Goal: Task Accomplishment & Management: Manage account settings

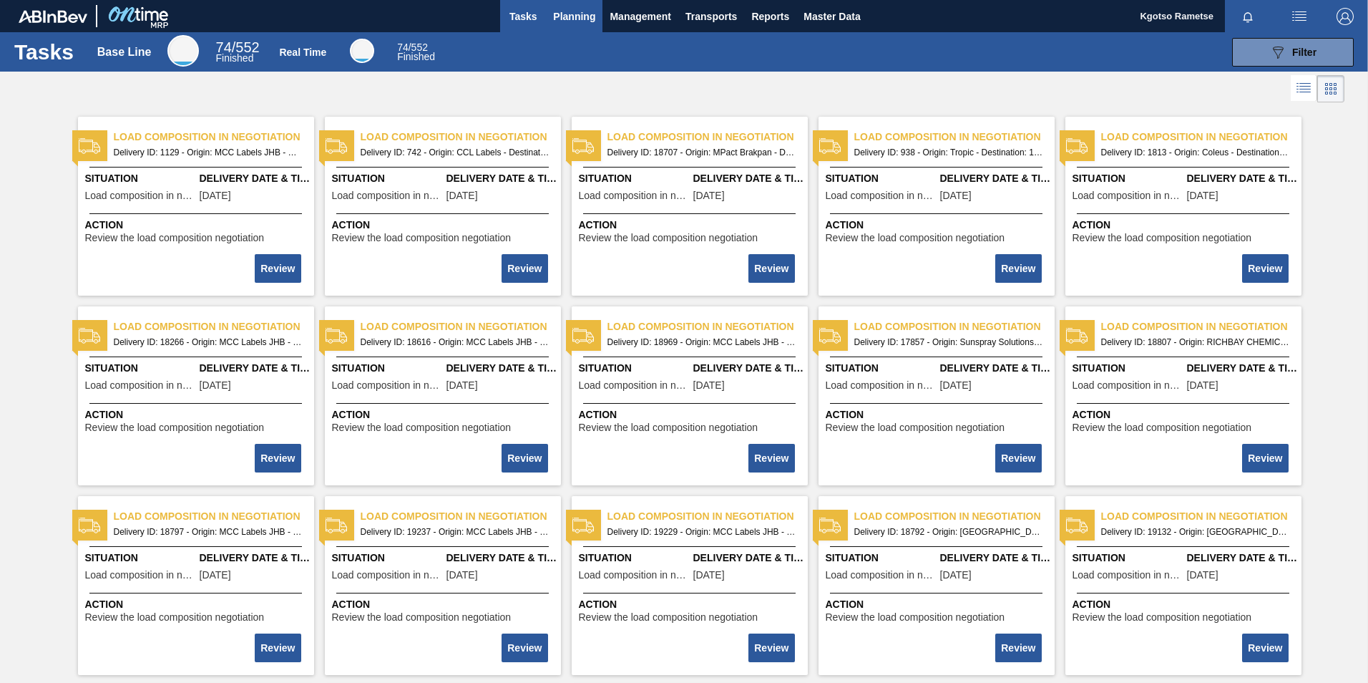
click at [568, 20] on span "Planning" at bounding box center [574, 16] width 42 height 17
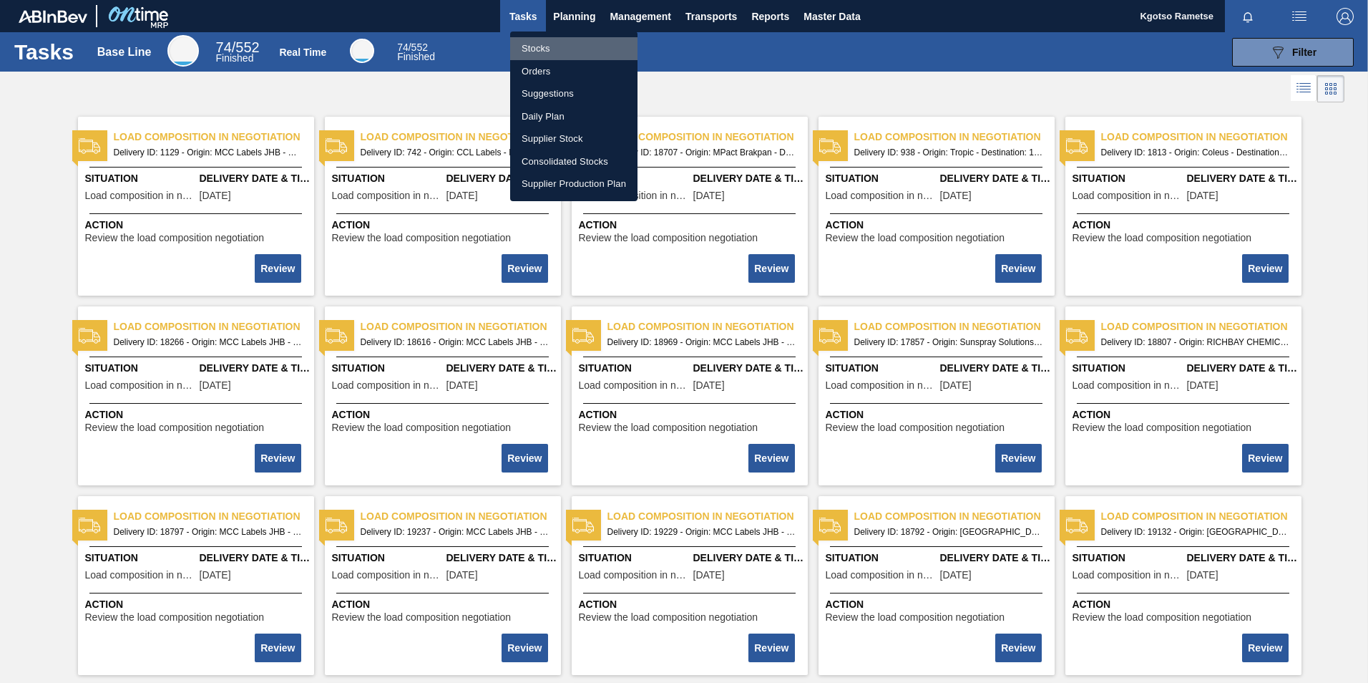
click at [545, 54] on li "Stocks" at bounding box center [573, 48] width 127 height 23
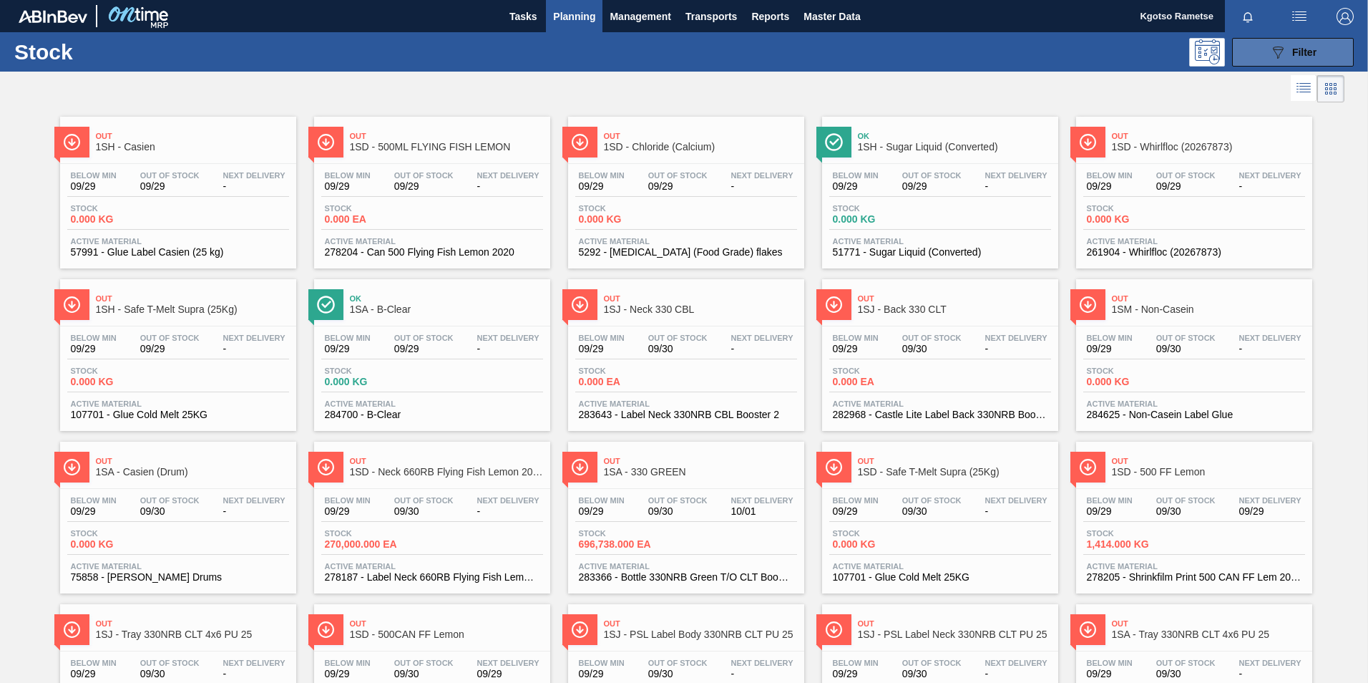
click at [1292, 59] on div "089F7B8B-B2A5-4AFE-B5C0-19BA573D28AC Filter" at bounding box center [1292, 52] width 47 height 17
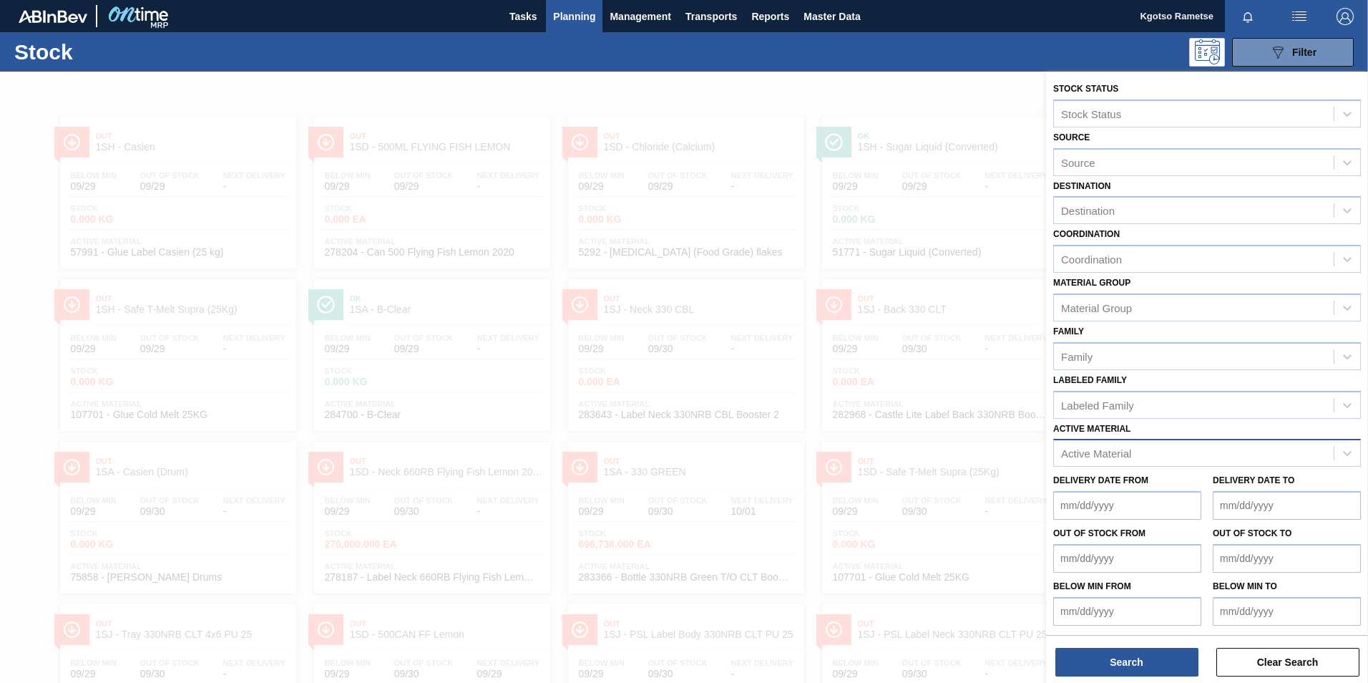
click at [1105, 454] on div "Active Material" at bounding box center [1096, 453] width 70 height 12
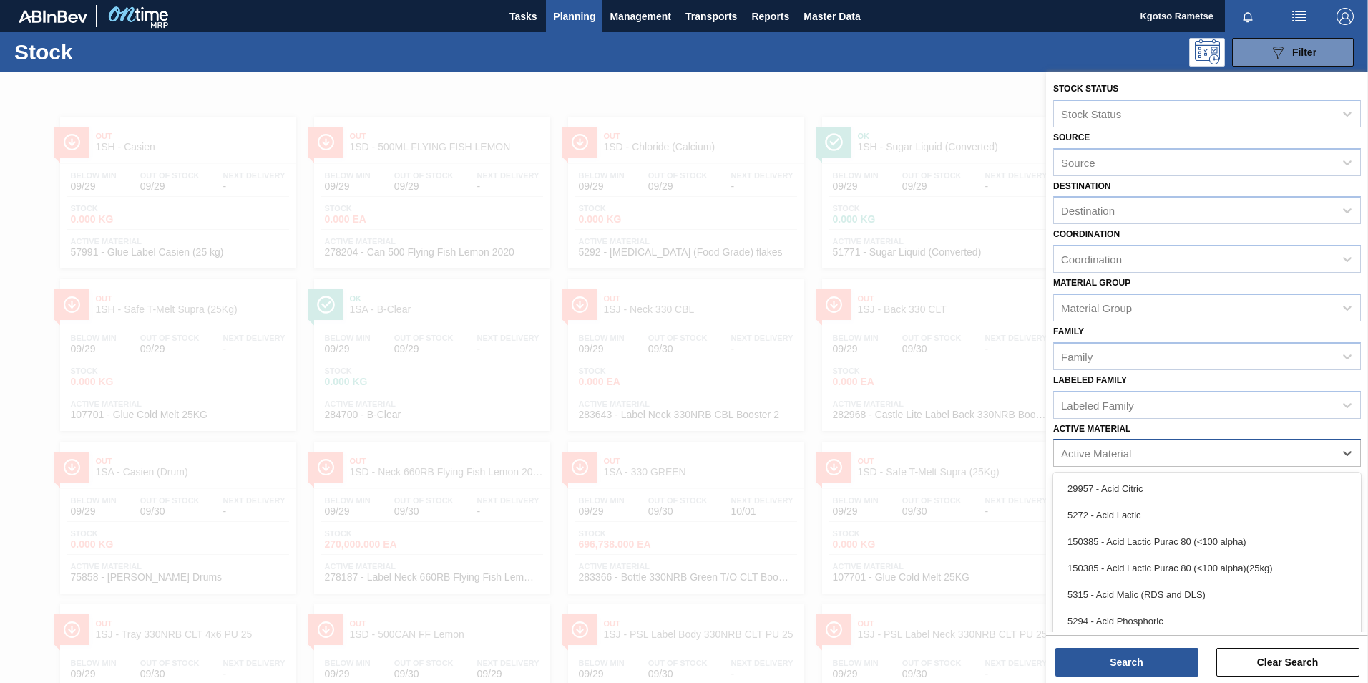
scroll to position [10, 0]
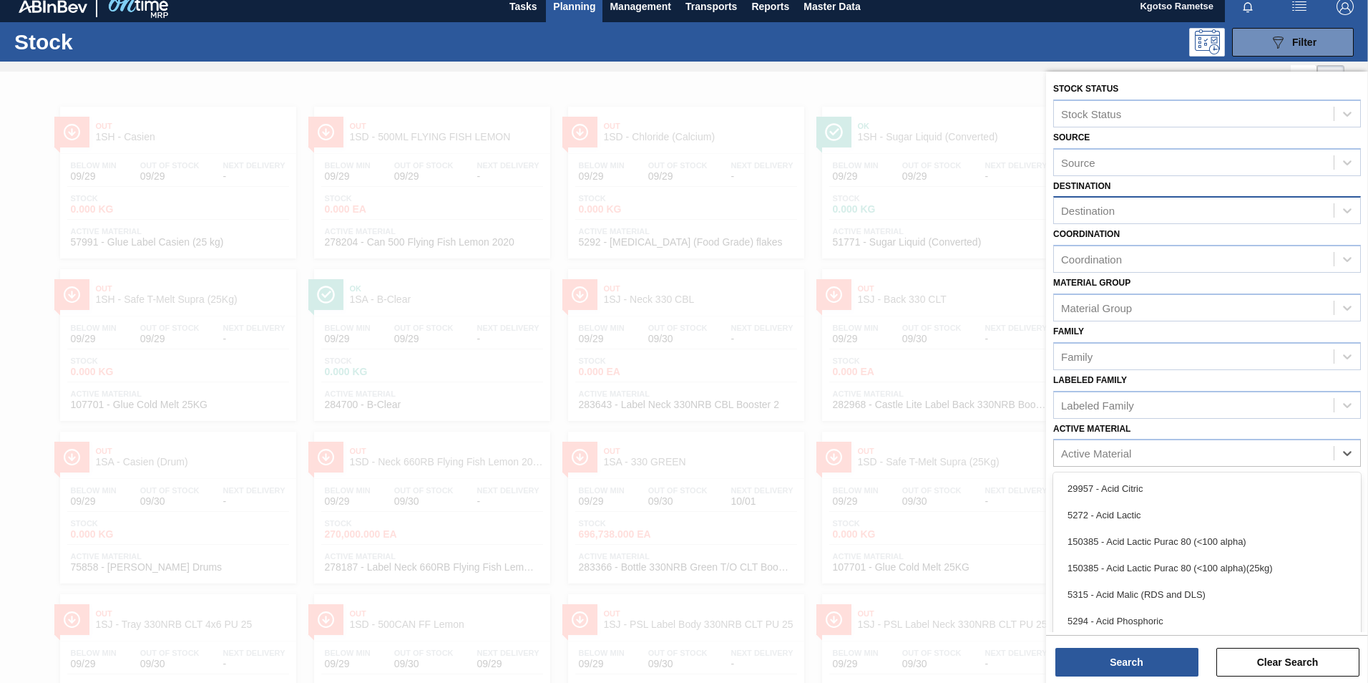
click at [1059, 208] on div "Destination" at bounding box center [1194, 210] width 280 height 21
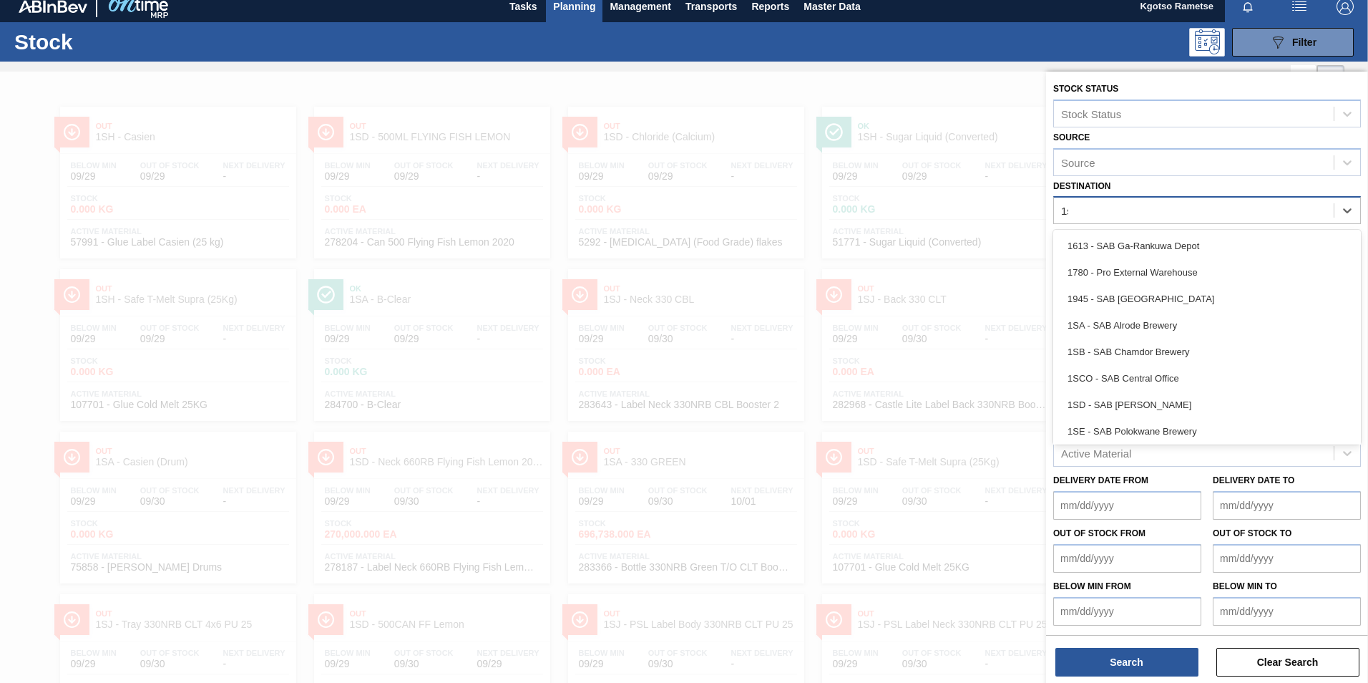
type input "1sh"
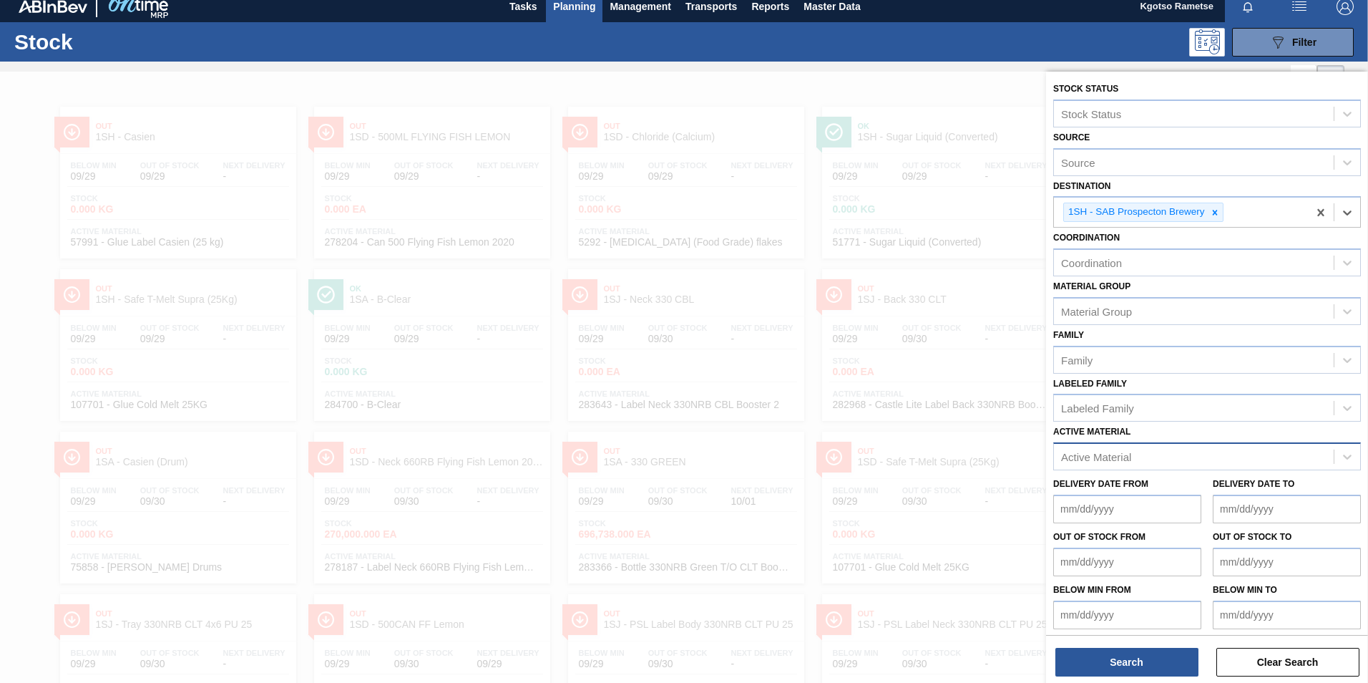
click at [1072, 462] on div "Active Material" at bounding box center [1096, 457] width 70 height 12
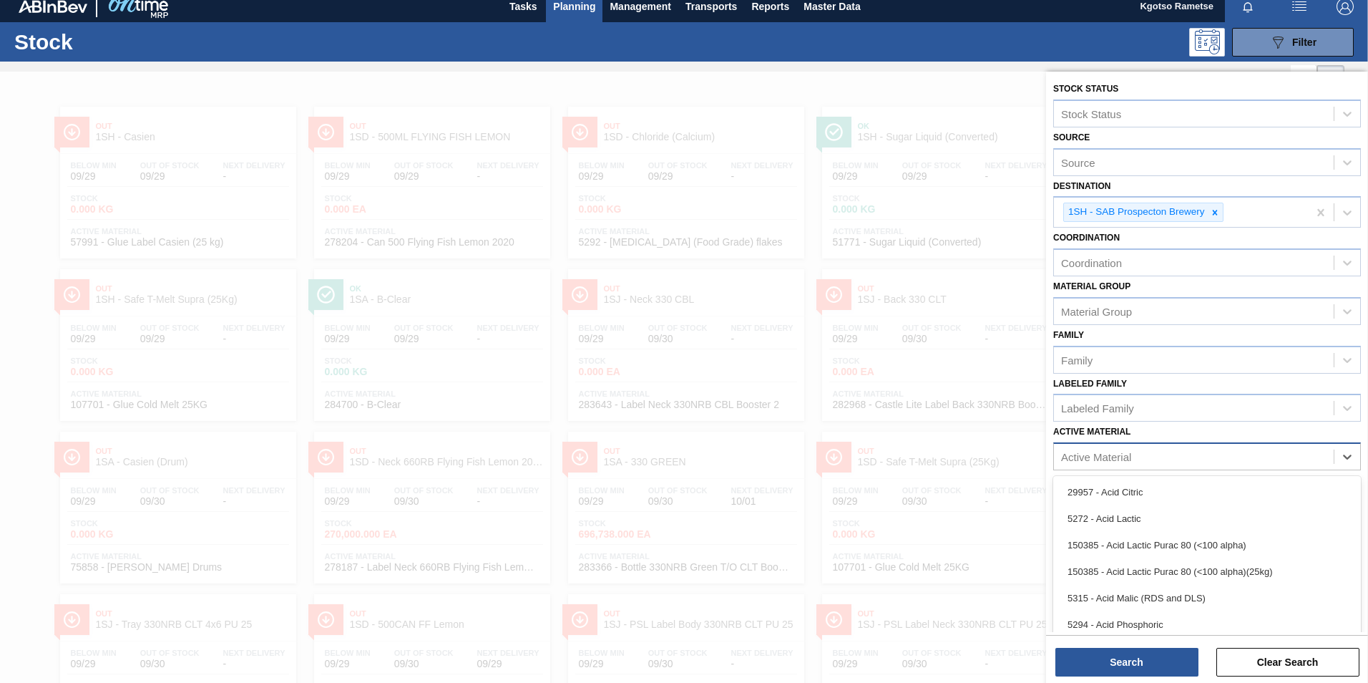
scroll to position [24, 0]
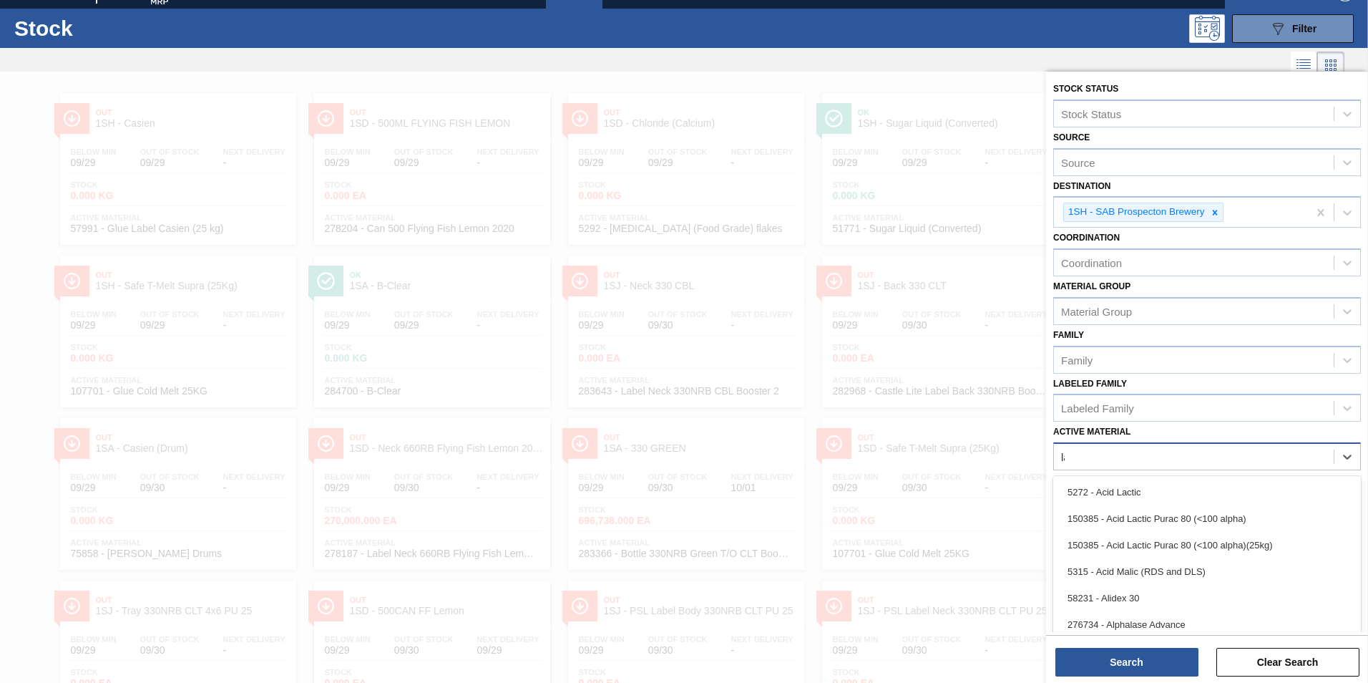
type Material "[PERSON_NAME]"
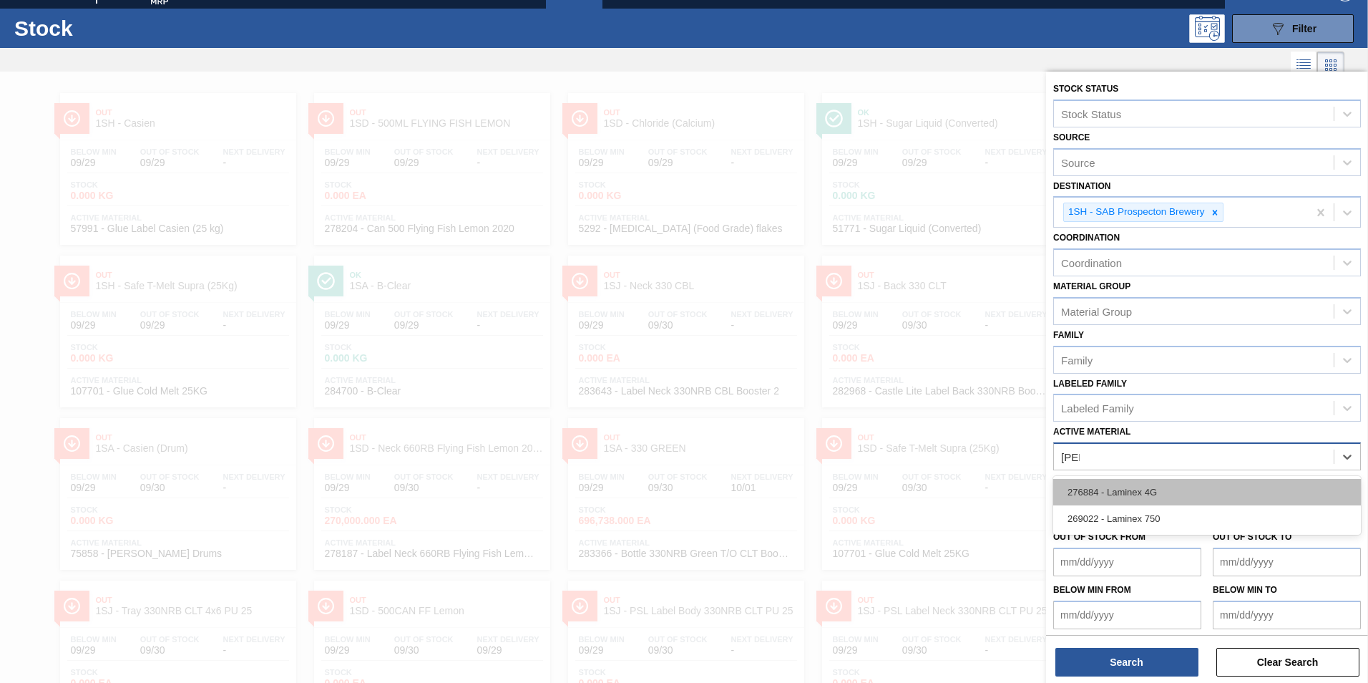
click at [1093, 483] on div "276884 - Laminex 4G" at bounding box center [1207, 492] width 308 height 26
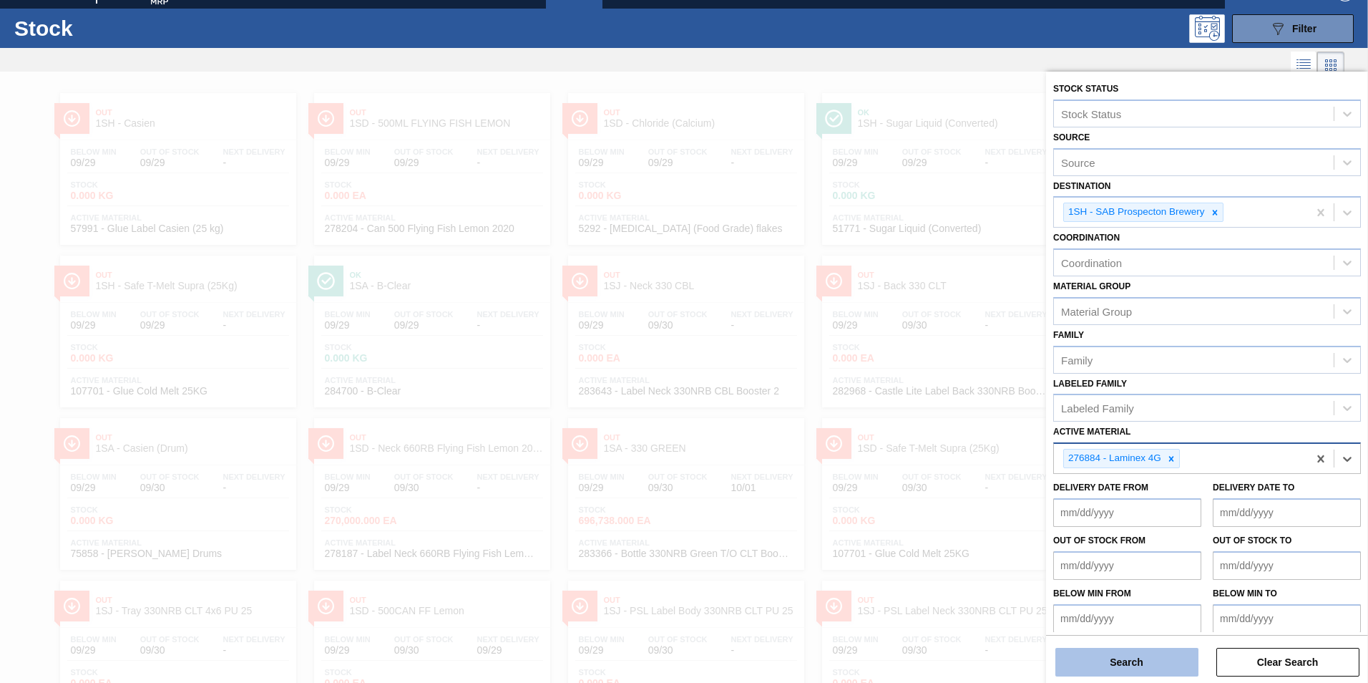
click at [1141, 664] on button "Search" at bounding box center [1126, 662] width 143 height 29
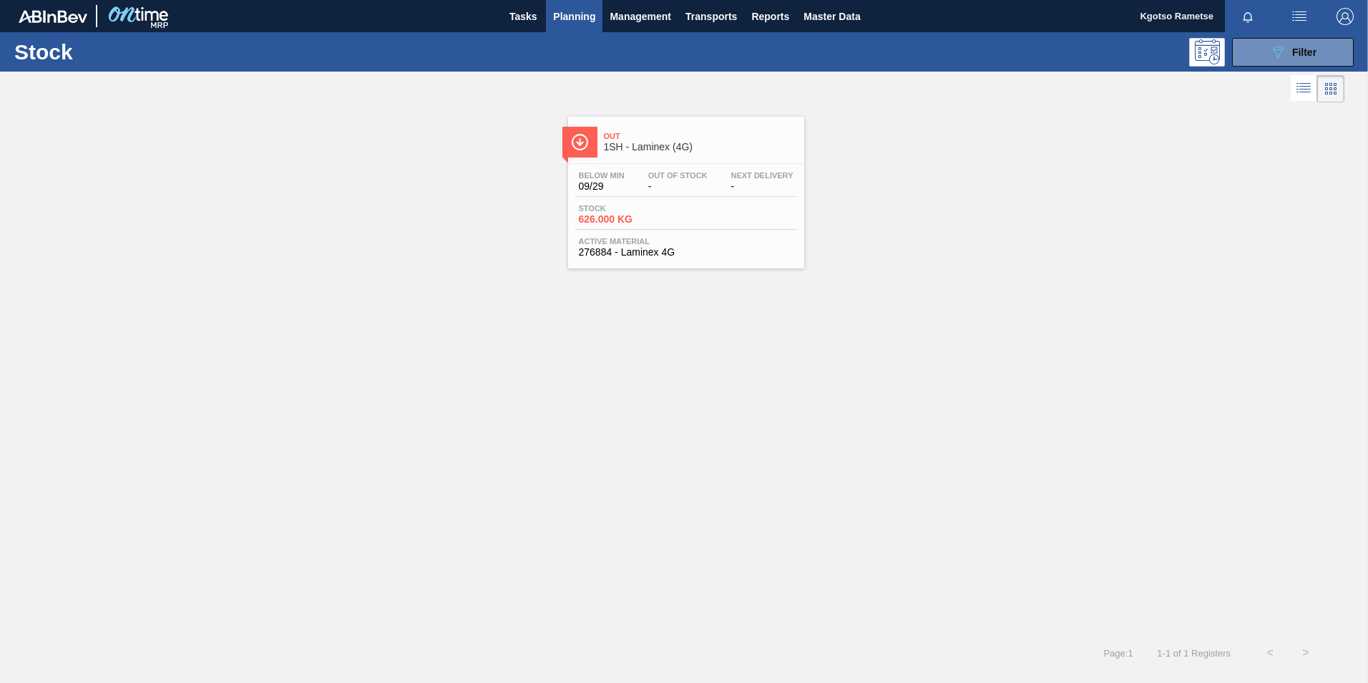
click at [693, 185] on span "-" at bounding box center [677, 186] width 59 height 11
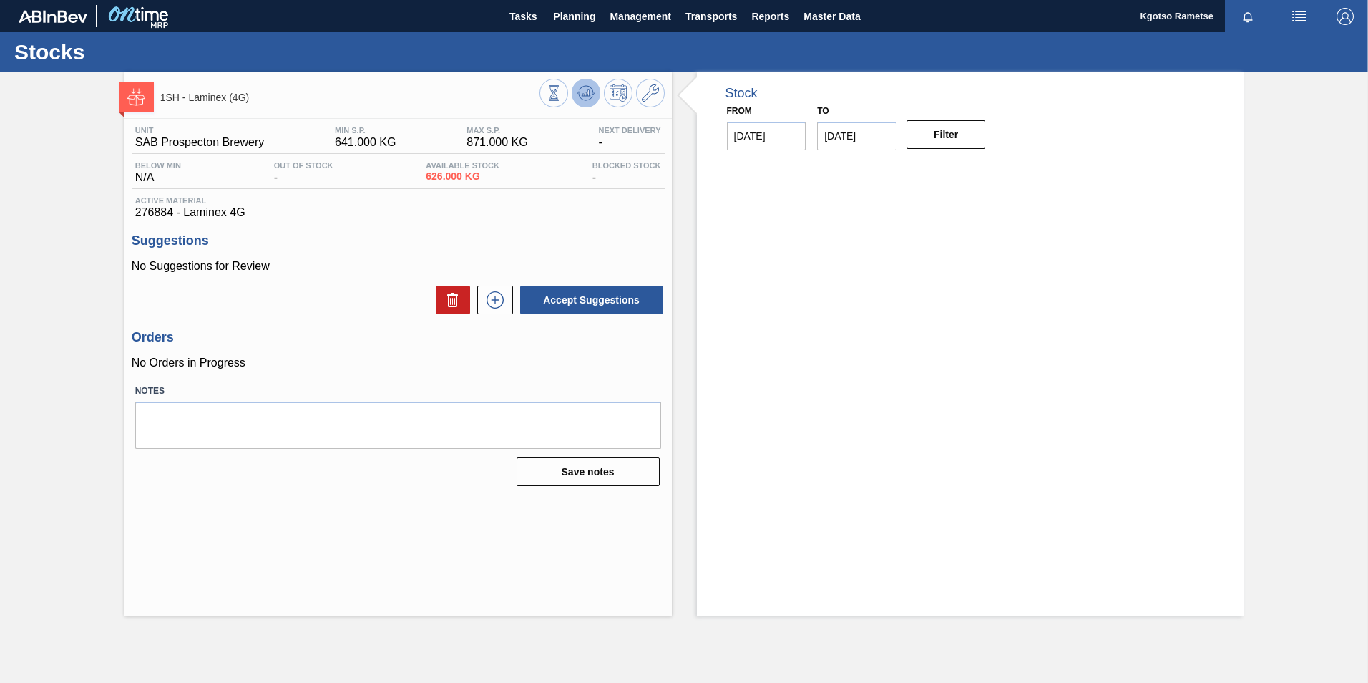
click at [587, 88] on icon at bounding box center [585, 92] width 17 height 17
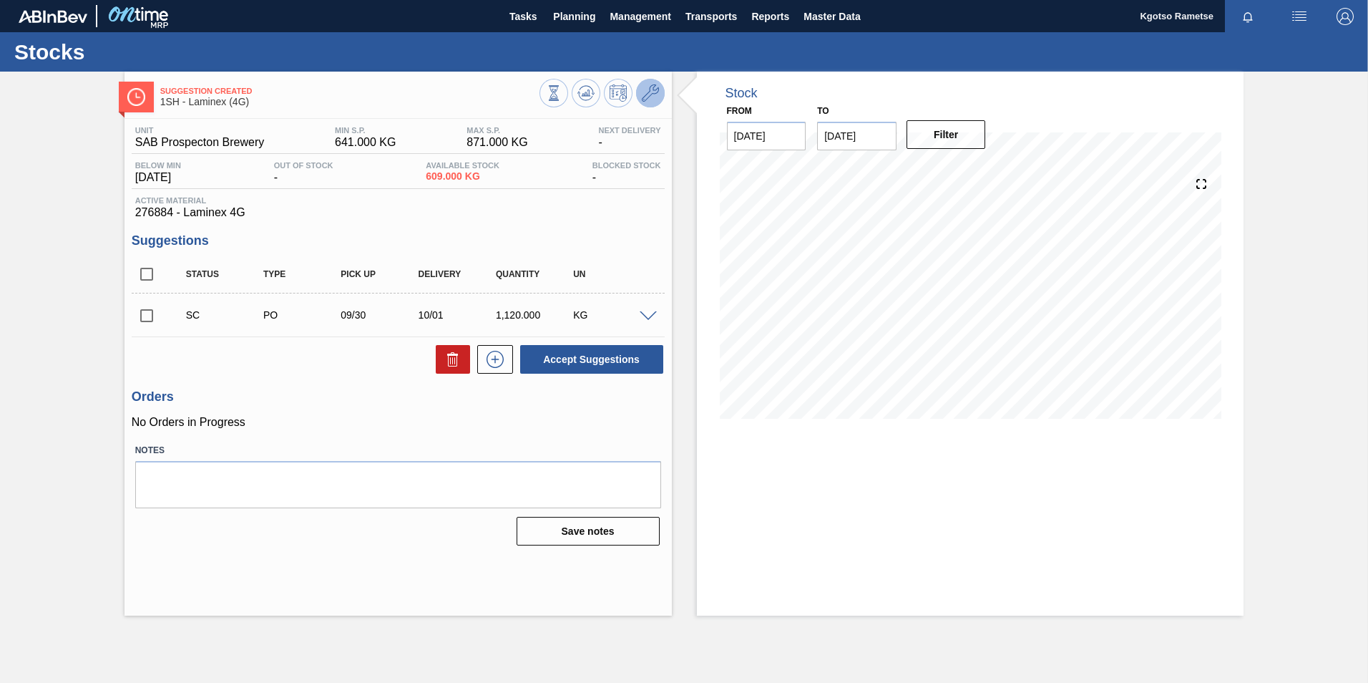
click at [650, 92] on icon at bounding box center [650, 92] width 17 height 17
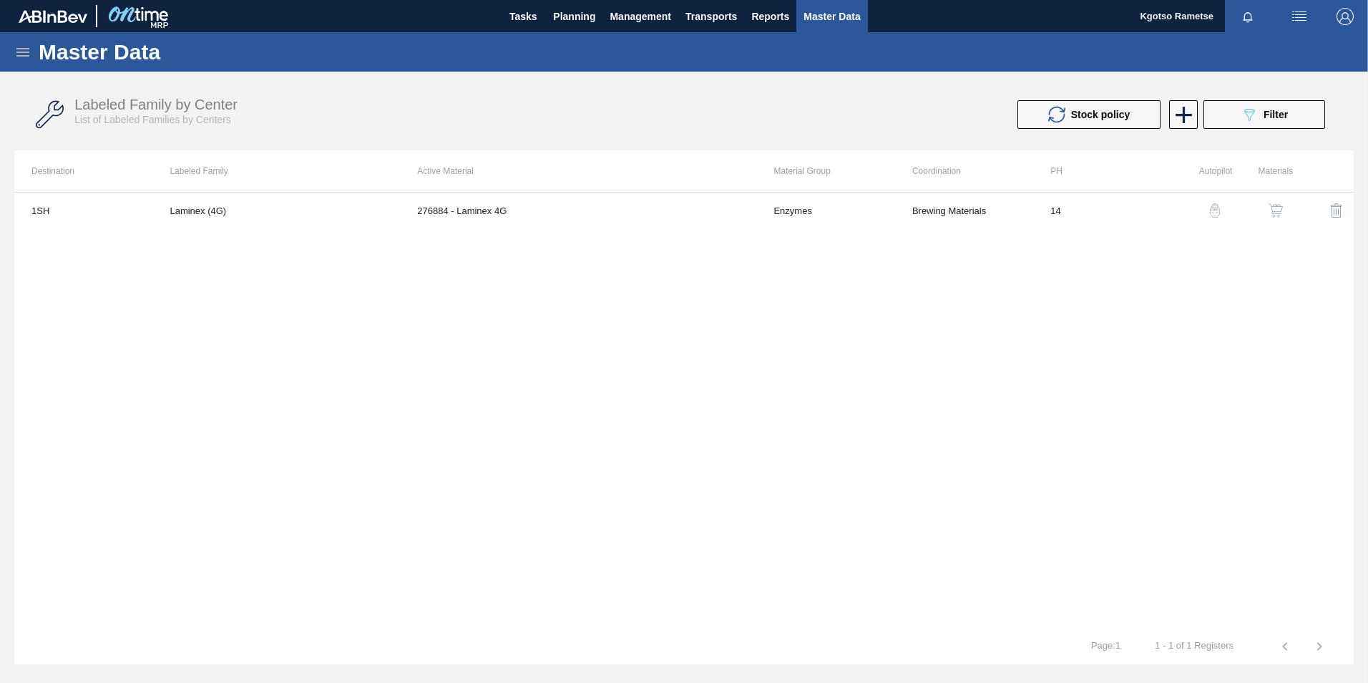
click at [1280, 213] on img "button" at bounding box center [1276, 210] width 14 height 14
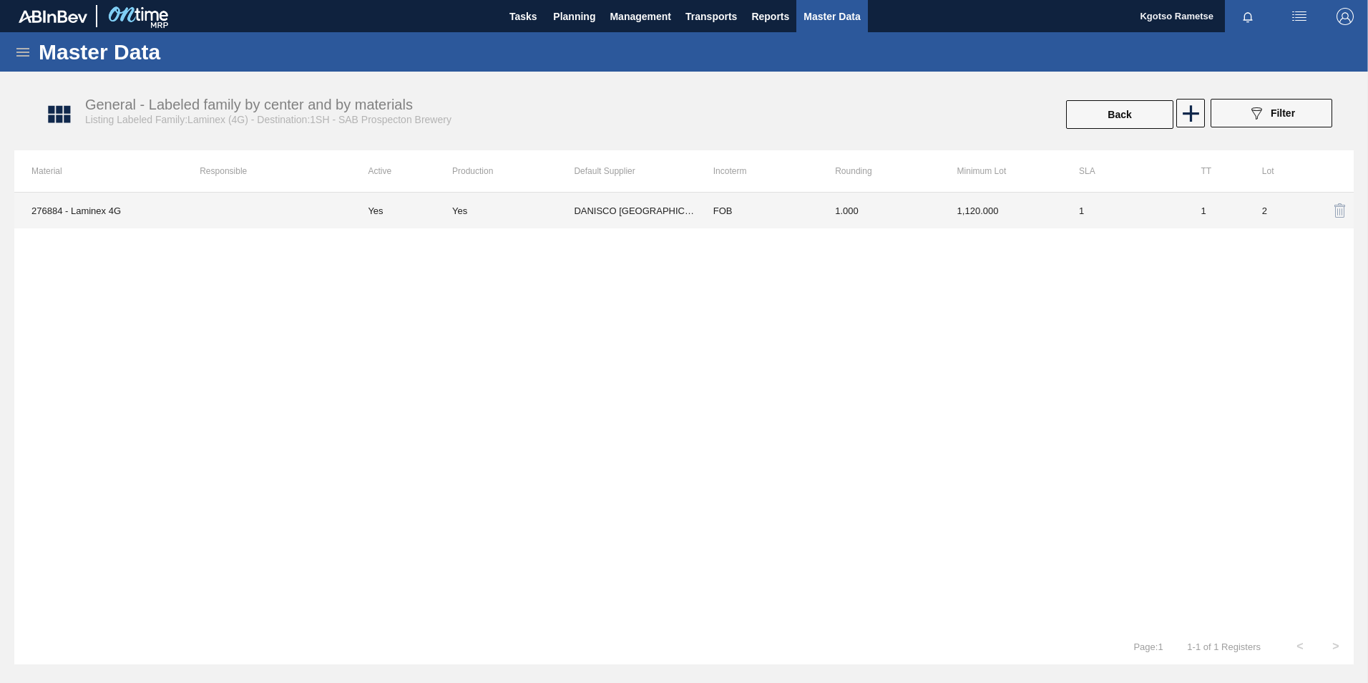
click at [995, 225] on td "1,120.000" at bounding box center [1001, 210] width 122 height 36
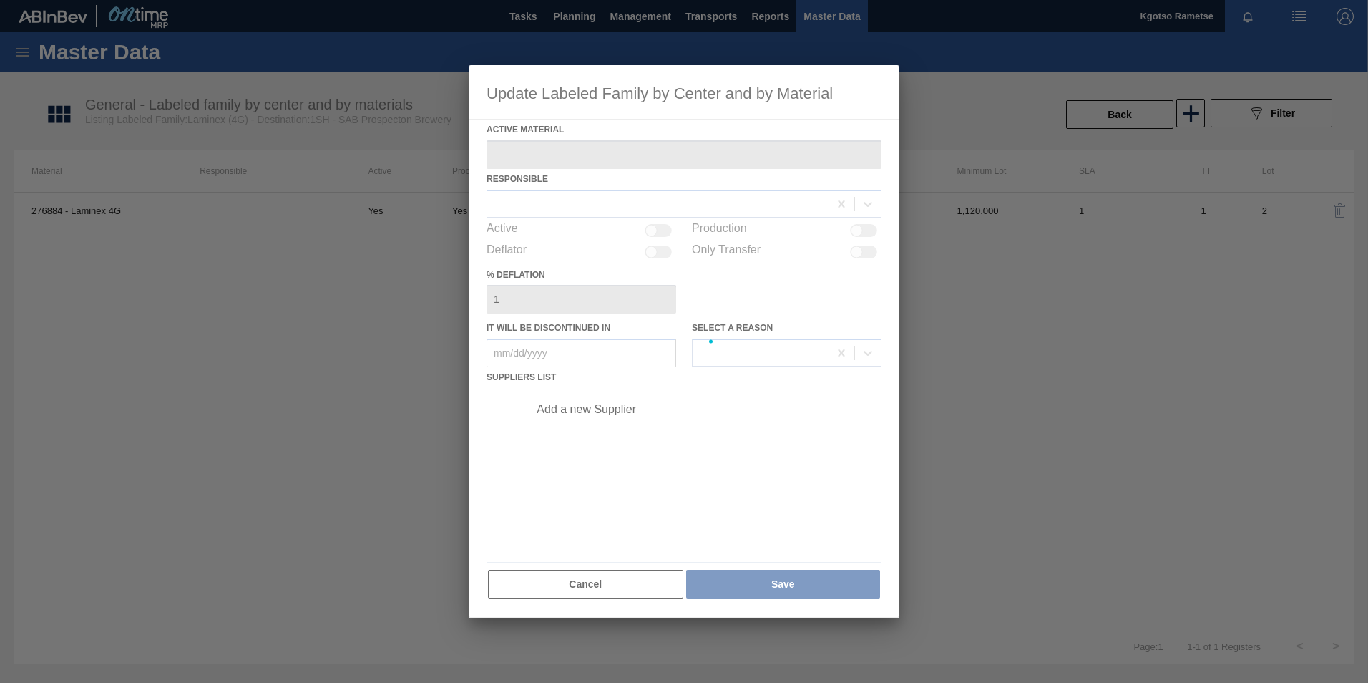
type Material "276884 - Laminex 4G"
checkbox input "true"
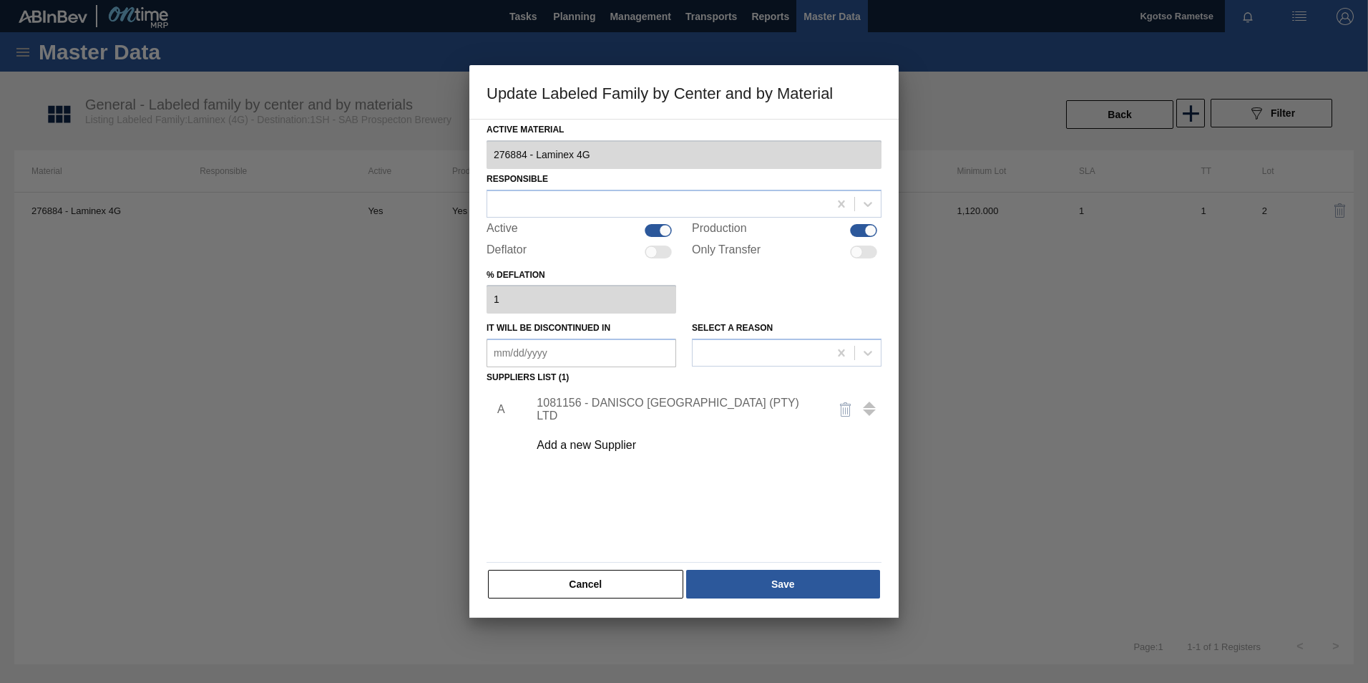
click at [669, 406] on div "1081156 - DANISCO [GEOGRAPHIC_DATA] (PTY) LTD" at bounding box center [677, 409] width 280 height 26
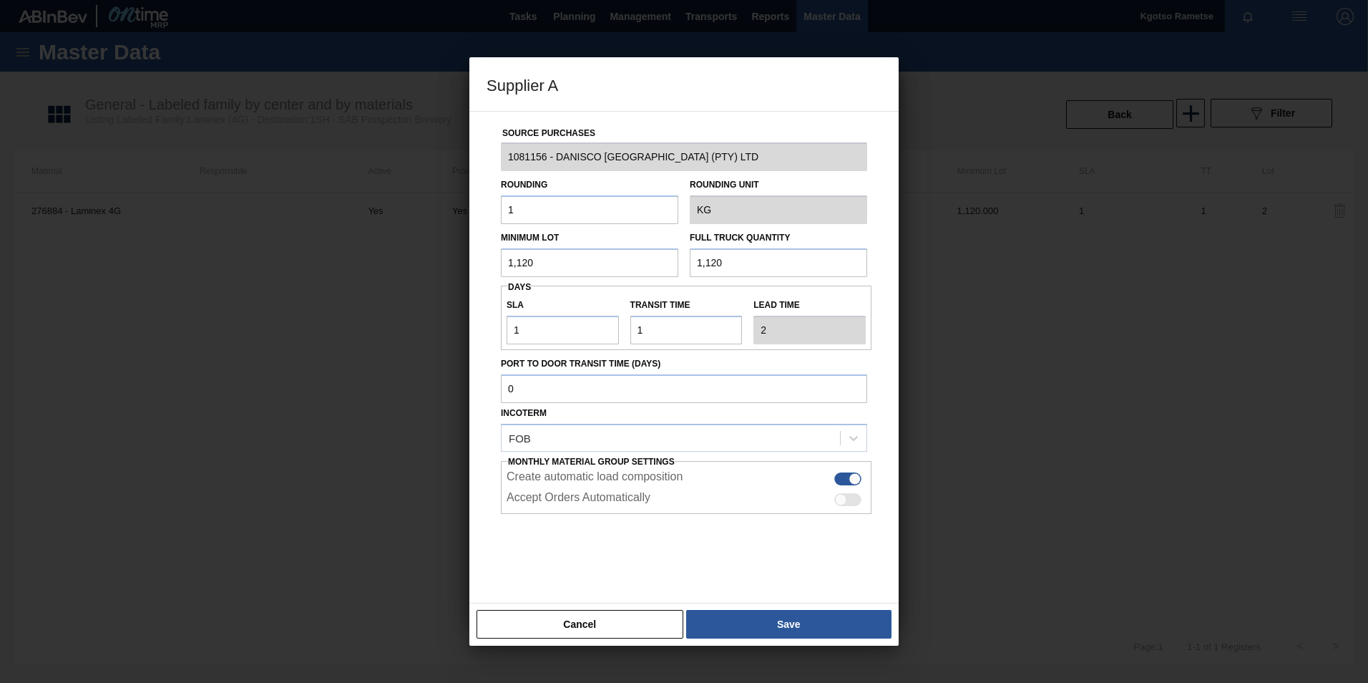
drag, startPoint x: 543, startPoint y: 255, endPoint x: 238, endPoint y: 235, distance: 306.2
click at [238, 235] on div "Supplier A Source Purchases 1081156 - DANISCO [GEOGRAPHIC_DATA] (PTY) LTD Round…" at bounding box center [684, 341] width 1368 height 683
type input "2"
click at [508, 256] on input "3,200" at bounding box center [589, 262] width 177 height 29
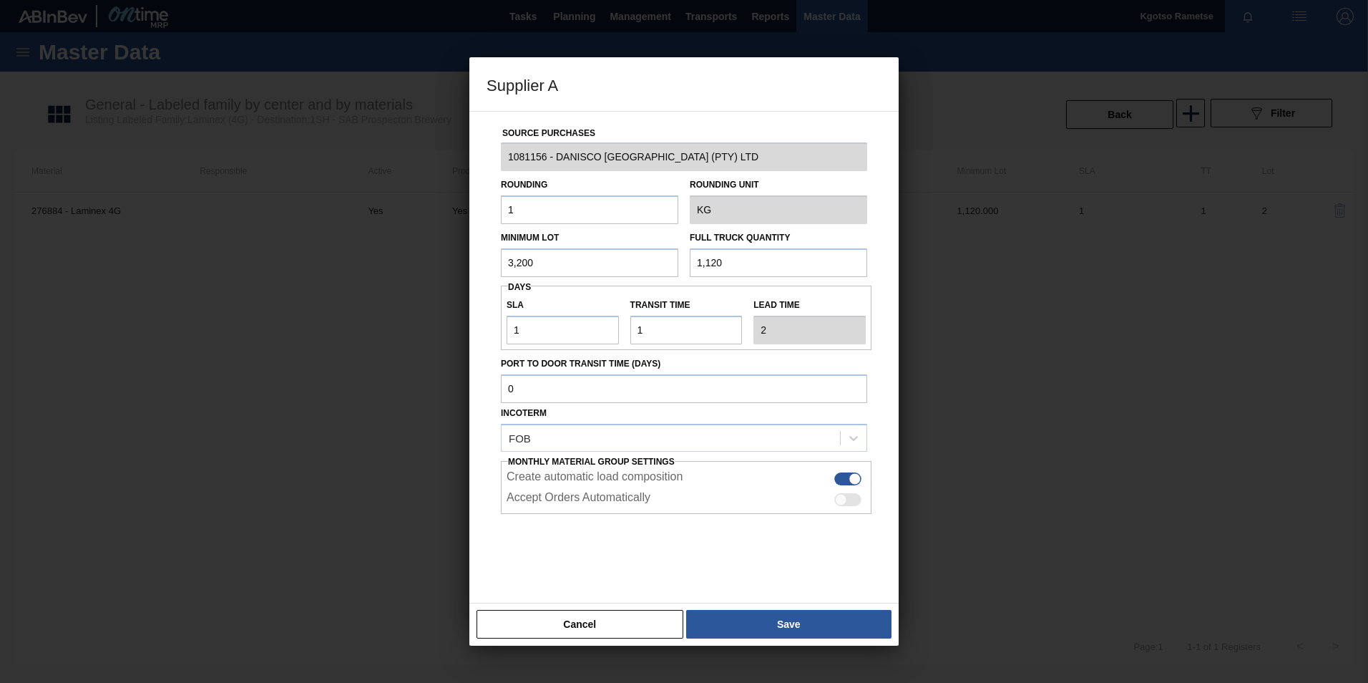
click at [508, 256] on input "3,200" at bounding box center [589, 262] width 177 height 29
click at [673, 253] on input "3,200" at bounding box center [589, 262] width 177 height 29
type input "3,200"
click at [732, 260] on input "1,120" at bounding box center [778, 262] width 177 height 29
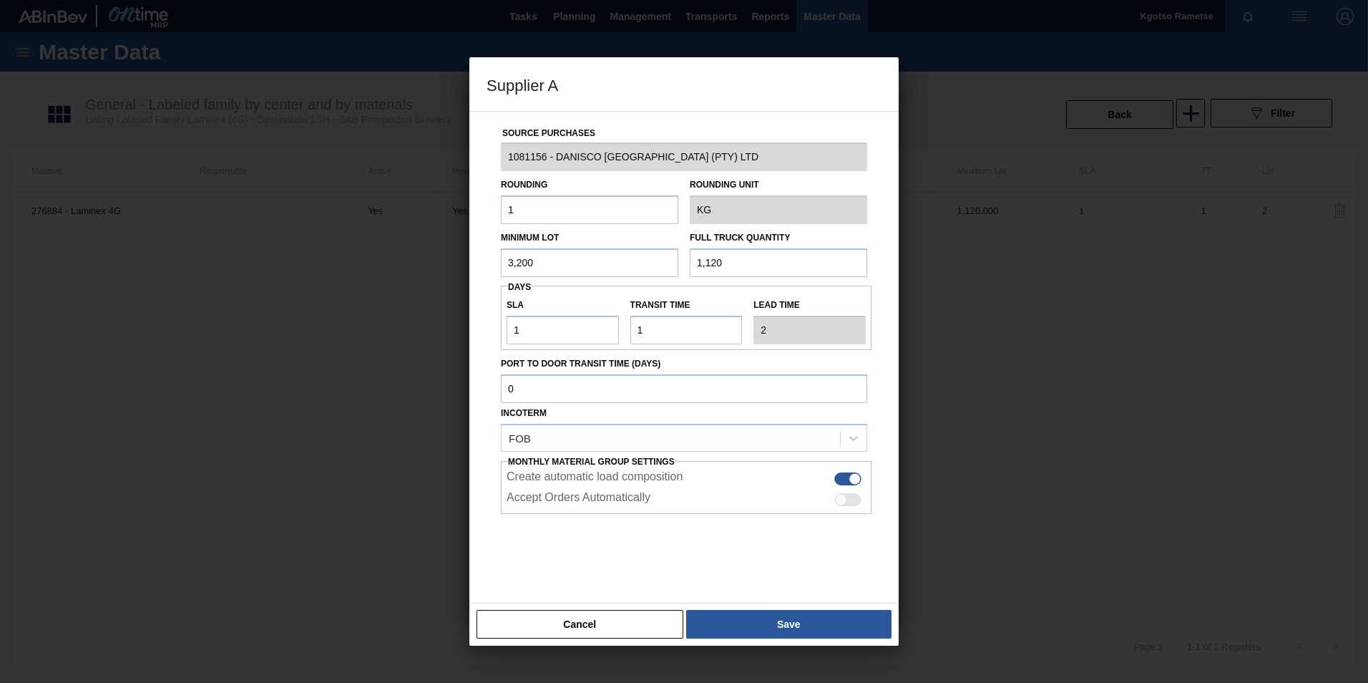
paste input "3,20"
type input "3,200"
drag, startPoint x: 528, startPoint y: 326, endPoint x: 379, endPoint y: 336, distance: 149.2
click at [379, 336] on div "Supplier A Source Purchases 1081156 - DANISCO [GEOGRAPHIC_DATA] (PTY) LTD Round…" at bounding box center [684, 341] width 1368 height 683
type input "2"
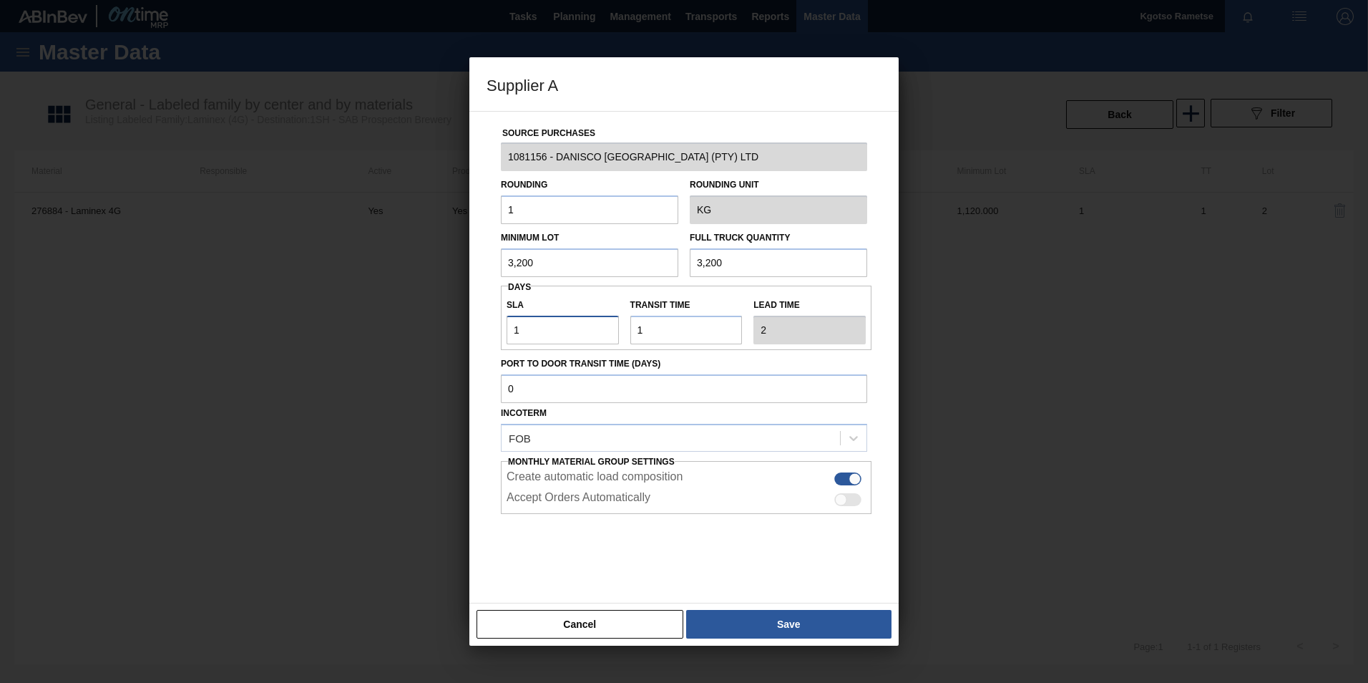
type input "3"
type input "29"
type input "30"
click at [746, 603] on div "Cancel Save" at bounding box center [683, 623] width 429 height 43
click at [751, 617] on button "Save" at bounding box center [788, 624] width 205 height 29
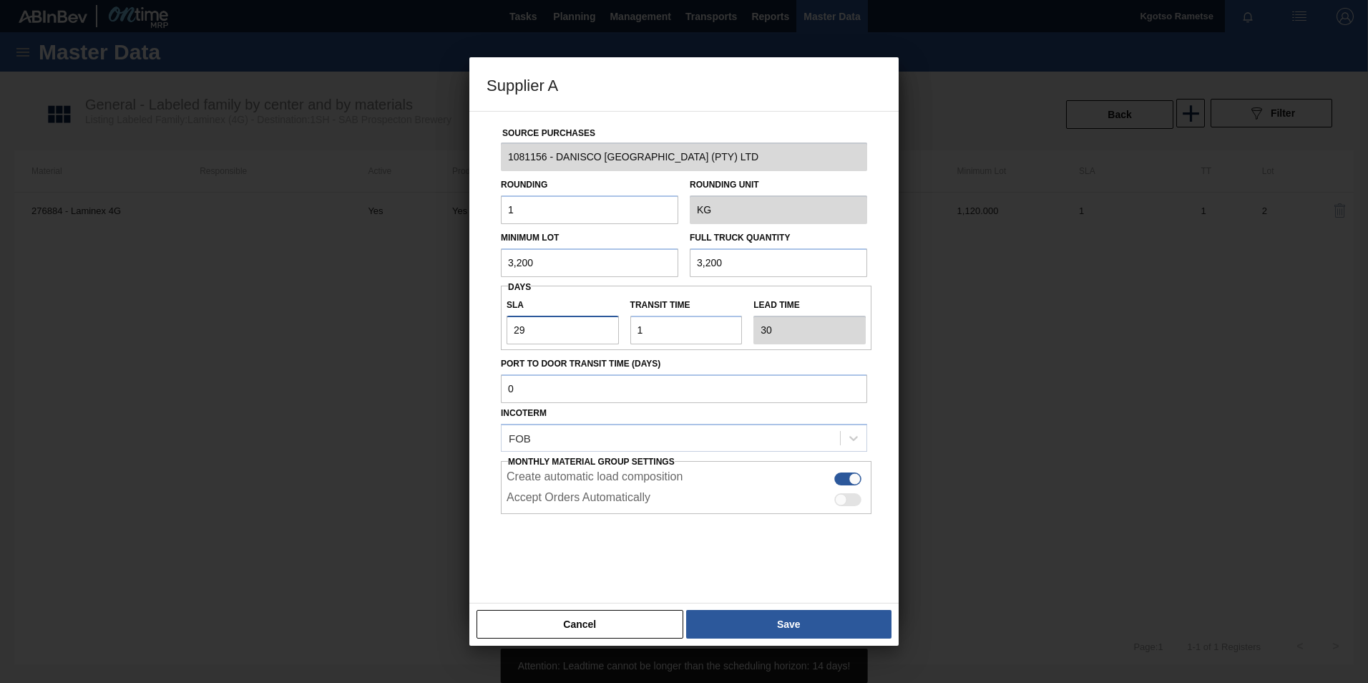
drag, startPoint x: 541, startPoint y: 319, endPoint x: 325, endPoint y: 330, distance: 216.4
click at [325, 330] on div "Supplier A Source Purchases 1081156 - DANISCO [GEOGRAPHIC_DATA] (PTY) LTD Round…" at bounding box center [684, 341] width 1368 height 683
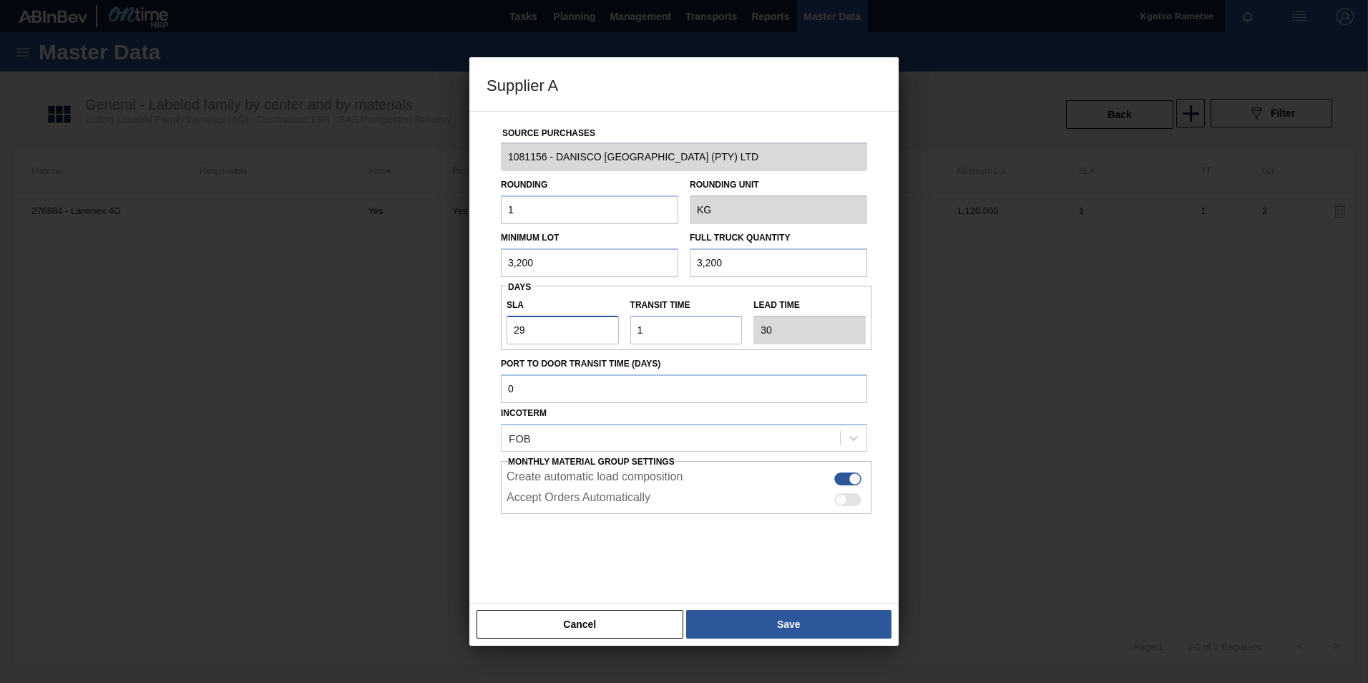
type input "1"
type input "2"
type input "1"
click at [753, 617] on button "Save" at bounding box center [788, 624] width 205 height 29
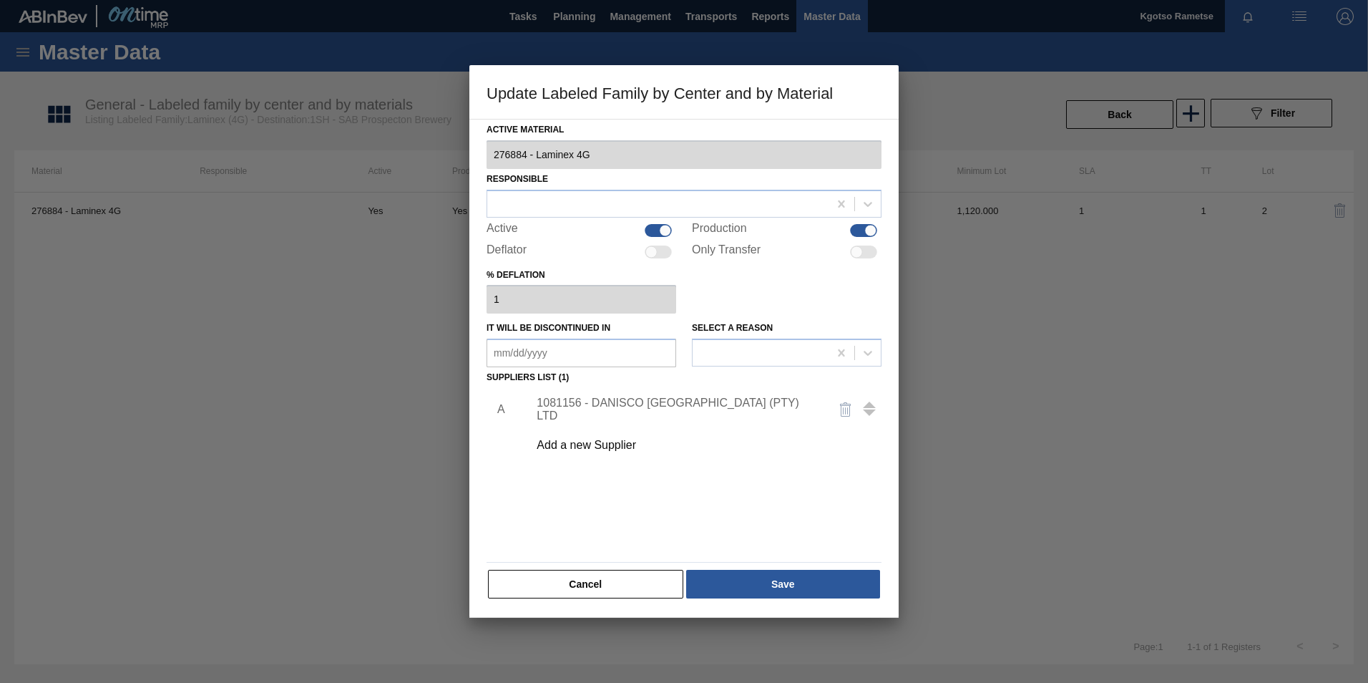
click at [754, 605] on div "Active Material 276884 - Laminex 4G Responsible Active Production Deflator Only…" at bounding box center [683, 368] width 429 height 499
click at [755, 595] on button "Save" at bounding box center [783, 584] width 194 height 29
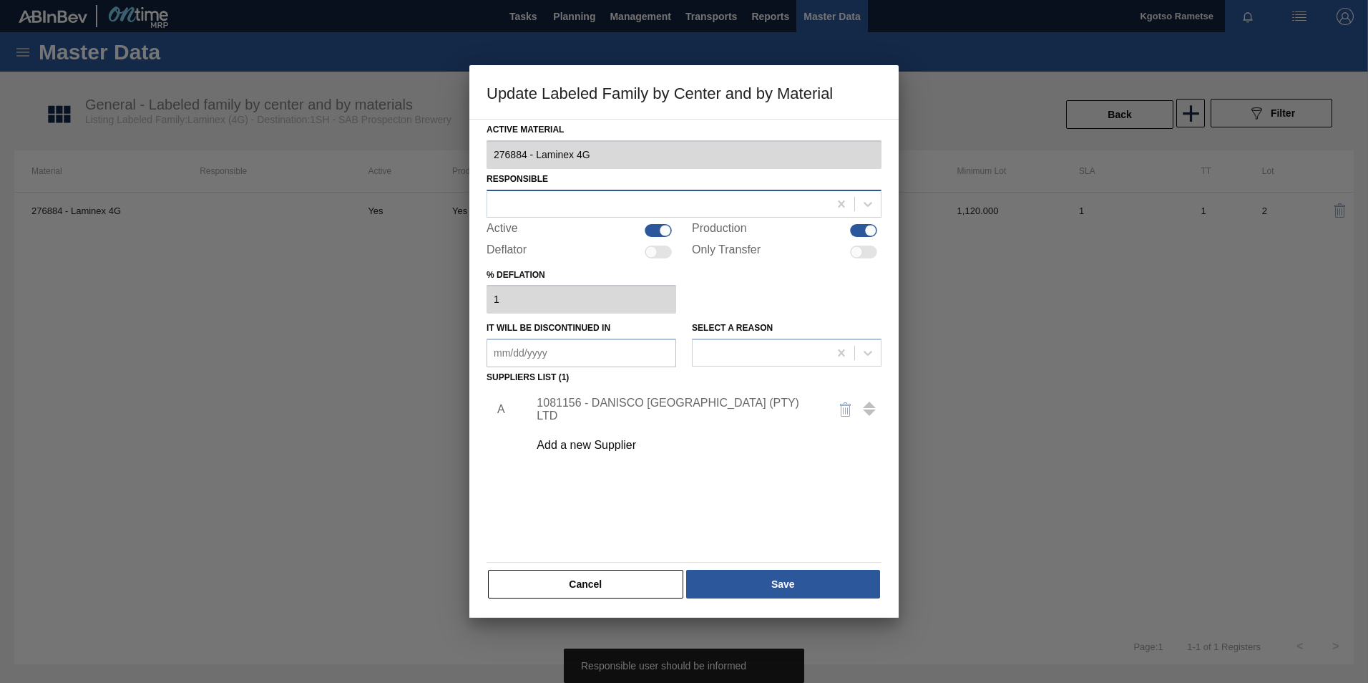
click at [603, 205] on div at bounding box center [657, 203] width 341 height 21
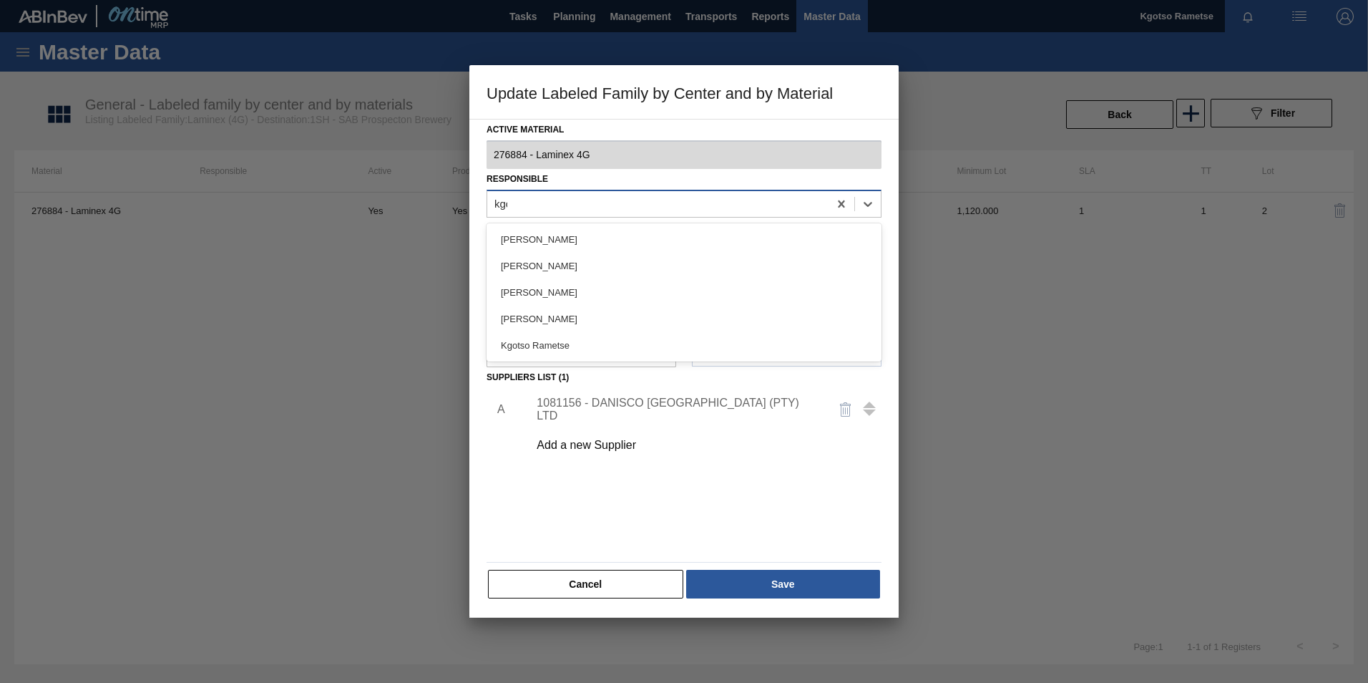
type input "kgot"
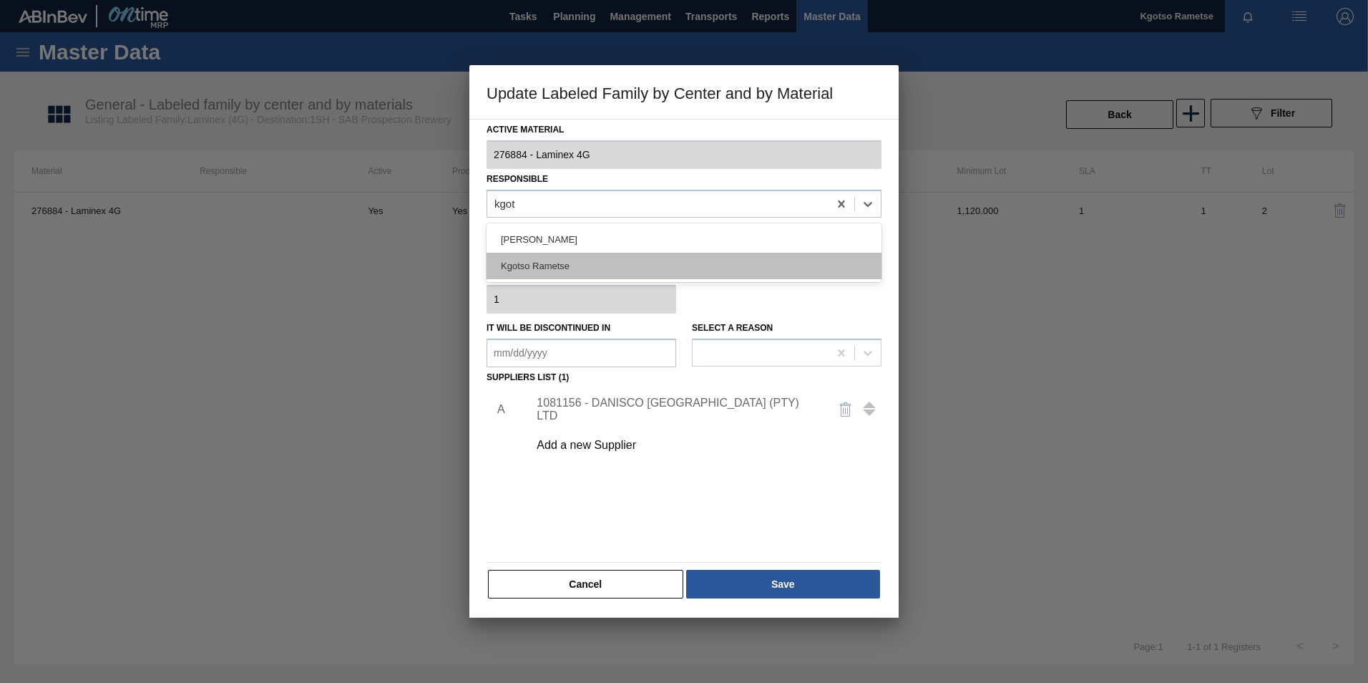
click at [557, 274] on div "Kgotso Rametse" at bounding box center [684, 266] width 395 height 26
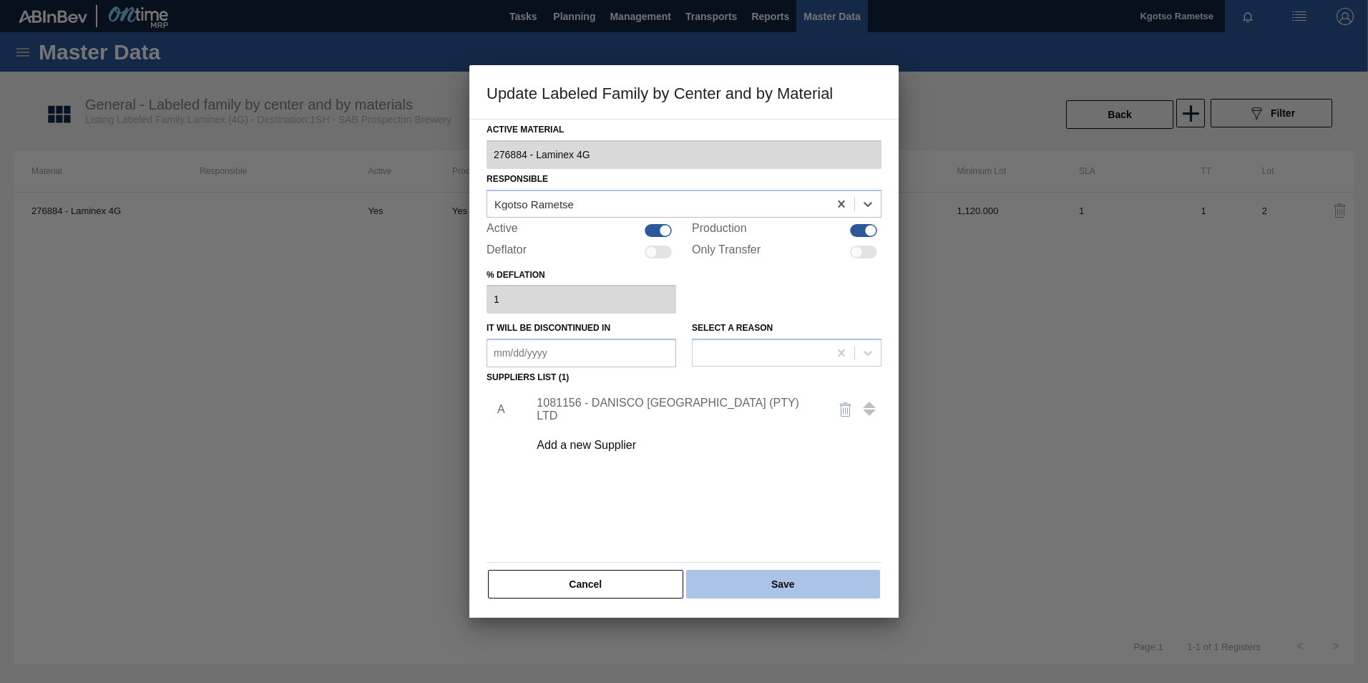
click at [740, 585] on button "Save" at bounding box center [783, 584] width 194 height 29
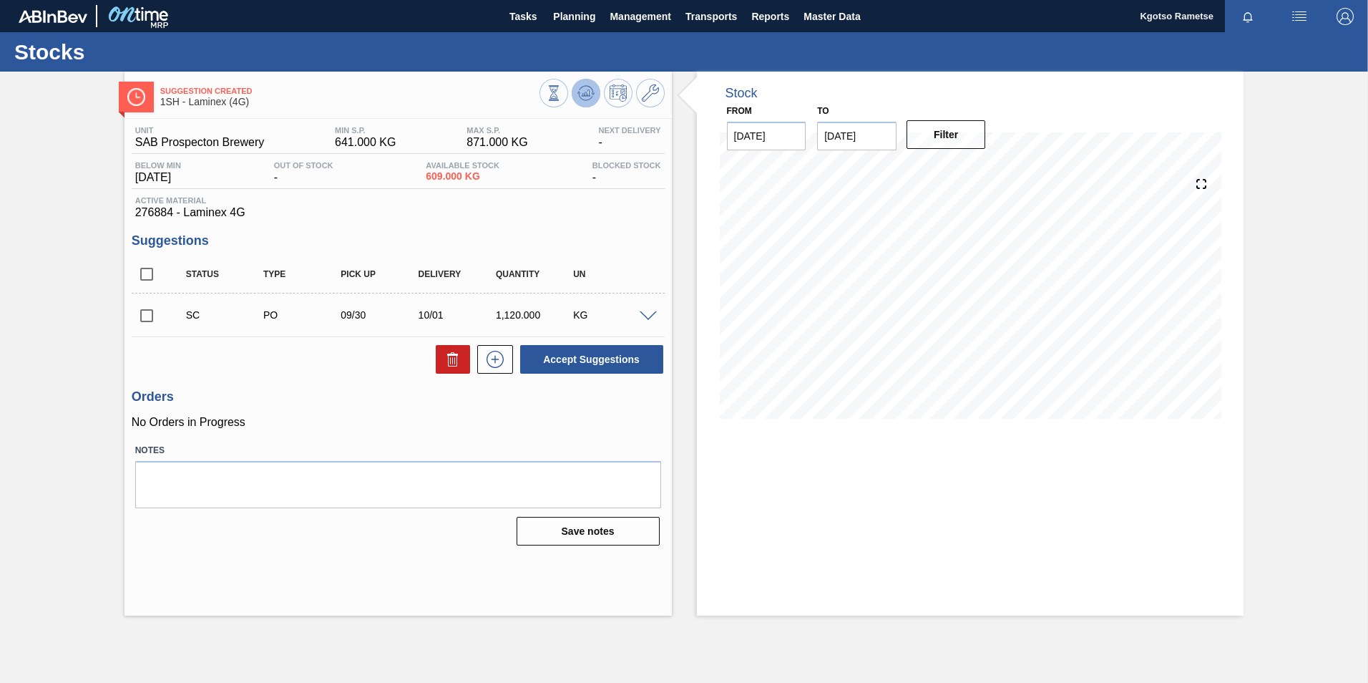
click at [597, 94] on button at bounding box center [586, 93] width 29 height 29
click at [668, 95] on div "Suggestion Created 1SH - Laminex (4G)" at bounding box center [398, 95] width 547 height 32
click at [662, 92] on button at bounding box center [650, 93] width 29 height 29
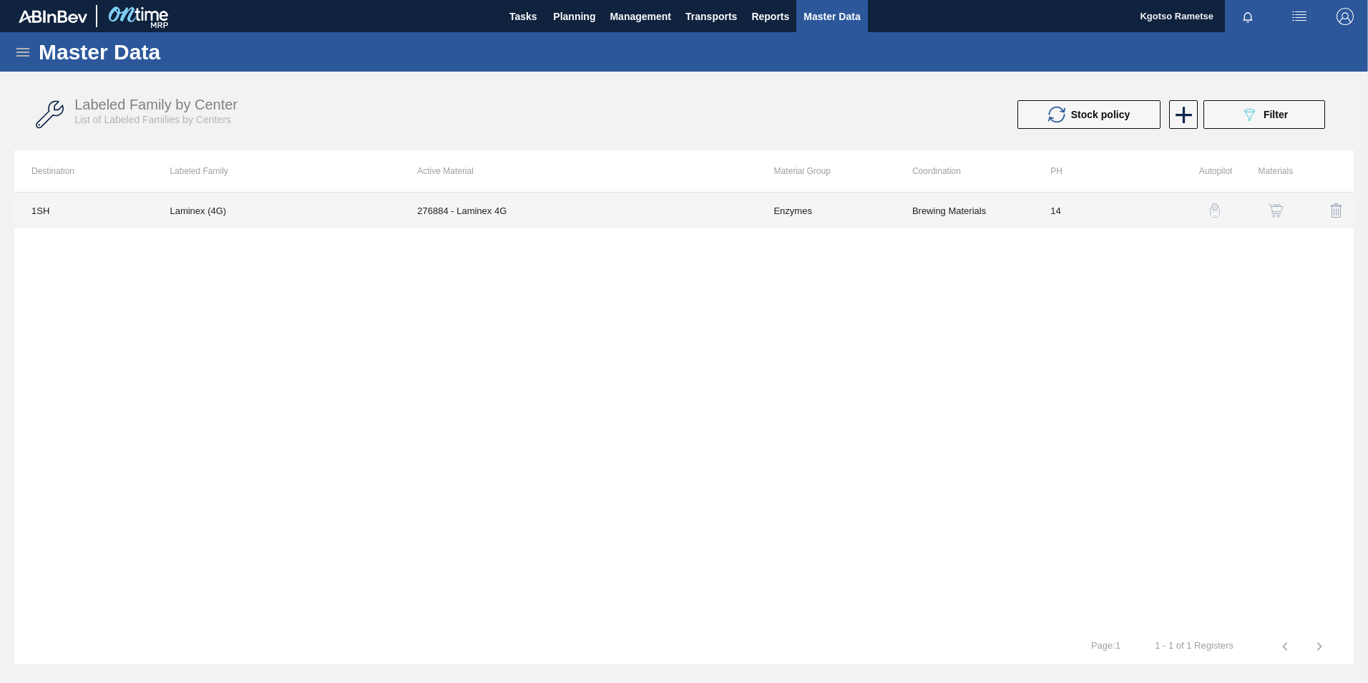
click at [633, 211] on td "276884 - Laminex 4G" at bounding box center [578, 210] width 356 height 36
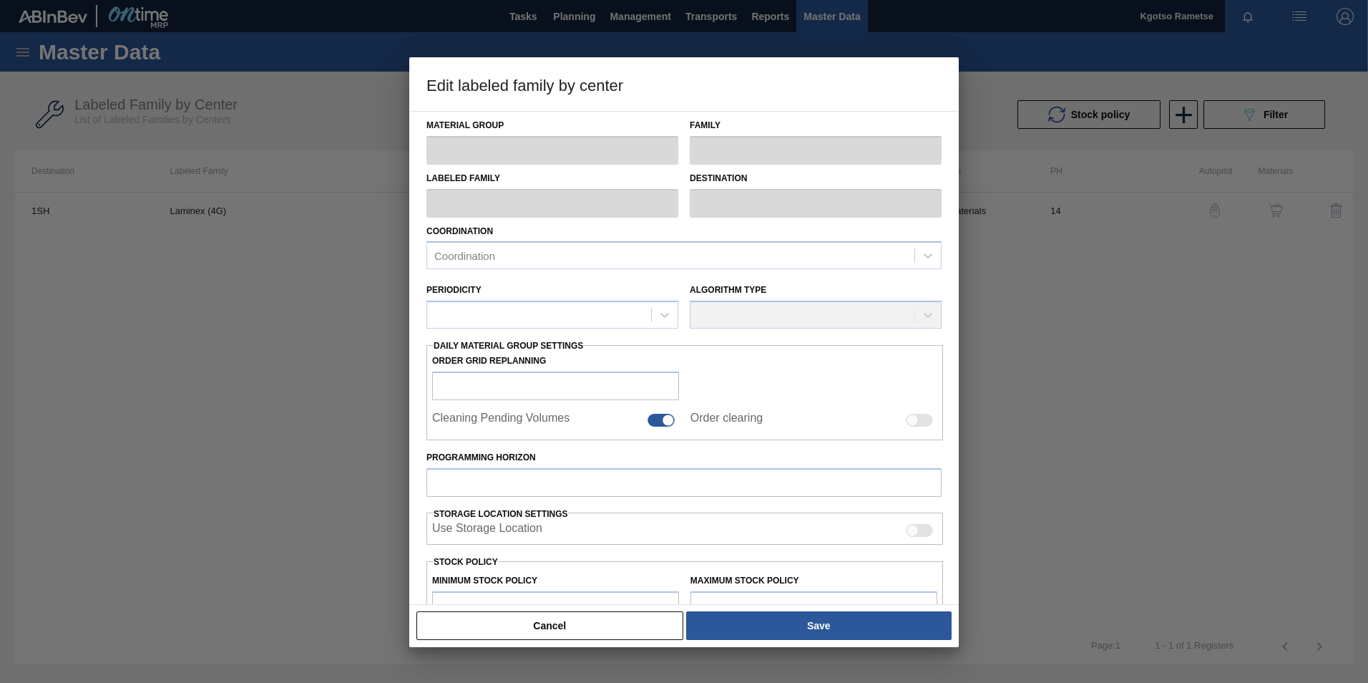
type input "Enzymes"
type input "Laminex"
type input "Laminex (4G)"
type input "1SH - SAB Prospecton Brewery"
type input "14"
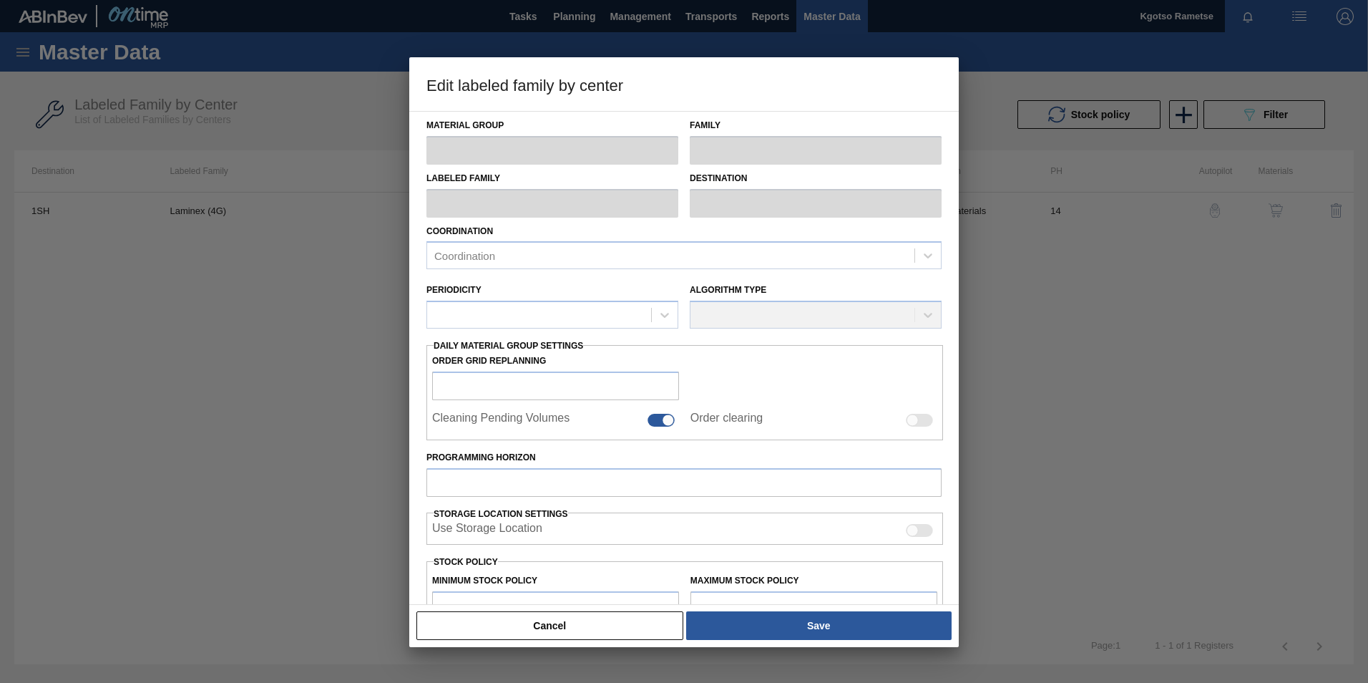
type input "641"
type input "871"
type input "100"
type input "871.000"
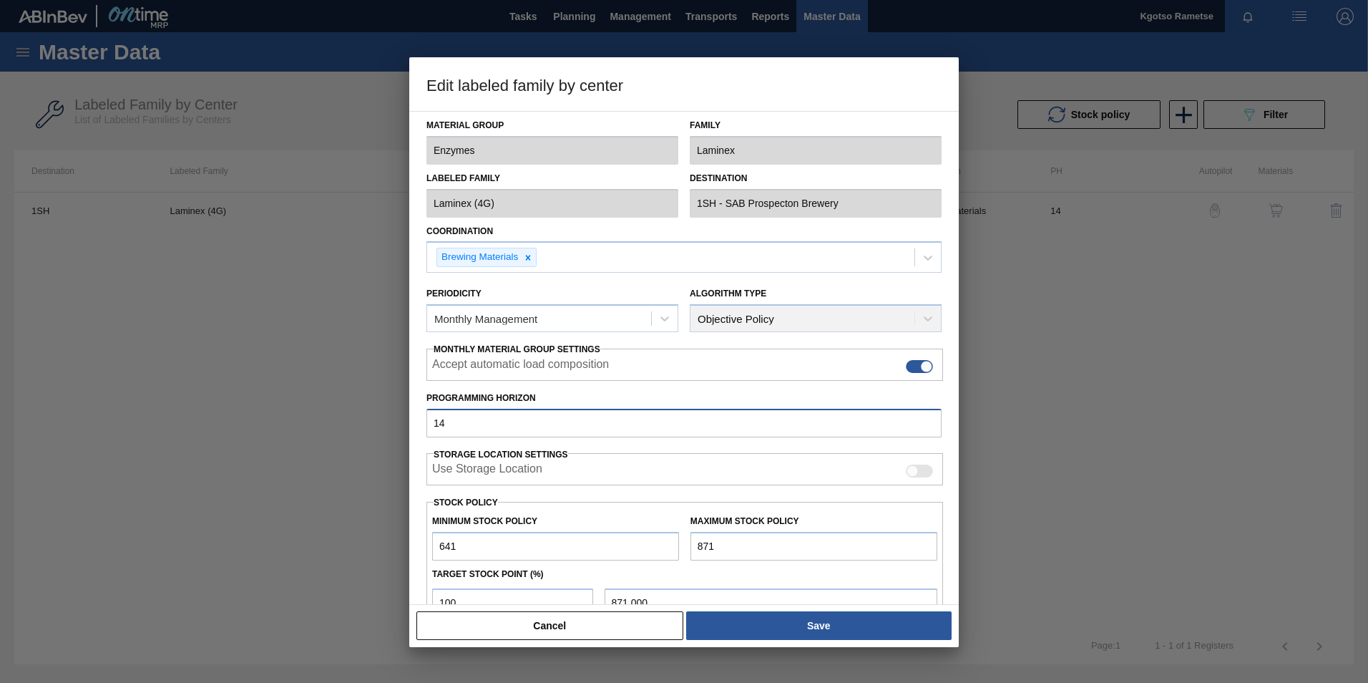
drag, startPoint x: 467, startPoint y: 430, endPoint x: 344, endPoint y: 469, distance: 129.0
click at [344, 469] on div "Edit labeled family by center Material Group Enzymes Family Laminex Labeled Fam…" at bounding box center [684, 341] width 1368 height 683
type input "120"
click at [700, 545] on input "871" at bounding box center [813, 546] width 247 height 29
click at [696, 545] on input "871" at bounding box center [813, 546] width 247 height 29
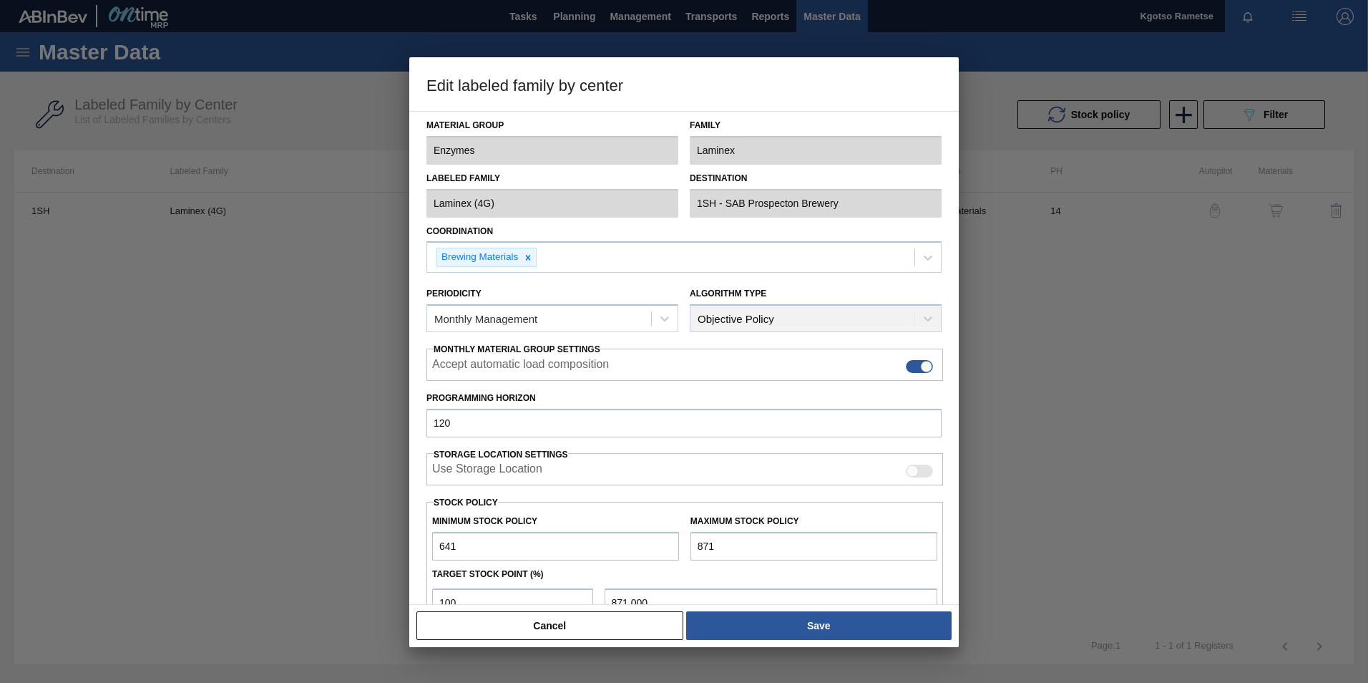
type input "1,871"
type input "1,871.000"
type input "1,871"
click at [424, 544] on div "Material Group Enzymes Family Laminex Labeled Family Laminex (4G) Destination 1…" at bounding box center [684, 358] width 550 height 494
click at [438, 544] on input "641" at bounding box center [555, 546] width 247 height 29
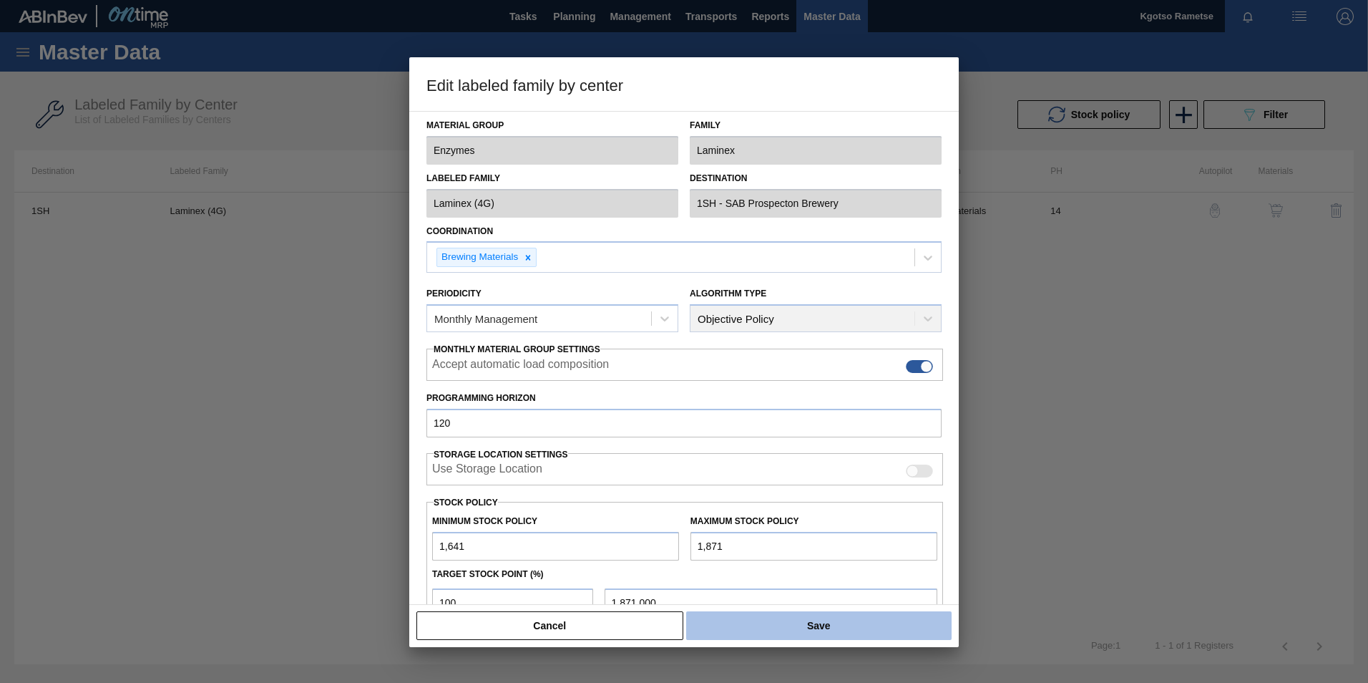
type input "1,641"
click at [807, 616] on button "Save" at bounding box center [818, 625] width 265 height 29
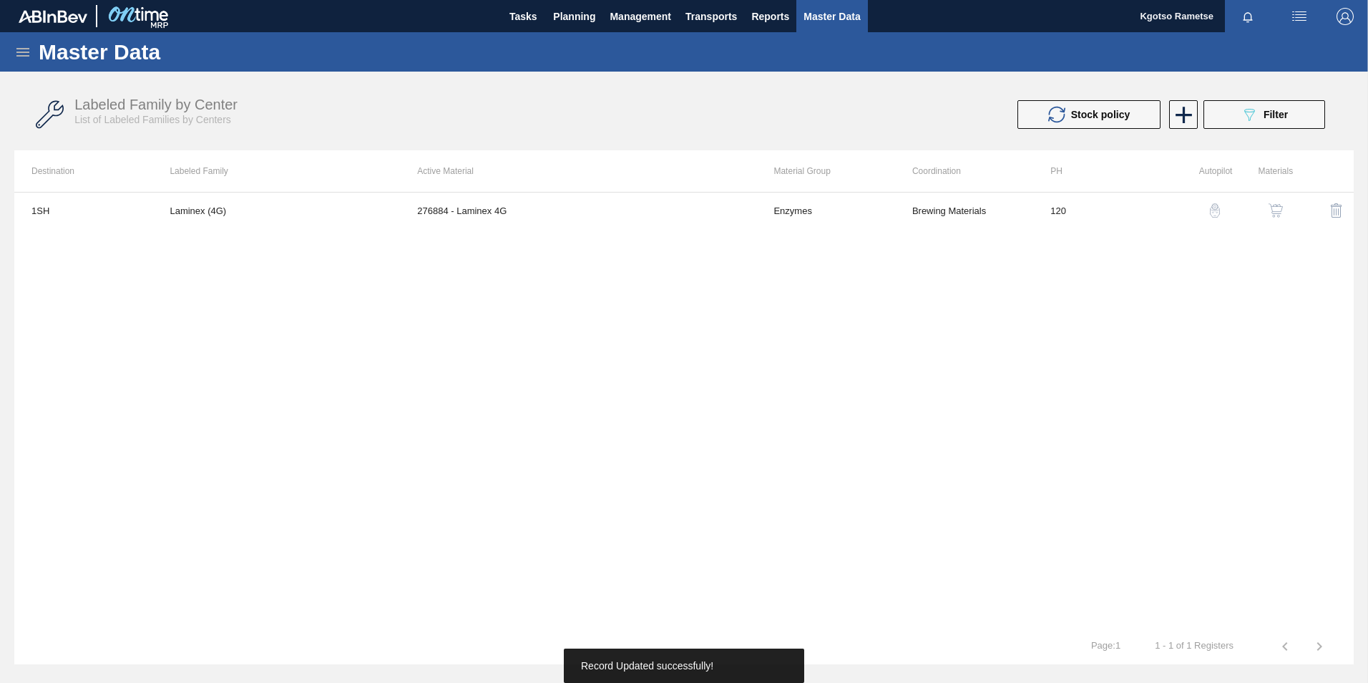
click at [1276, 215] on img "button" at bounding box center [1276, 210] width 14 height 14
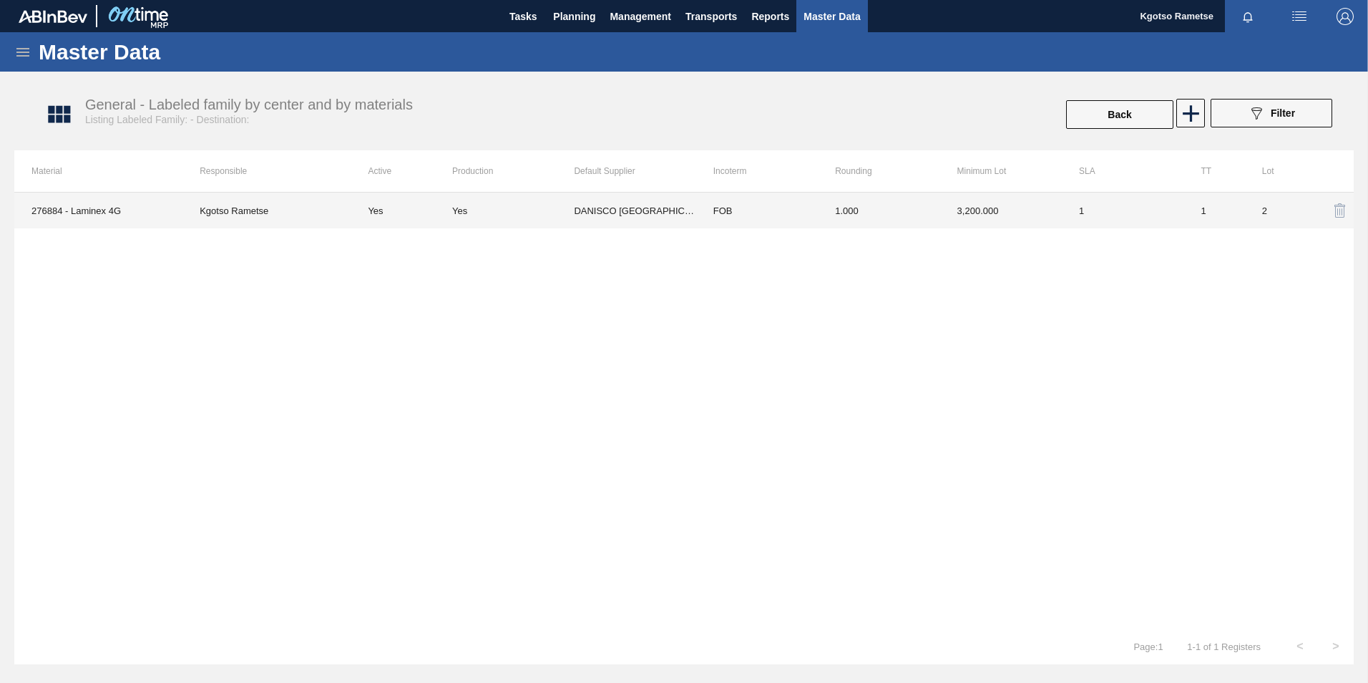
click at [869, 225] on td "1.000" at bounding box center [879, 210] width 122 height 36
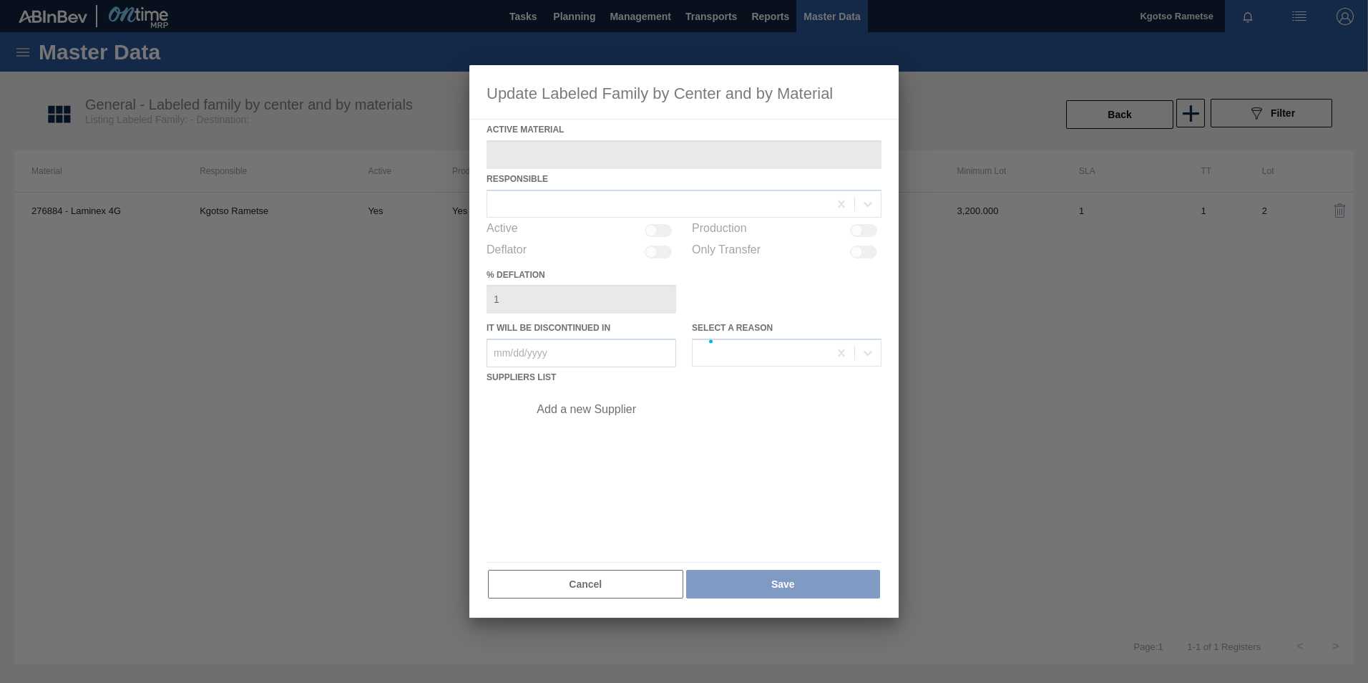
type Material "276884 - Laminex 4G"
checkbox input "true"
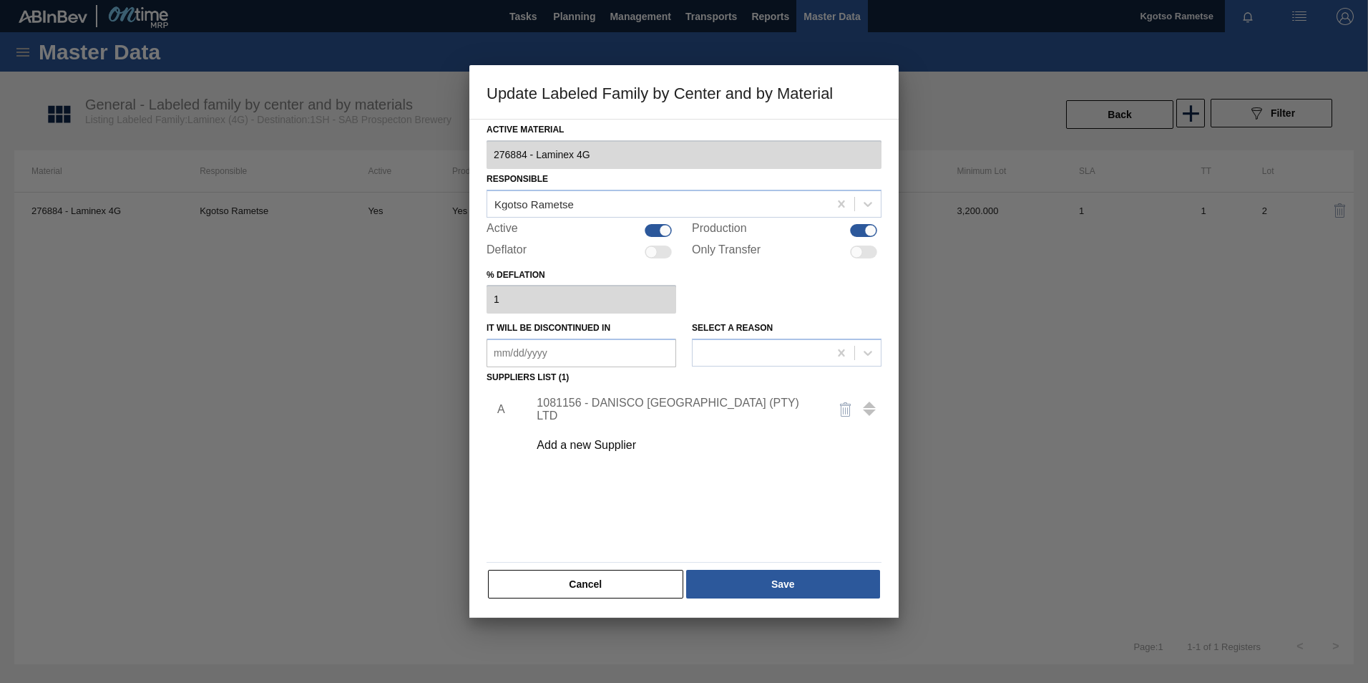
click at [677, 405] on div "1081156 - DANISCO [GEOGRAPHIC_DATA] (PTY) LTD" at bounding box center [677, 409] width 280 height 26
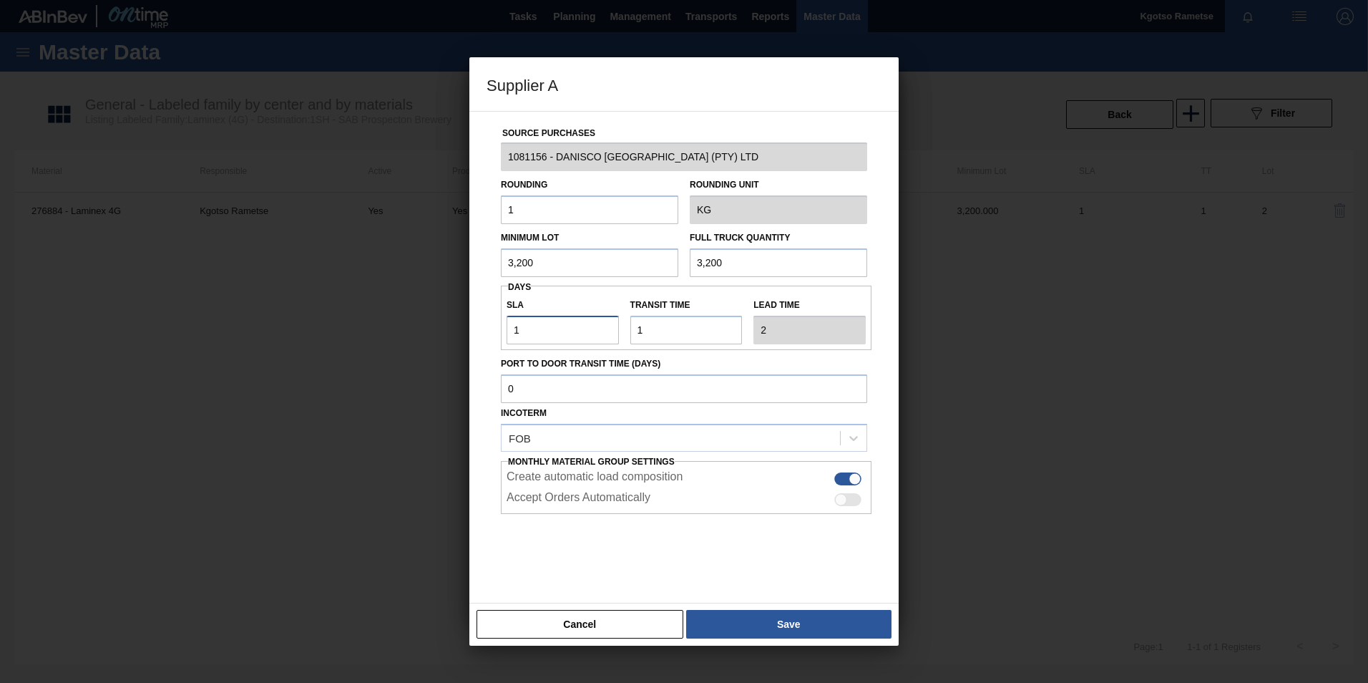
drag, startPoint x: 548, startPoint y: 326, endPoint x: 340, endPoint y: 327, distance: 208.2
click at [340, 327] on div "Supplier A Source Purchases 1081156 - DANISCO [GEOGRAPHIC_DATA] (PTY) LTD Round…" at bounding box center [684, 341] width 1368 height 683
type input "3"
type input "4"
type input "30"
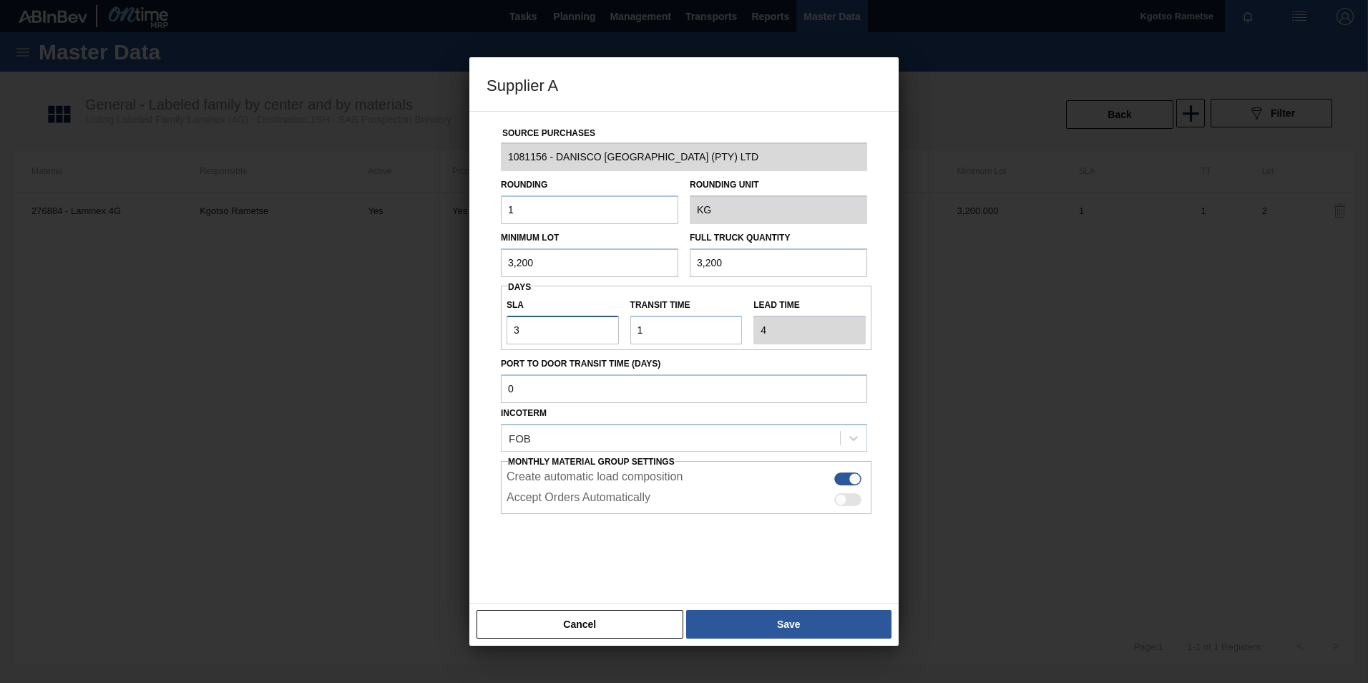
type input "31"
click at [532, 337] on input "30" at bounding box center [563, 330] width 112 height 29
type input "3"
type input "4"
type input "NaN"
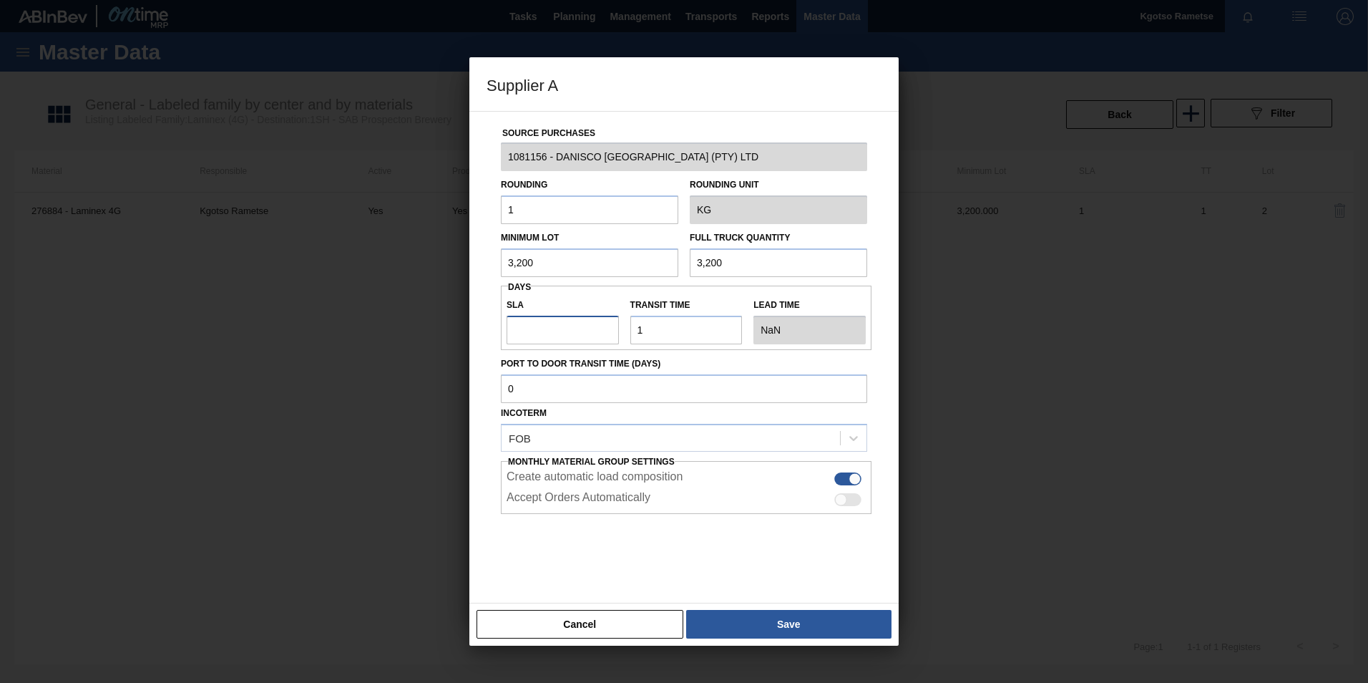
type input "2"
type input "3"
type input "27"
type input "28"
type input "27"
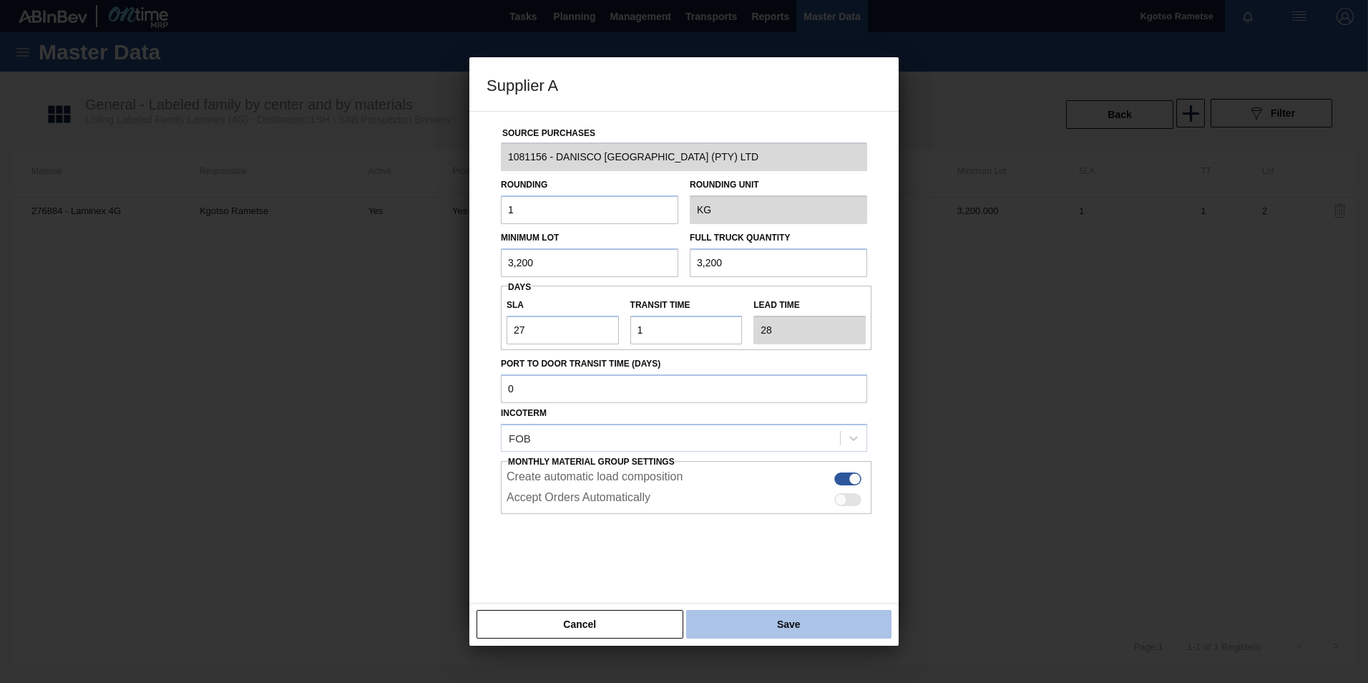
click at [716, 625] on button "Save" at bounding box center [788, 624] width 205 height 29
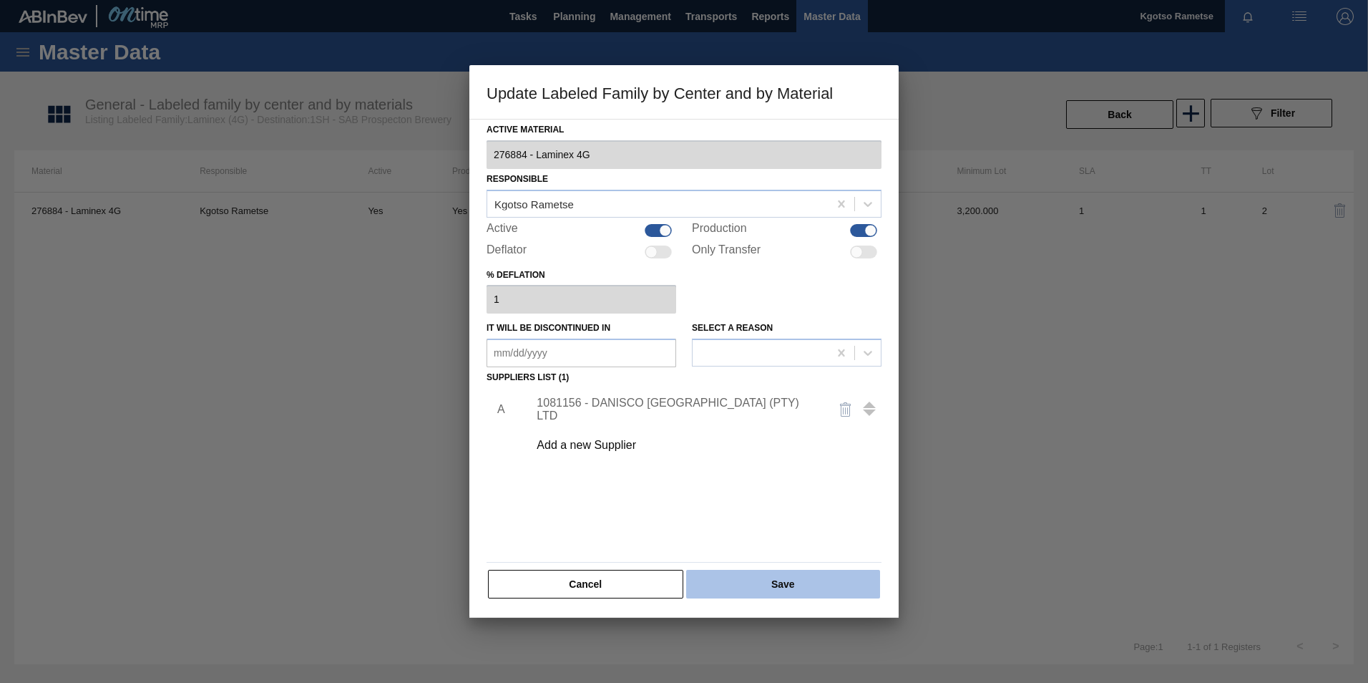
click at [736, 585] on button "Save" at bounding box center [783, 584] width 194 height 29
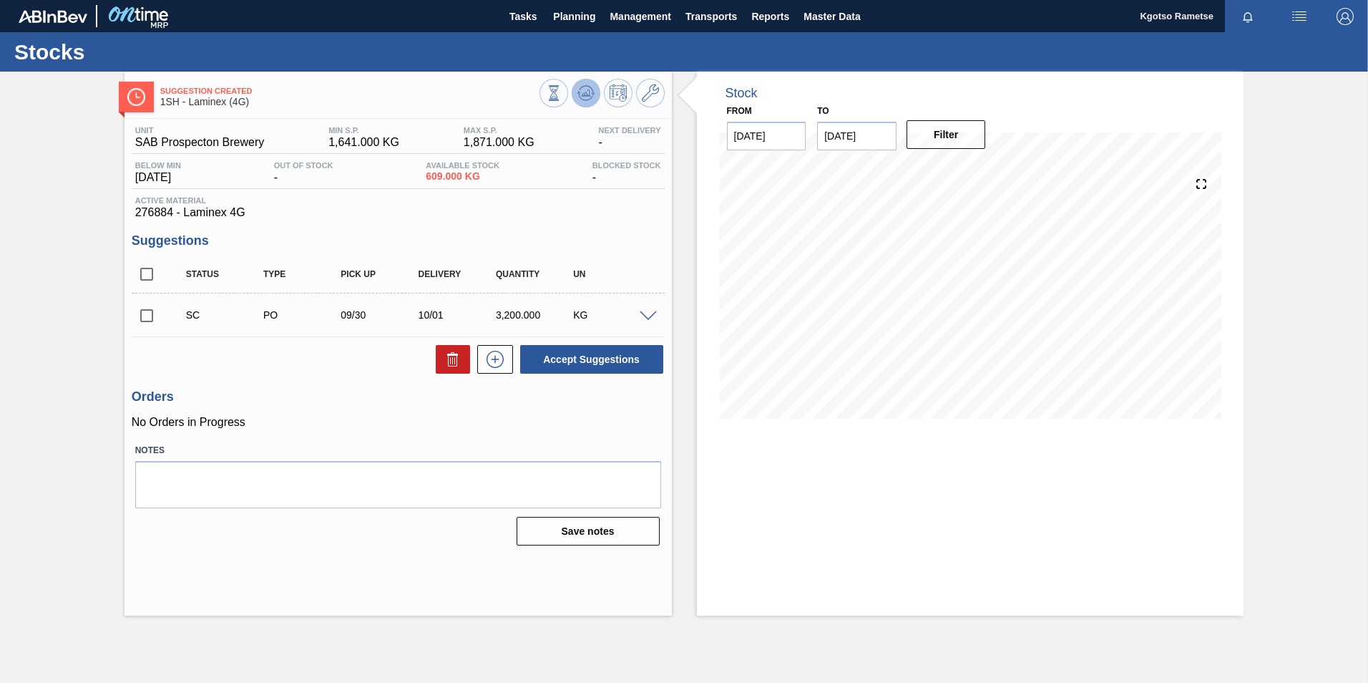
click at [597, 96] on button at bounding box center [586, 93] width 29 height 29
click at [662, 94] on button at bounding box center [650, 93] width 29 height 29
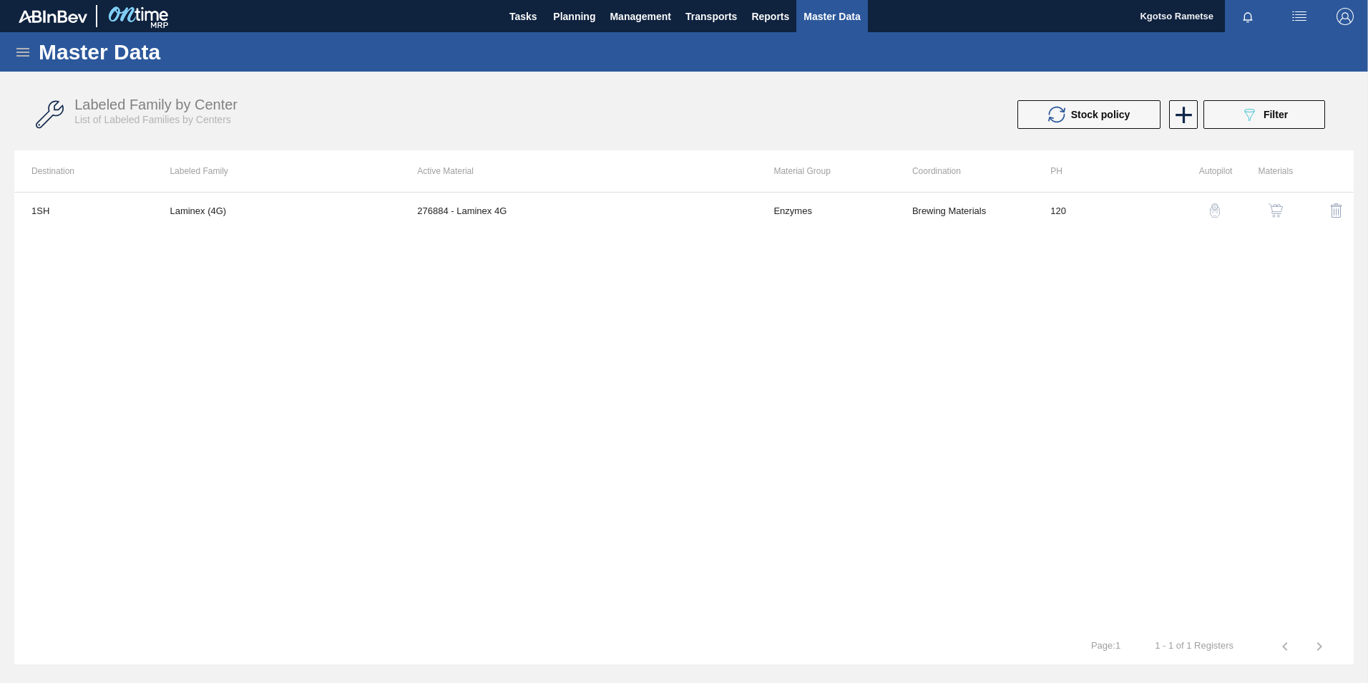
click at [1283, 220] on button "button" at bounding box center [1276, 210] width 34 height 34
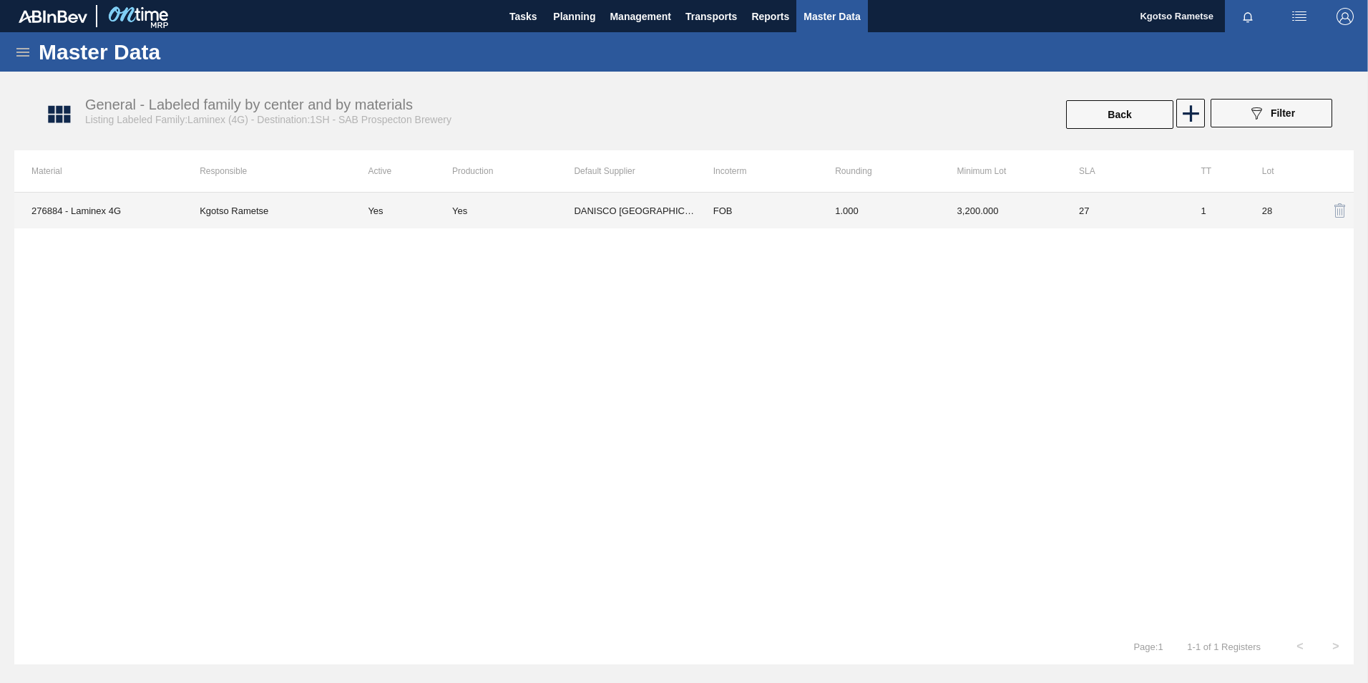
click at [894, 225] on td "1.000" at bounding box center [879, 210] width 122 height 36
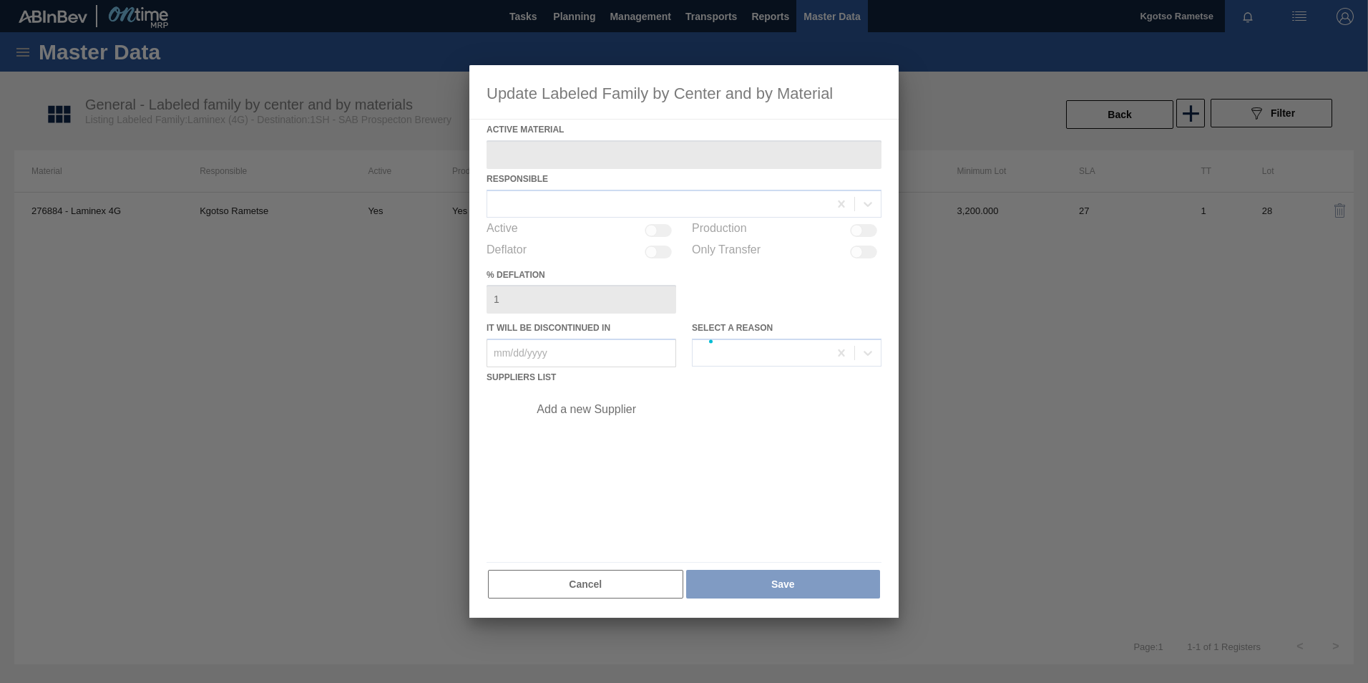
type Material "276884 - Laminex 4G"
checkbox input "true"
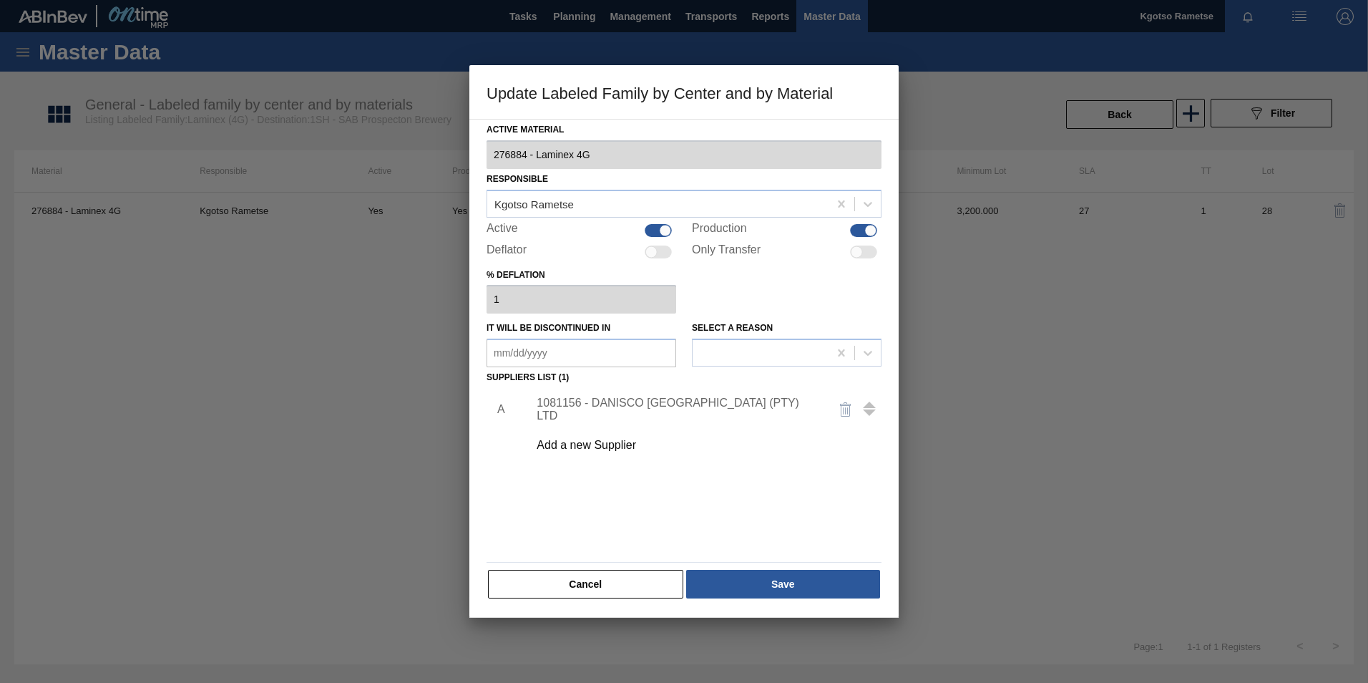
click at [602, 404] on div "1081156 - DANISCO [GEOGRAPHIC_DATA] (PTY) LTD" at bounding box center [677, 409] width 280 height 26
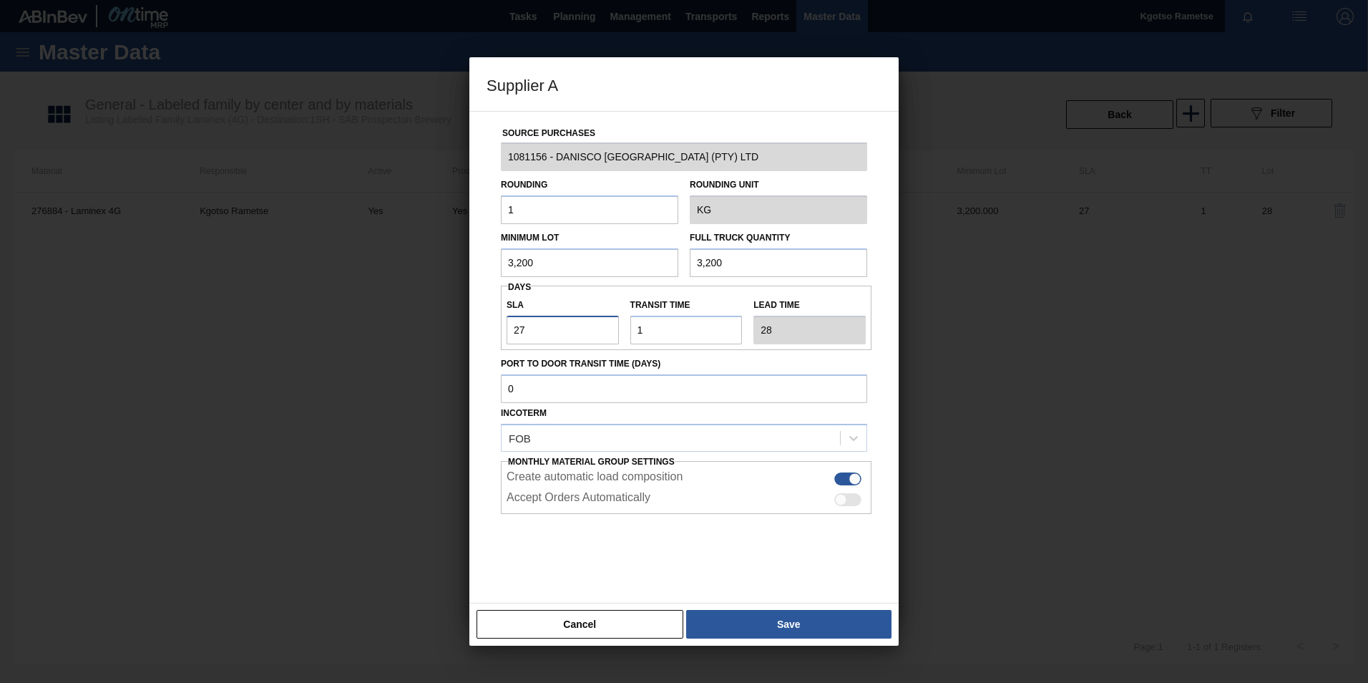
drag, startPoint x: 527, startPoint y: 333, endPoint x: 429, endPoint y: 340, distance: 98.3
click at [429, 340] on div "Supplier A Source Purchases 1081156 - DANISCO [GEOGRAPHIC_DATA] (PTY) LTD Round…" at bounding box center [684, 341] width 1368 height 683
type input "2"
type input "3"
type input "25"
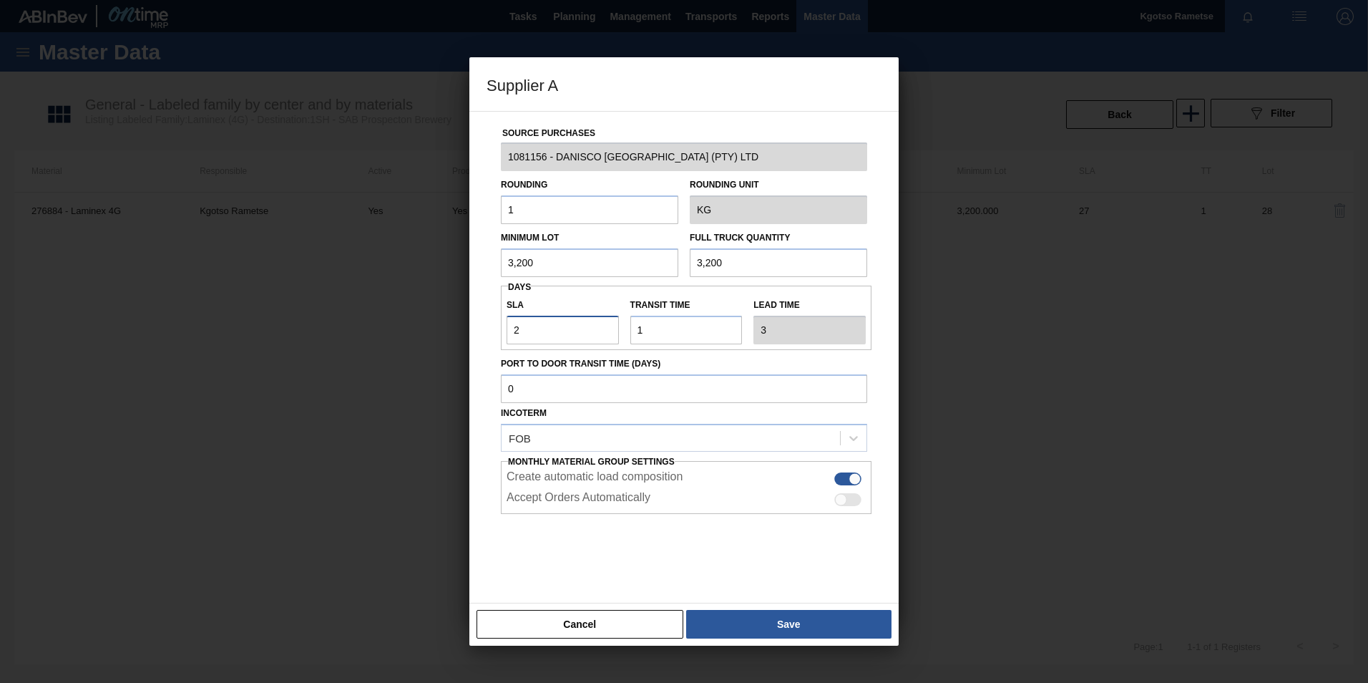
type input "26"
type input "25"
click at [804, 613] on button "Save" at bounding box center [788, 624] width 205 height 29
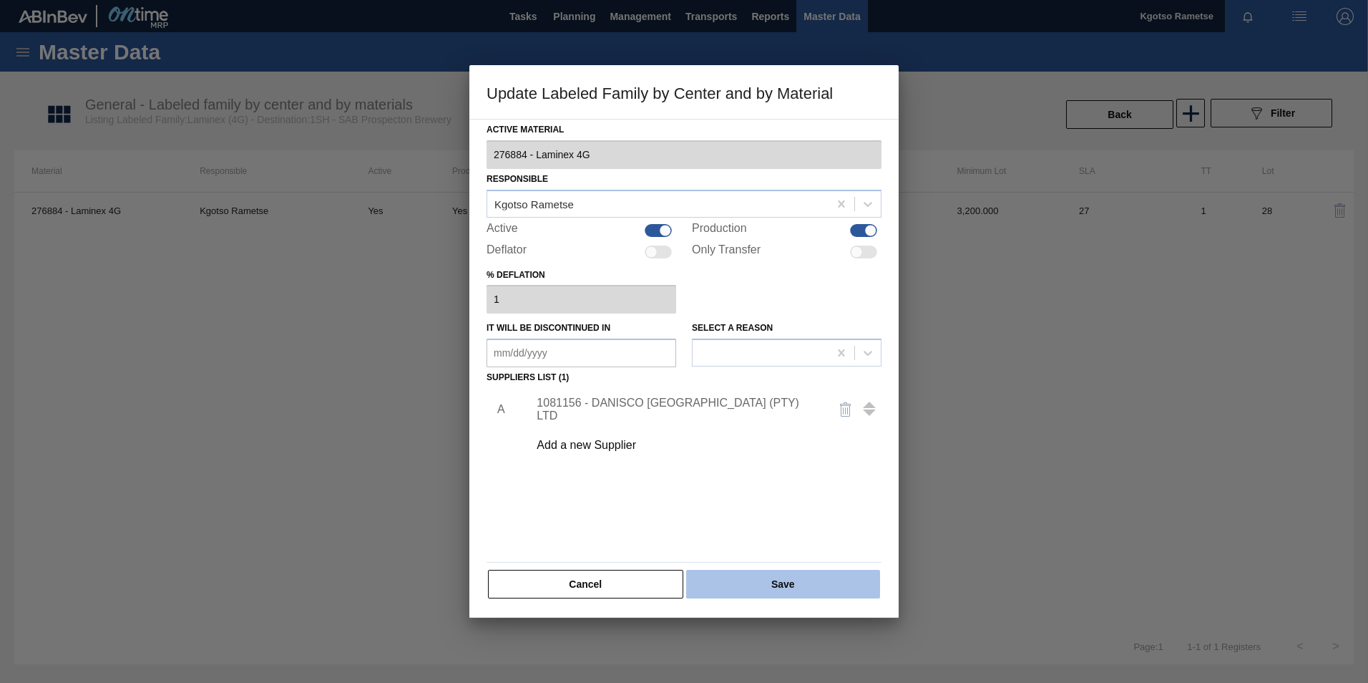
click at [799, 584] on button "Save" at bounding box center [783, 584] width 194 height 29
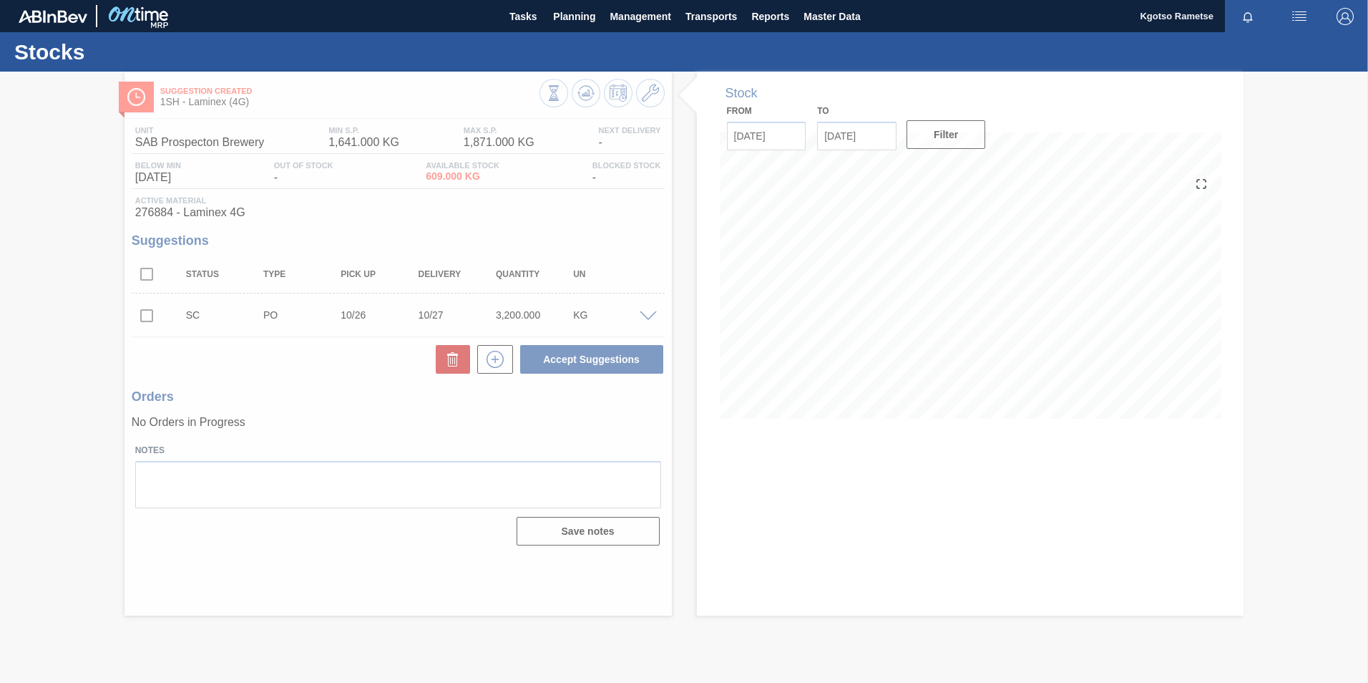
click at [590, 98] on div at bounding box center [684, 377] width 1368 height 611
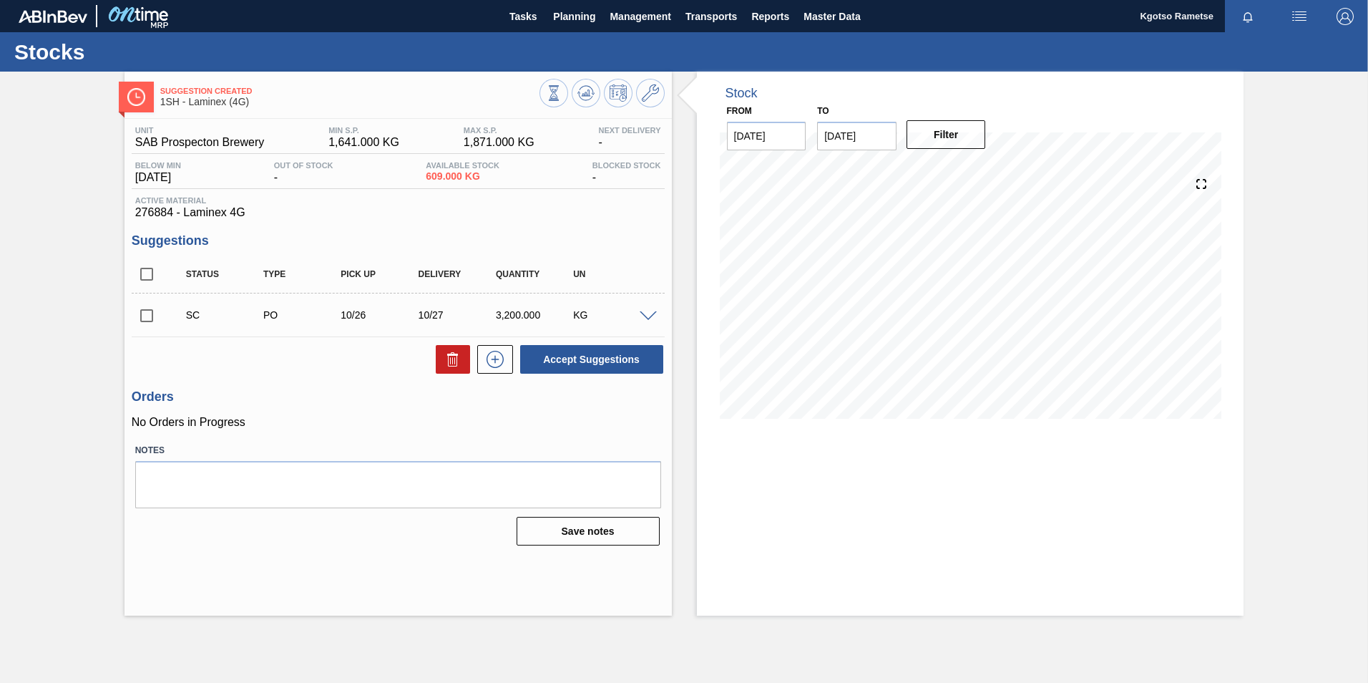
click at [590, 98] on icon at bounding box center [585, 92] width 17 height 17
click at [642, 89] on icon at bounding box center [650, 92] width 17 height 17
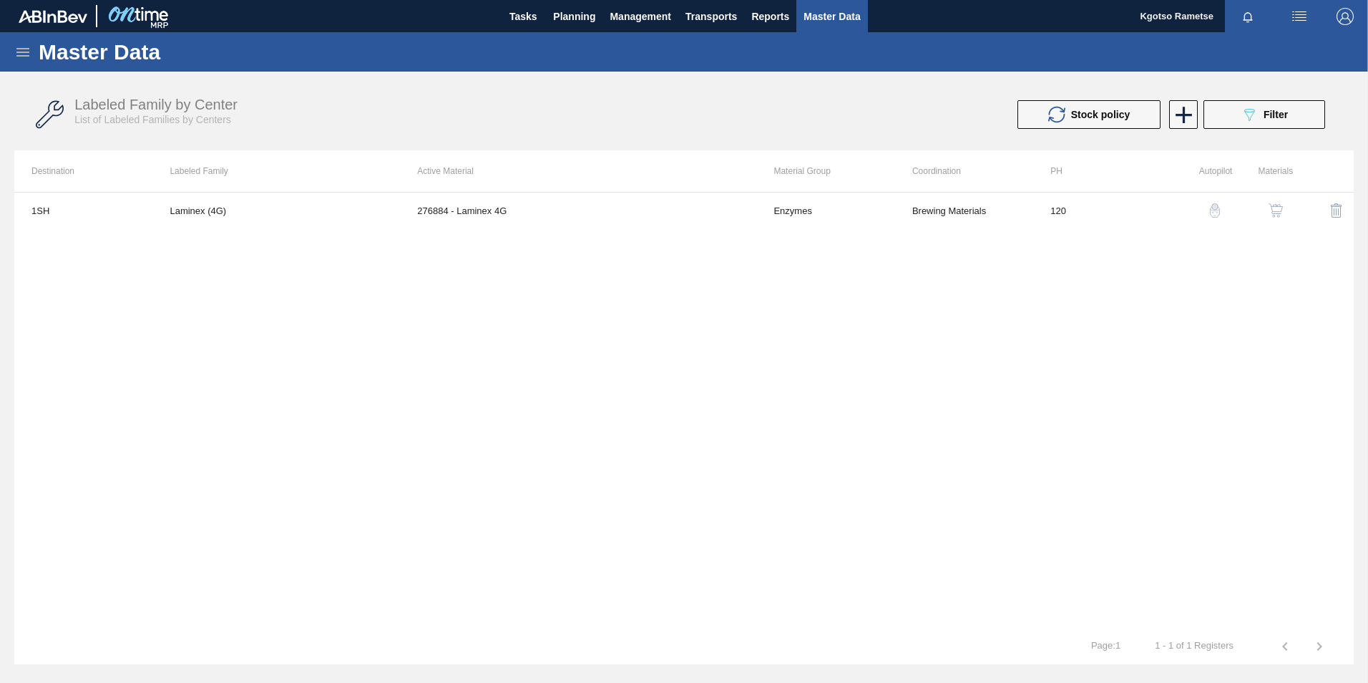
click at [1277, 211] on img "button" at bounding box center [1276, 210] width 14 height 14
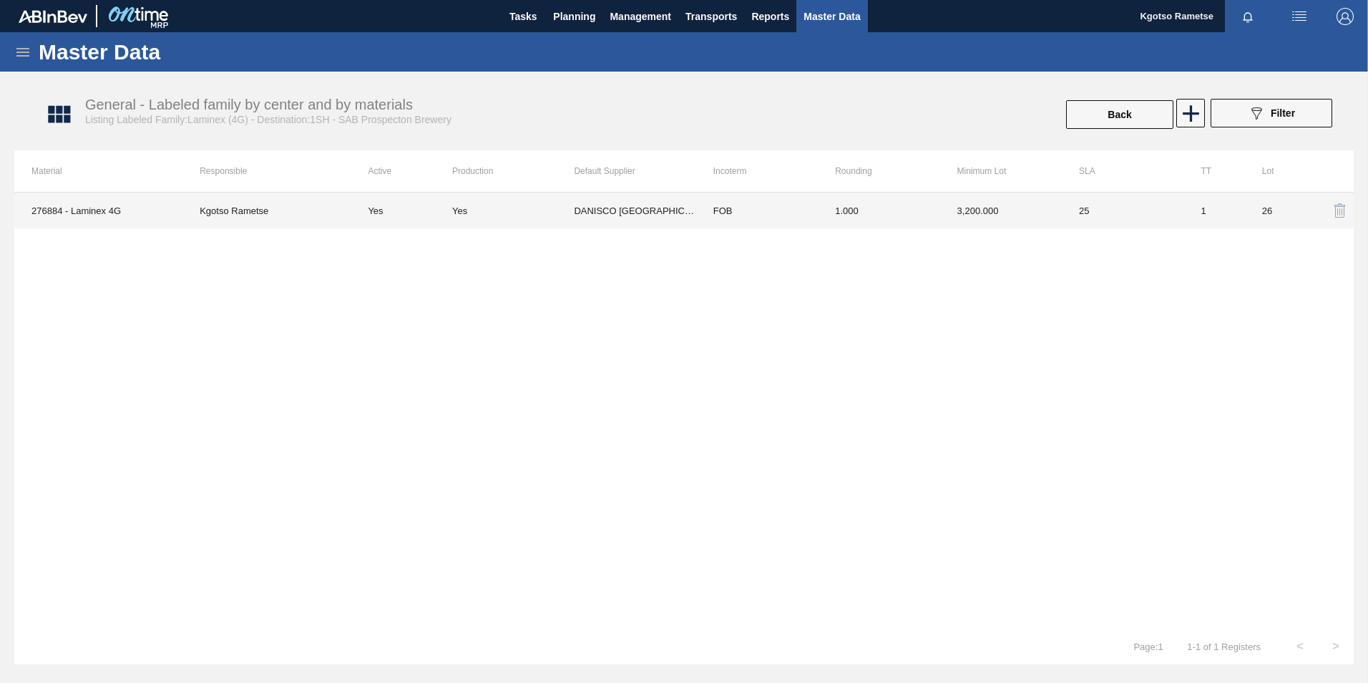
click at [998, 214] on td "3,200.000" at bounding box center [1001, 210] width 122 height 36
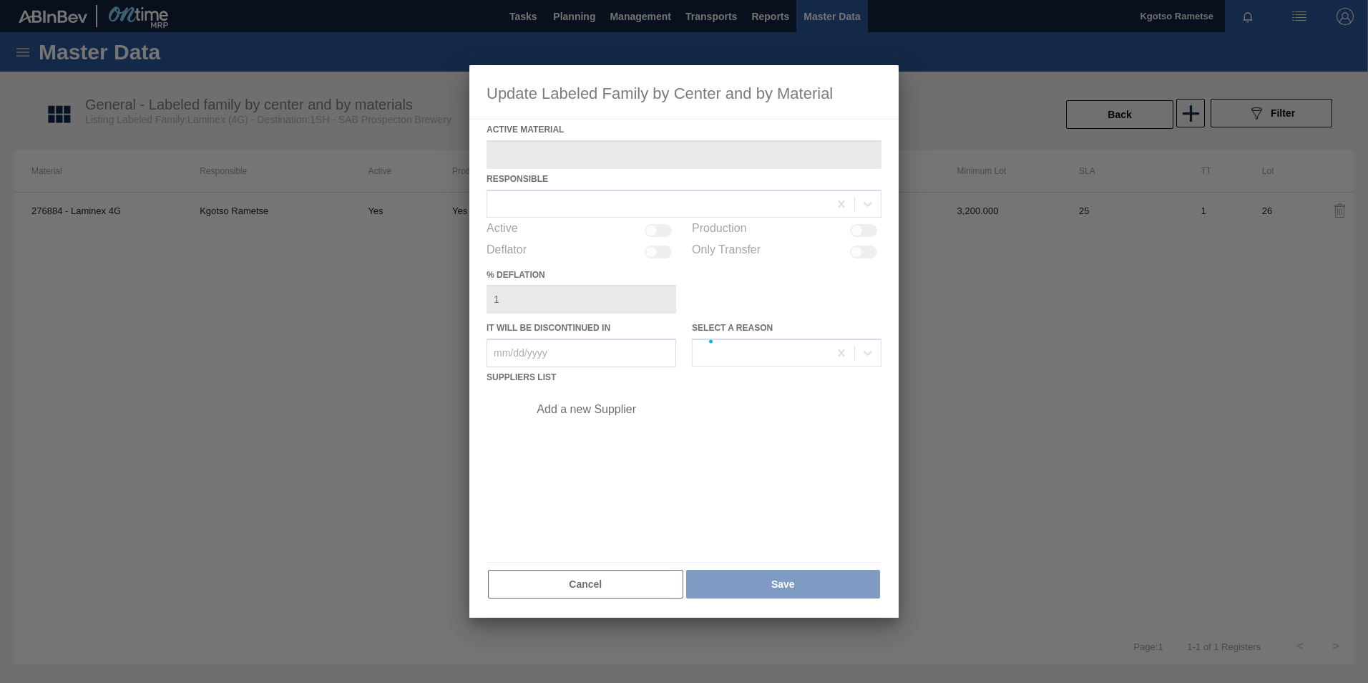
type Material "276884 - Laminex 4G"
checkbox input "true"
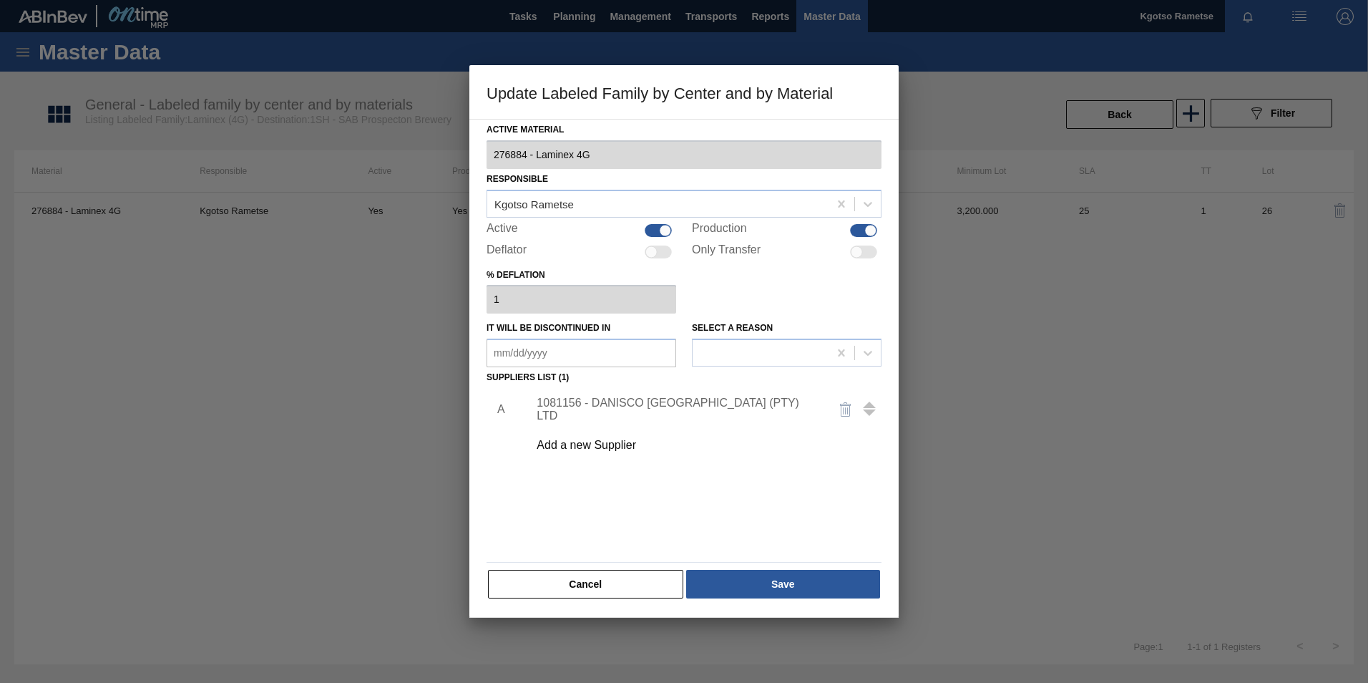
click at [609, 399] on div "1081156 - DANISCO [GEOGRAPHIC_DATA] (PTY) LTD" at bounding box center [700, 409] width 361 height 36
click at [631, 414] on div "1081156 - DANISCO [GEOGRAPHIC_DATA] (PTY) LTD" at bounding box center [677, 409] width 280 height 26
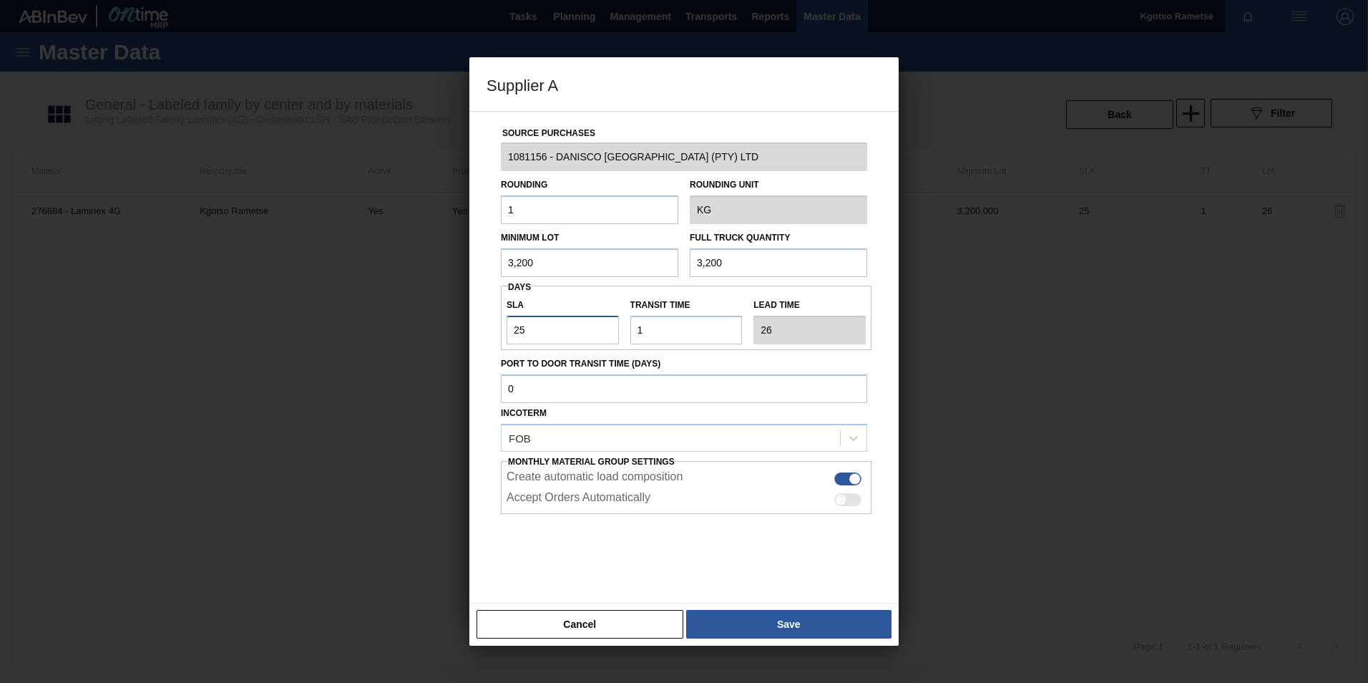
click at [340, 352] on div "Supplier A Source Purchases 1081156 - DANISCO [GEOGRAPHIC_DATA] (PTY) LTD Round…" at bounding box center [684, 341] width 1368 height 683
type input "1"
type input "2"
type input "1"
click at [794, 620] on button "Save" at bounding box center [788, 624] width 205 height 29
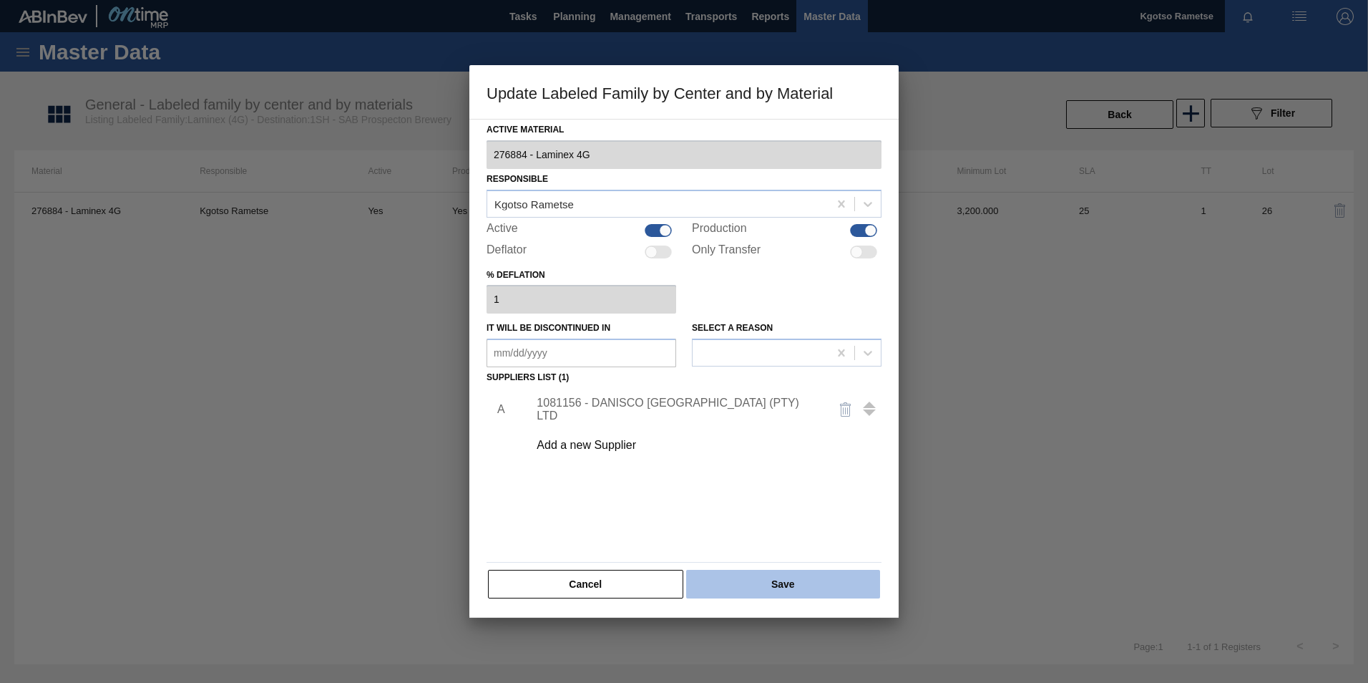
click at [756, 582] on button "Save" at bounding box center [783, 584] width 194 height 29
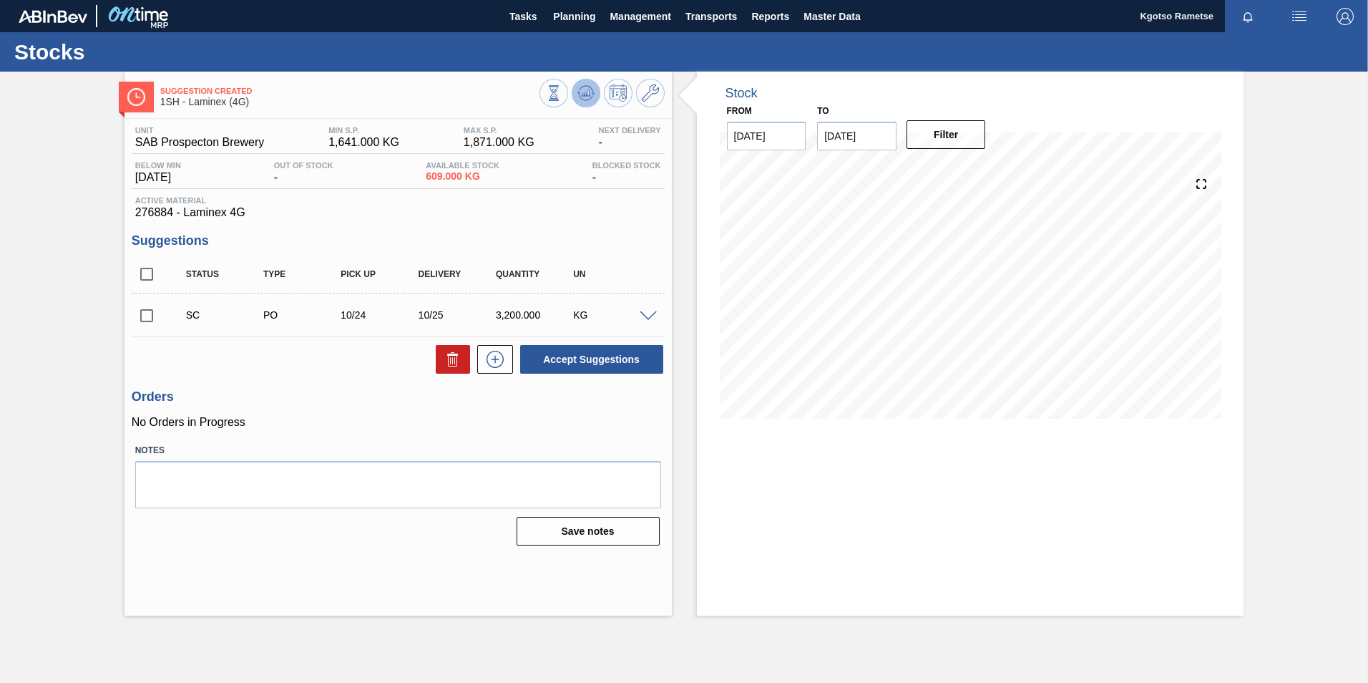
click at [581, 93] on icon at bounding box center [585, 92] width 17 height 17
click at [647, 94] on icon at bounding box center [650, 92] width 17 height 17
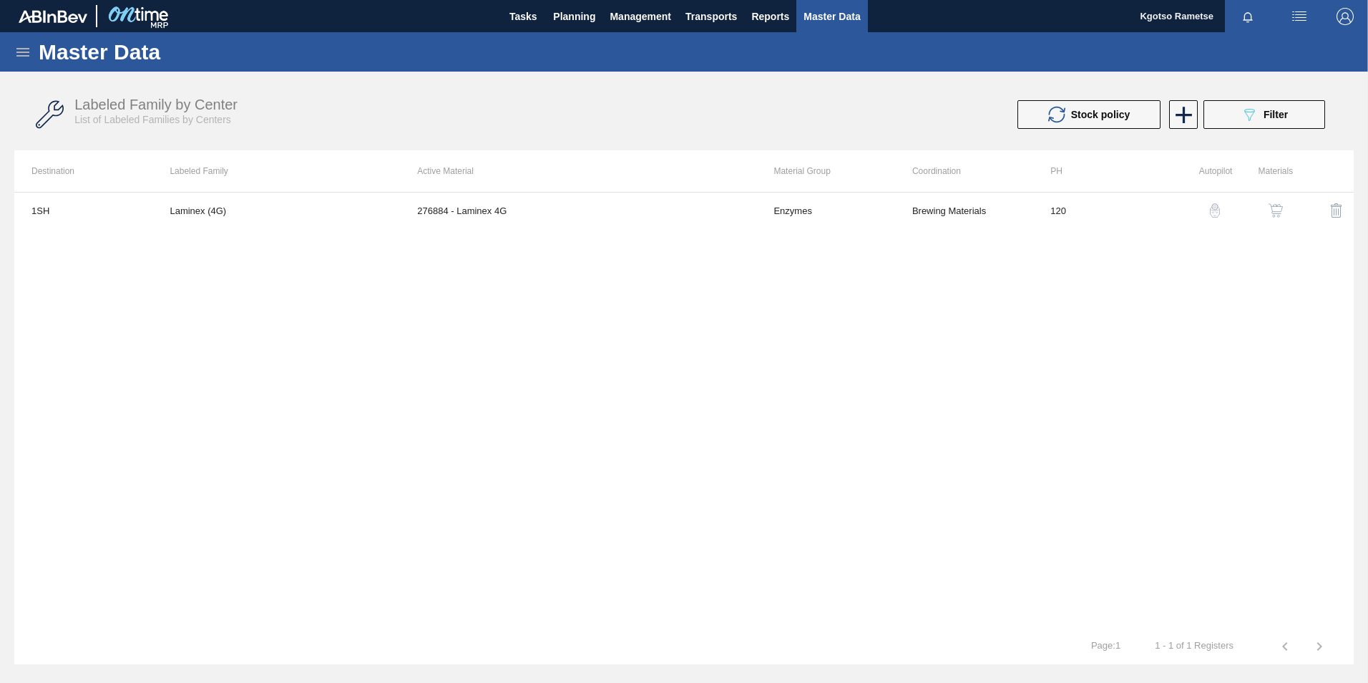
click at [1274, 205] on img "button" at bounding box center [1276, 210] width 14 height 14
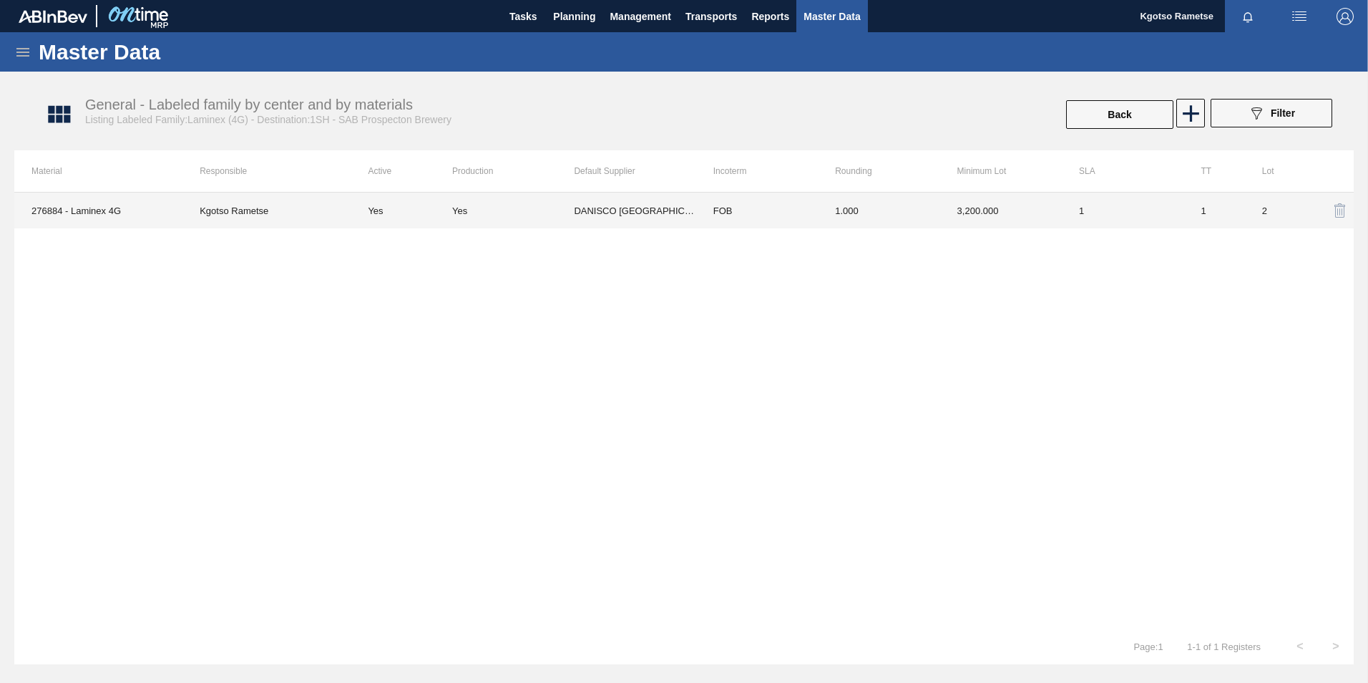
click at [900, 206] on td "1.000" at bounding box center [879, 210] width 122 height 36
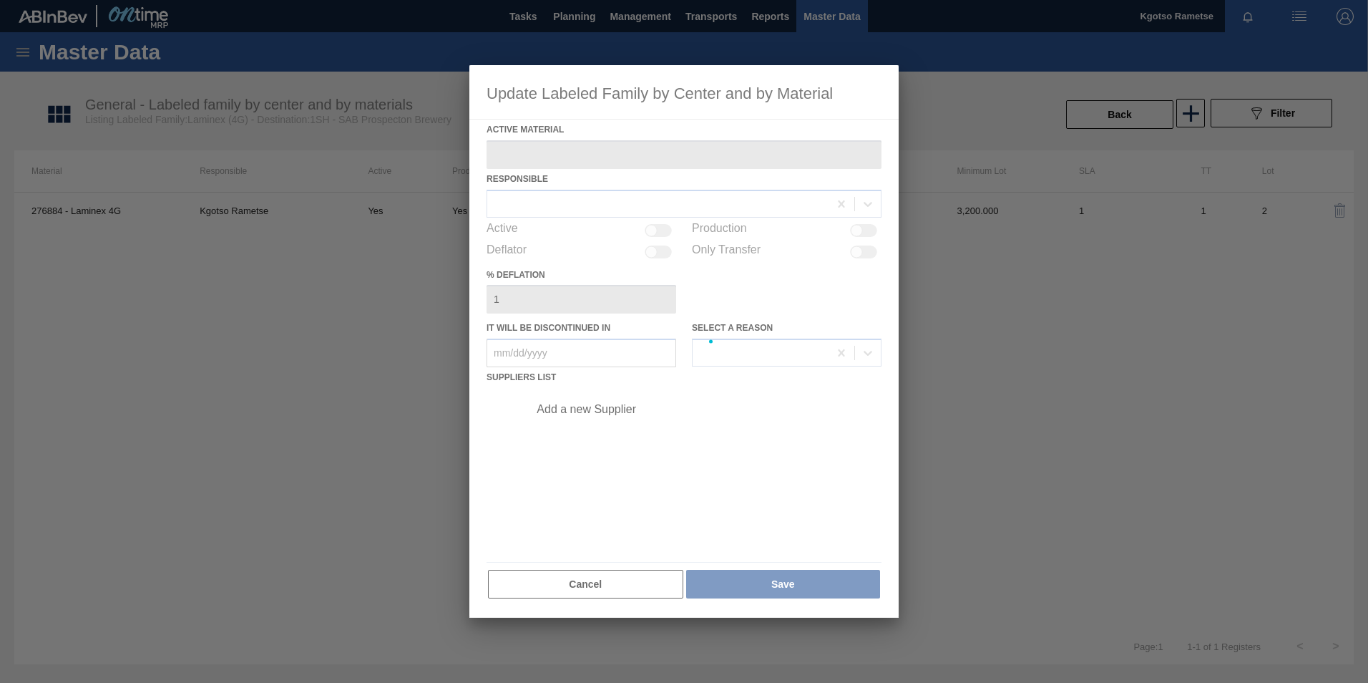
type Material "276884 - Laminex 4G"
checkbox input "true"
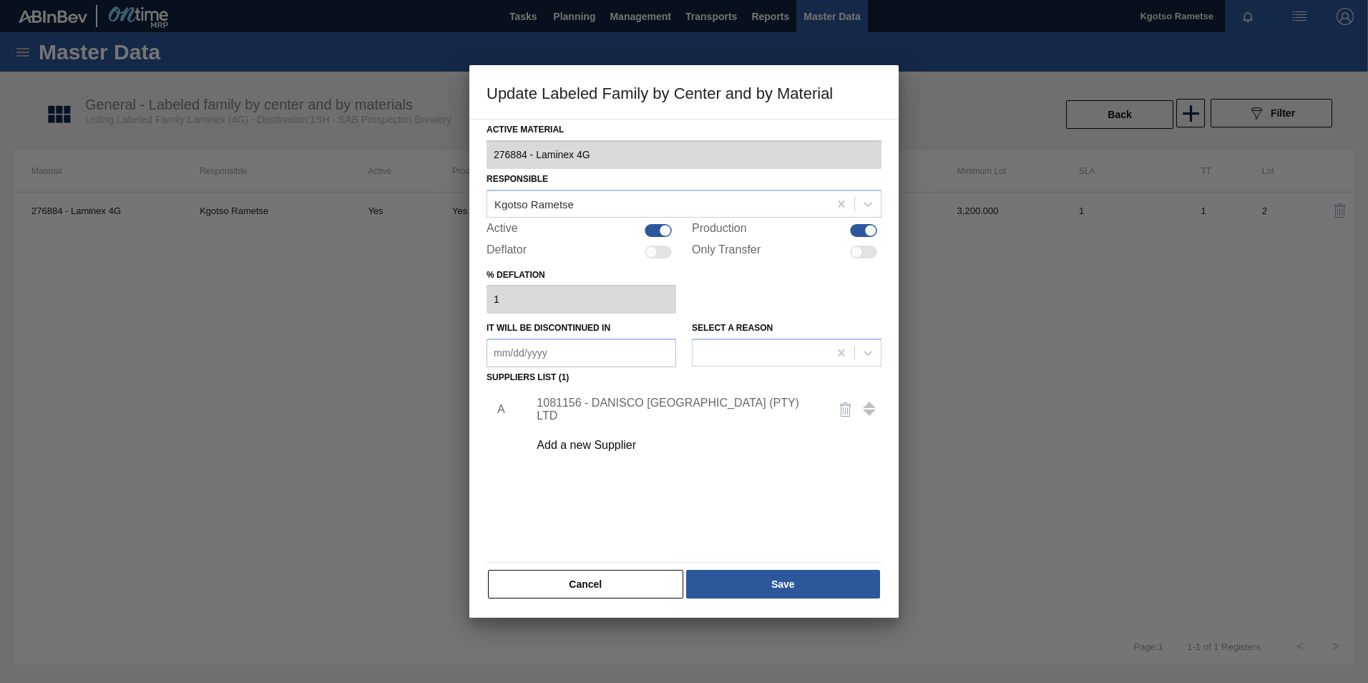
click at [659, 409] on div "1081156 - DANISCO [GEOGRAPHIC_DATA] (PTY) LTD" at bounding box center [677, 409] width 280 height 26
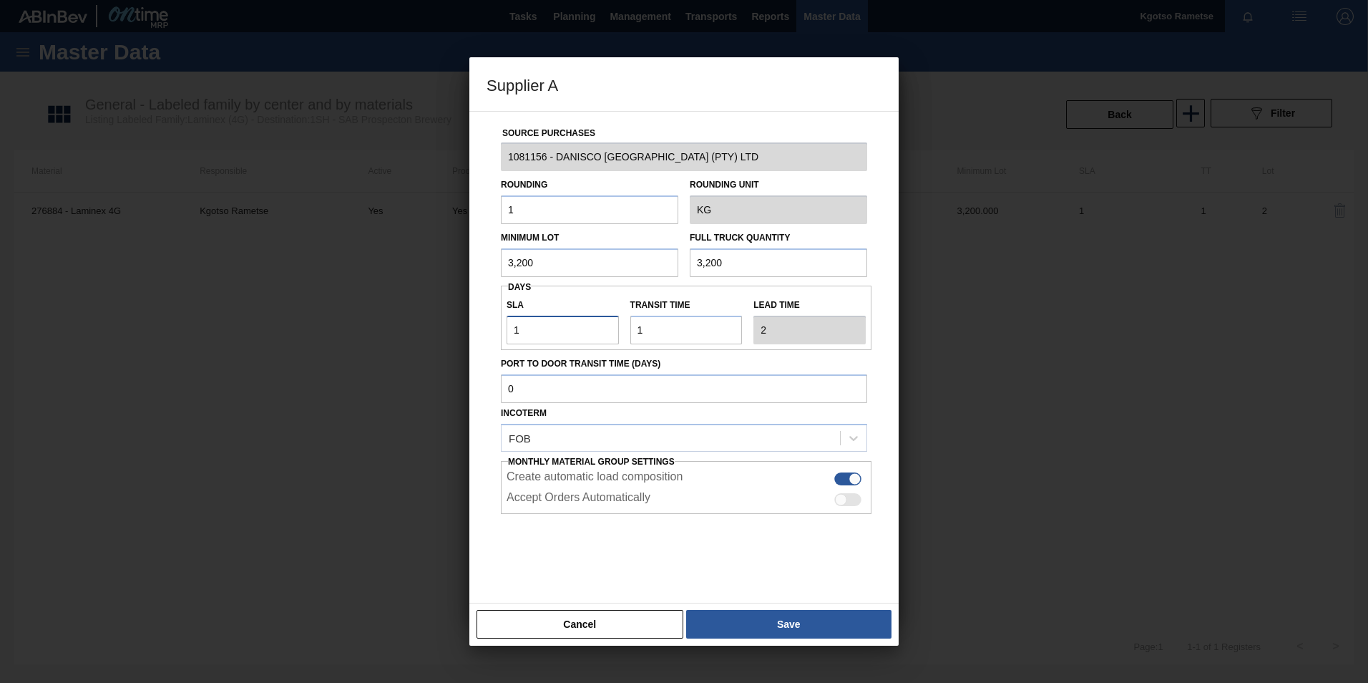
drag, startPoint x: 527, startPoint y: 328, endPoint x: 476, endPoint y: 345, distance: 54.3
click at [496, 333] on div "Source Purchases 1081156 - DANISCO [GEOGRAPHIC_DATA] (PTY) LTD Rounding 1 Round…" at bounding box center [684, 349] width 395 height 474
type input "2"
type input "3"
type input "2"
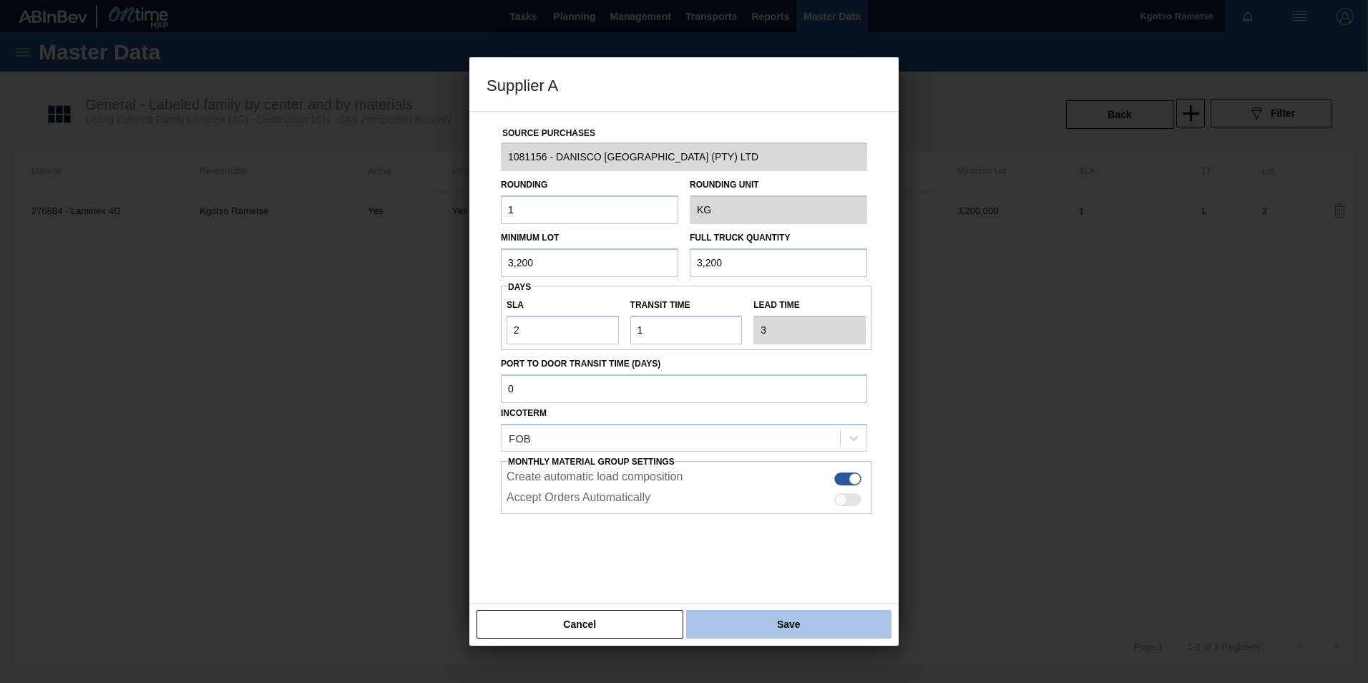
click at [809, 624] on button "Save" at bounding box center [788, 624] width 205 height 29
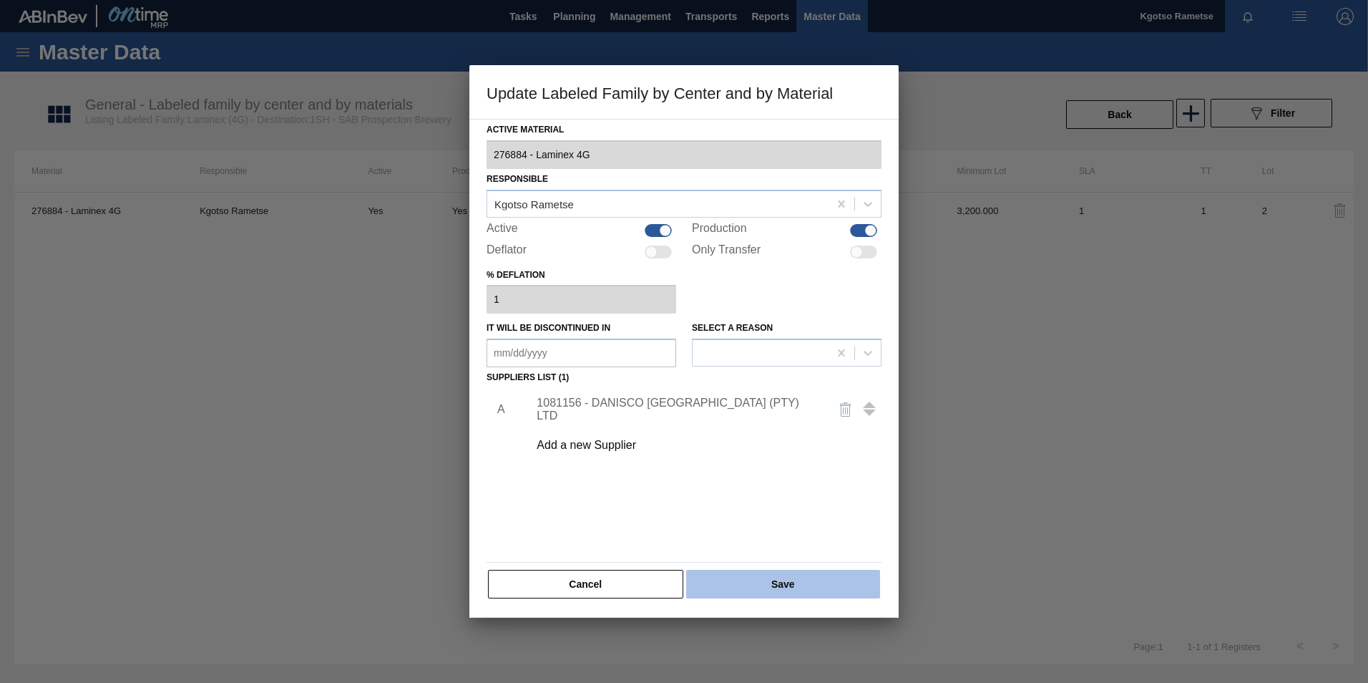
click at [776, 585] on button "Save" at bounding box center [783, 584] width 194 height 29
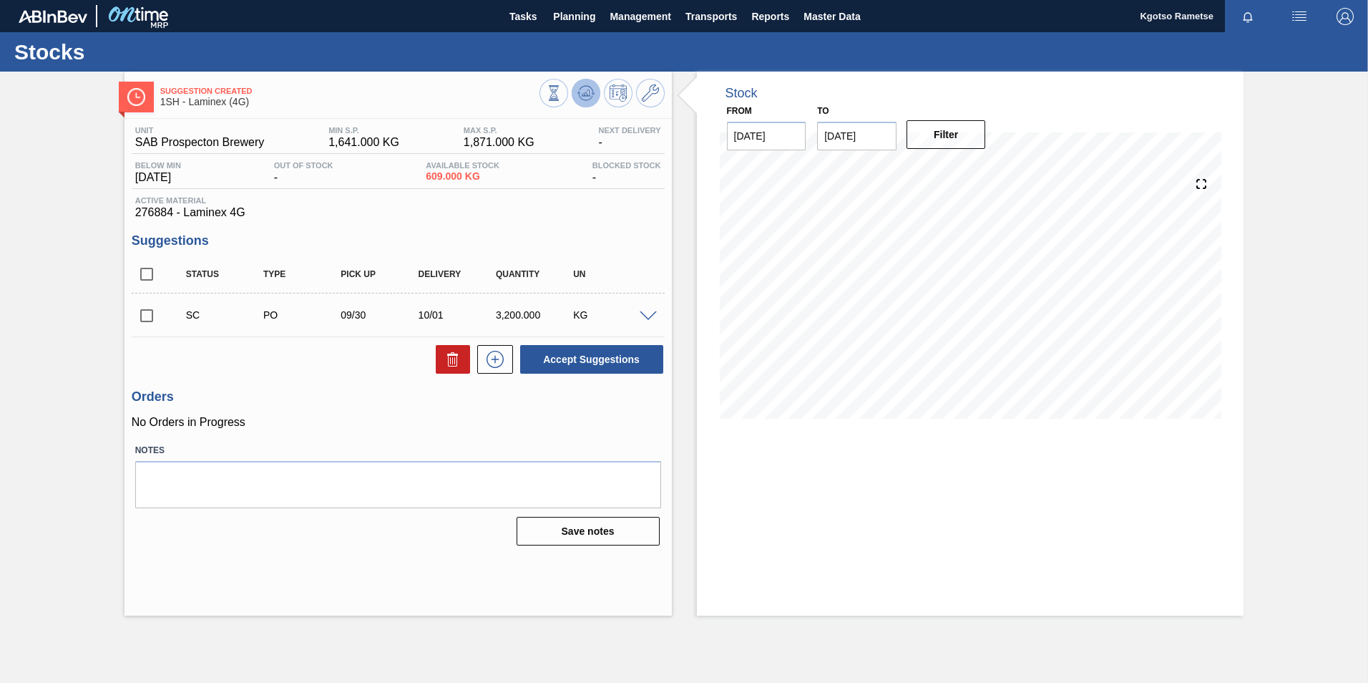
click at [592, 95] on icon at bounding box center [585, 92] width 17 height 17
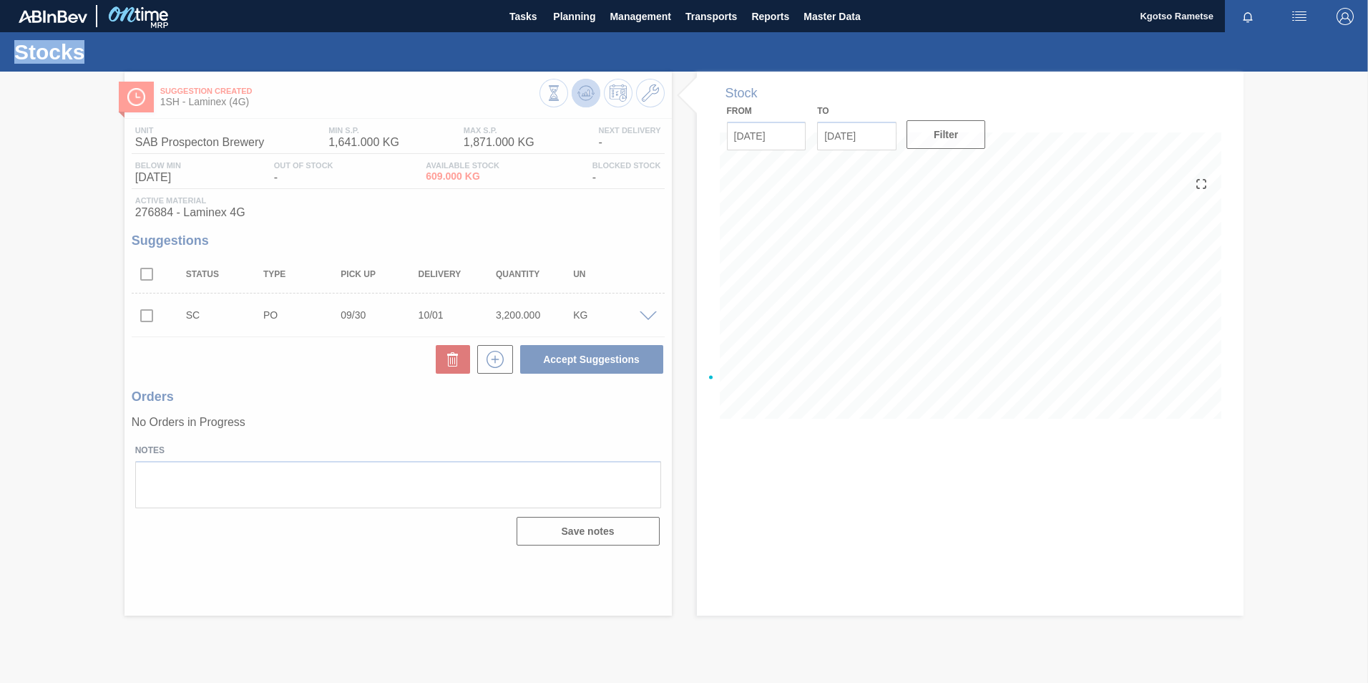
click at [592, 95] on div at bounding box center [684, 377] width 1368 height 611
click at [582, 98] on div at bounding box center [684, 377] width 1368 height 611
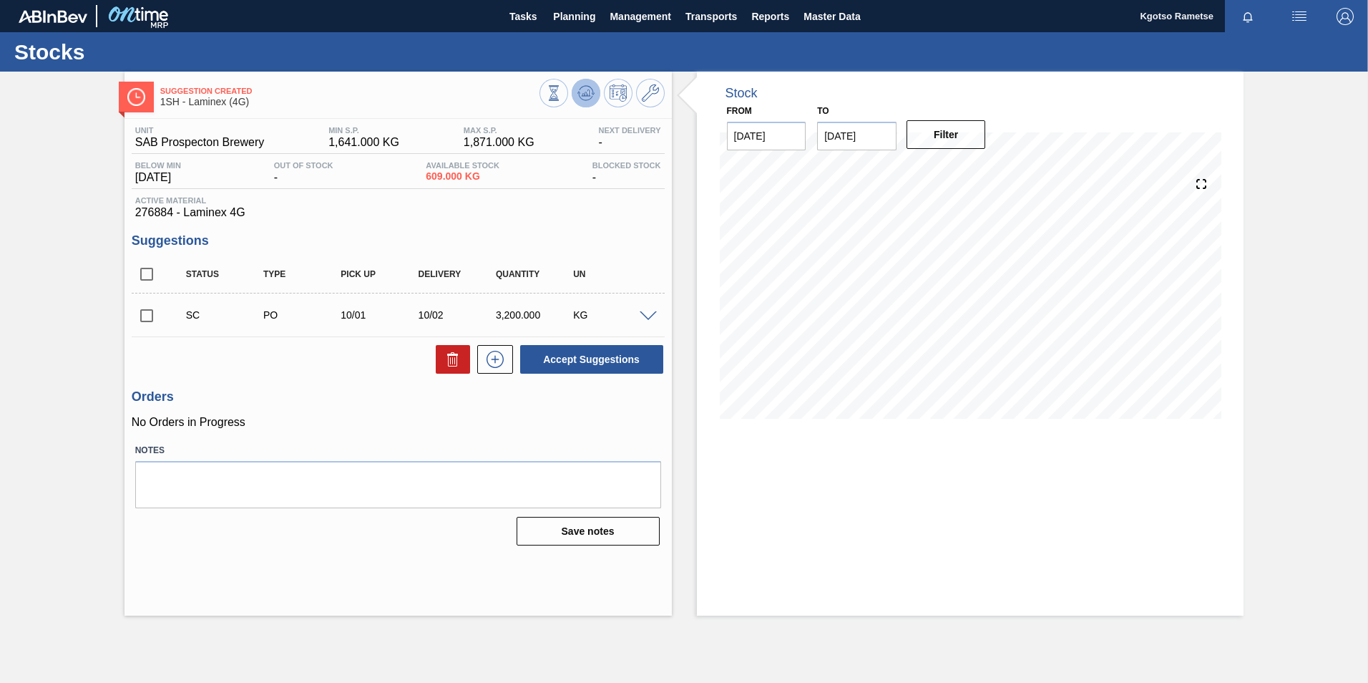
click at [587, 98] on icon at bounding box center [585, 92] width 17 height 17
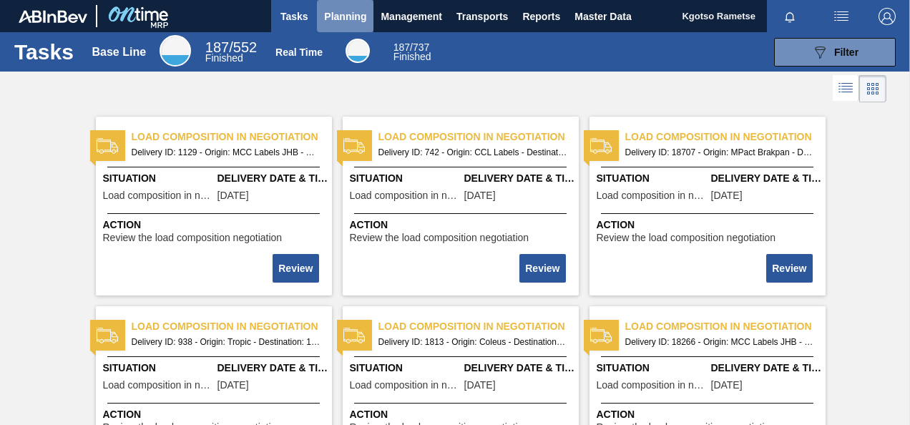
click at [336, 8] on span "Planning" at bounding box center [345, 16] width 42 height 17
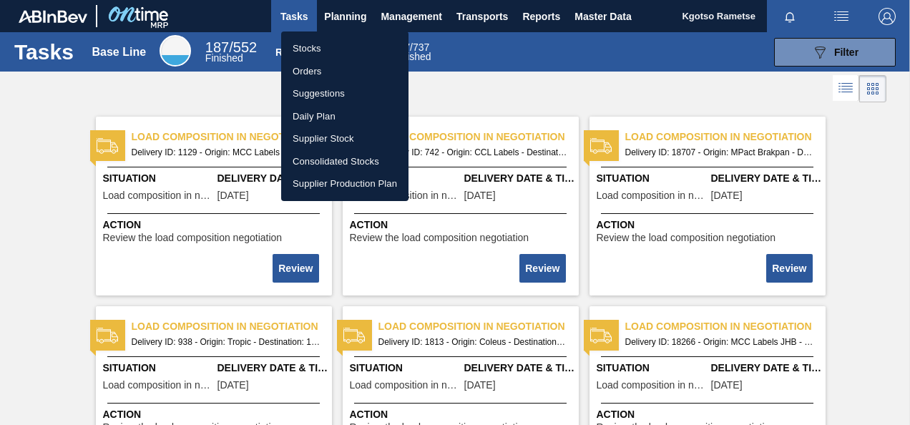
drag, startPoint x: 318, startPoint y: 67, endPoint x: 417, endPoint y: 89, distance: 101.9
click at [318, 67] on li "Orders" at bounding box center [344, 71] width 127 height 23
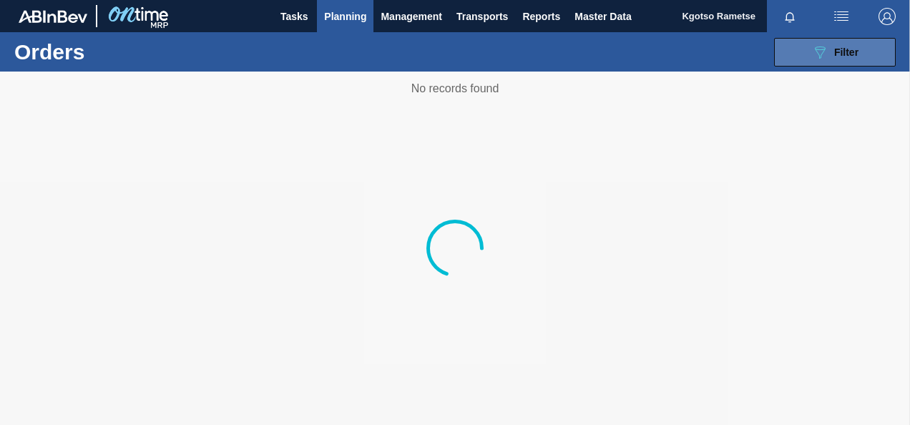
click at [857, 53] on span "Filter" at bounding box center [846, 52] width 24 height 11
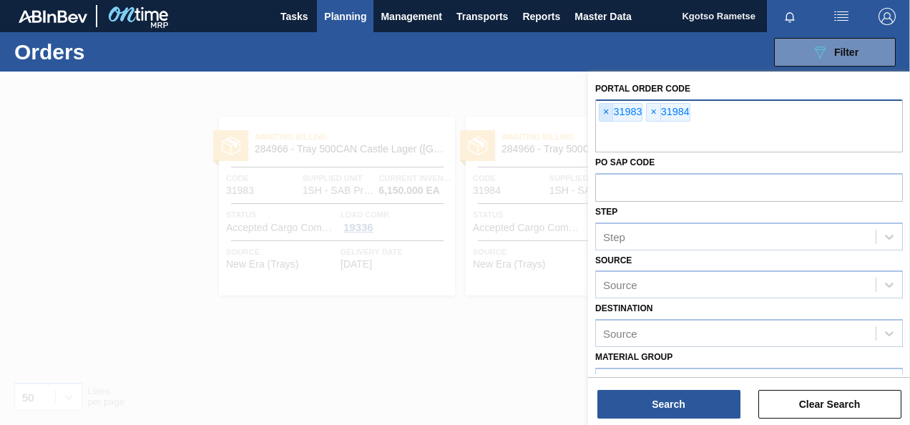
click at [605, 113] on span "×" at bounding box center [607, 112] width 14 height 17
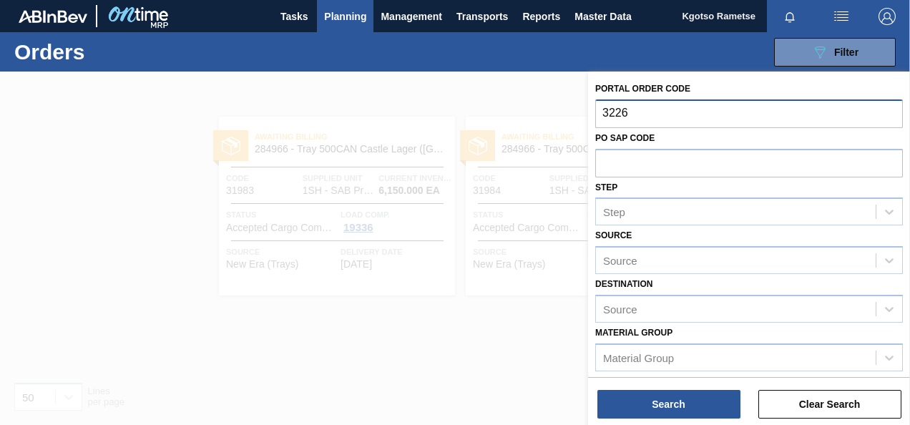
type input "32266"
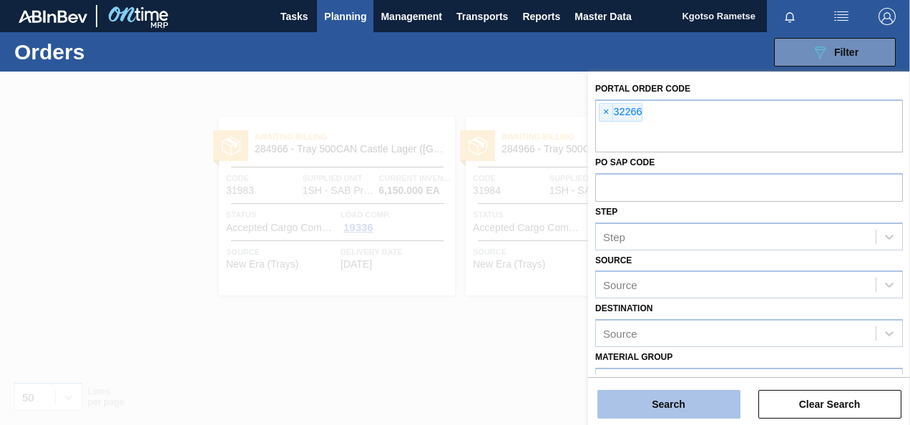
click at [663, 406] on button "Search" at bounding box center [668, 404] width 143 height 29
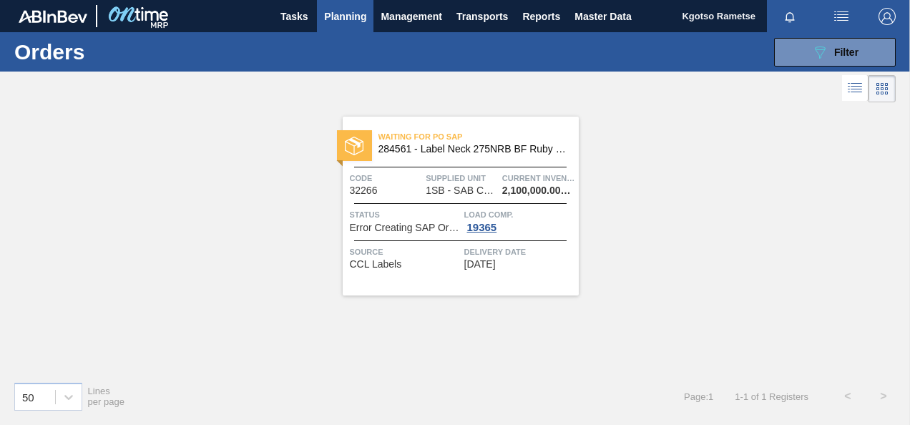
click at [462, 177] on span "Supplied Unit" at bounding box center [462, 178] width 73 height 14
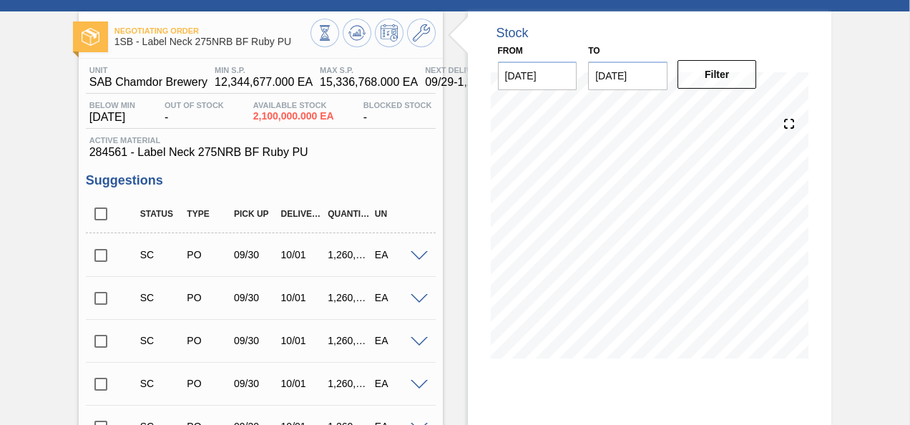
scroll to position [502, 0]
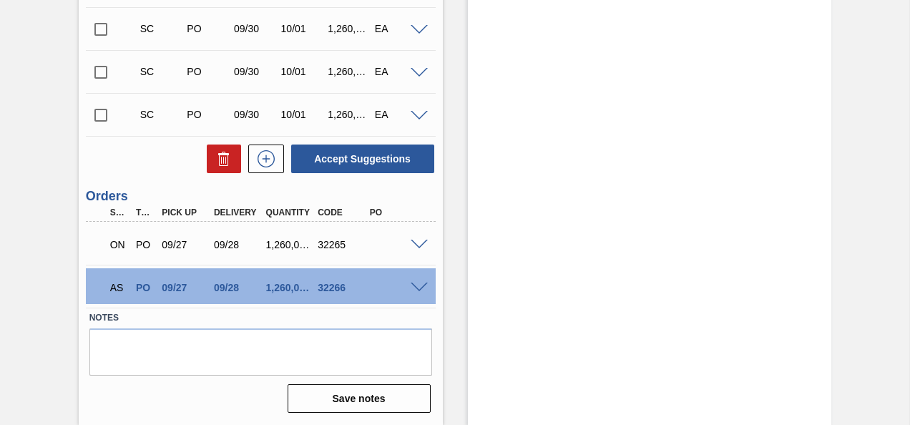
click at [418, 283] on span at bounding box center [419, 288] width 17 height 11
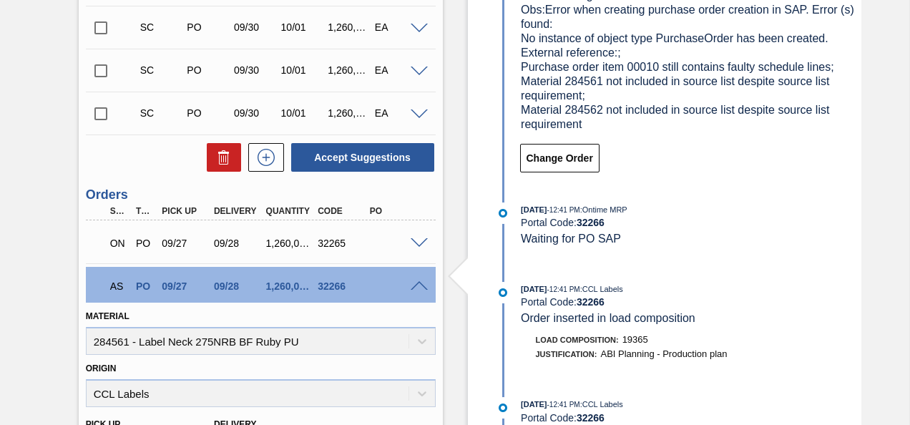
click at [418, 283] on span at bounding box center [419, 286] width 17 height 11
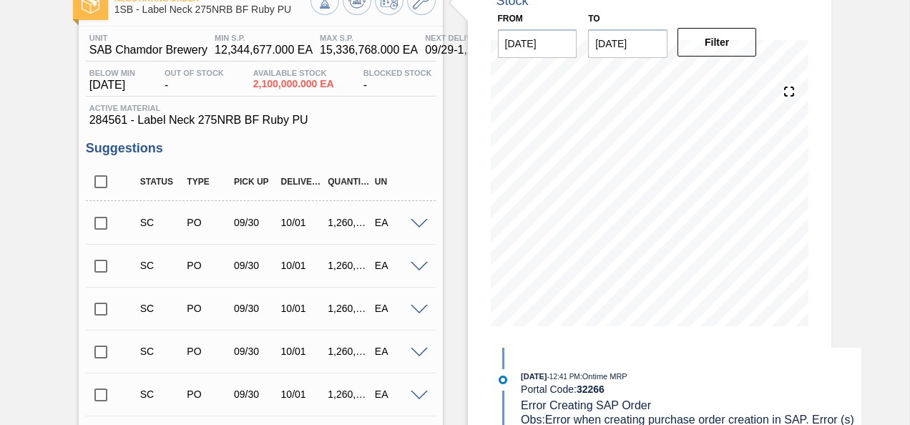
scroll to position [0, 0]
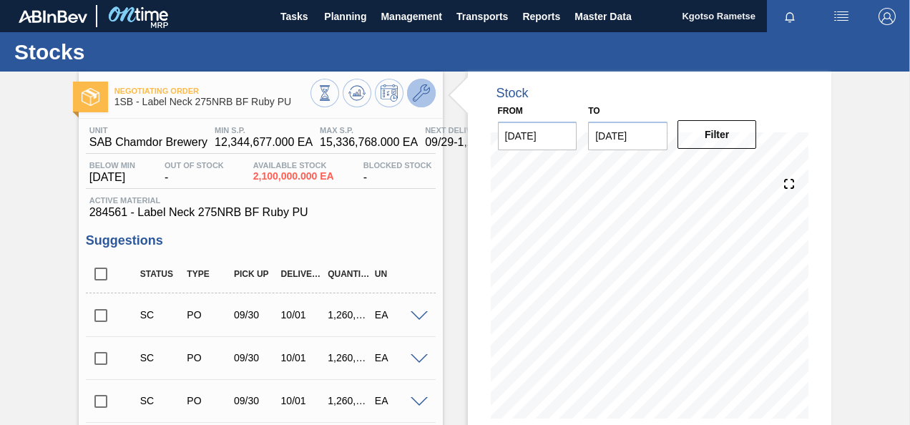
click at [423, 86] on icon at bounding box center [421, 92] width 17 height 17
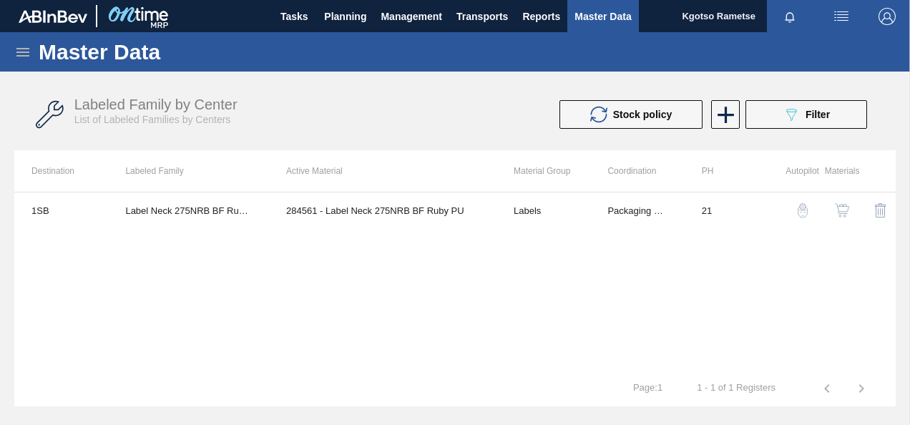
click at [844, 202] on button "button" at bounding box center [842, 210] width 34 height 34
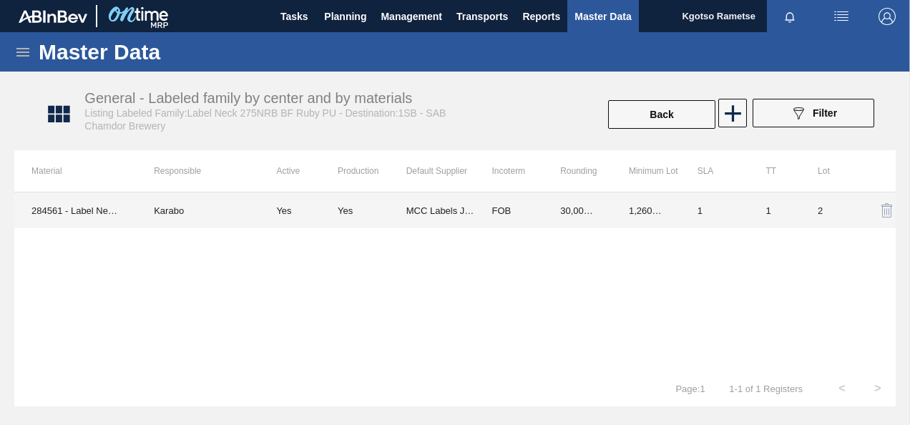
click at [468, 219] on td "MCC Labels JHB" at bounding box center [440, 210] width 69 height 36
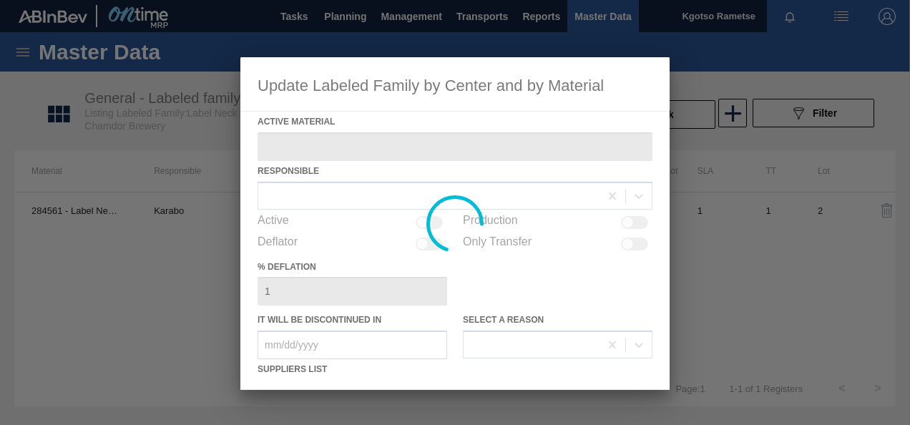
type Material "284561 - Label Neck 275NRB BF Ruby PU"
checkbox input "true"
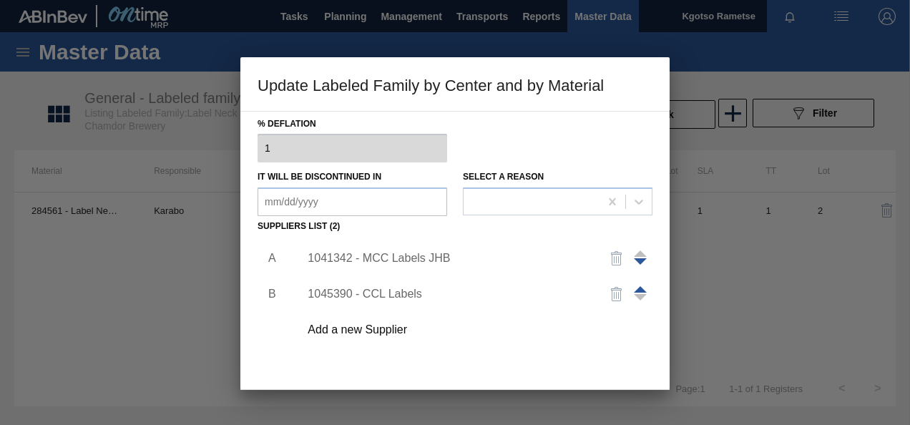
scroll to position [219, 0]
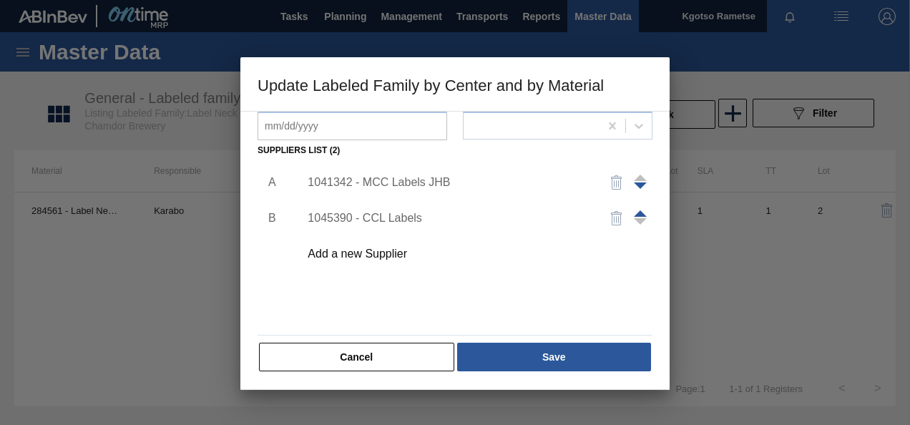
click at [404, 363] on button "Cancel" at bounding box center [356, 357] width 195 height 29
